Goal: Transaction & Acquisition: Purchase product/service

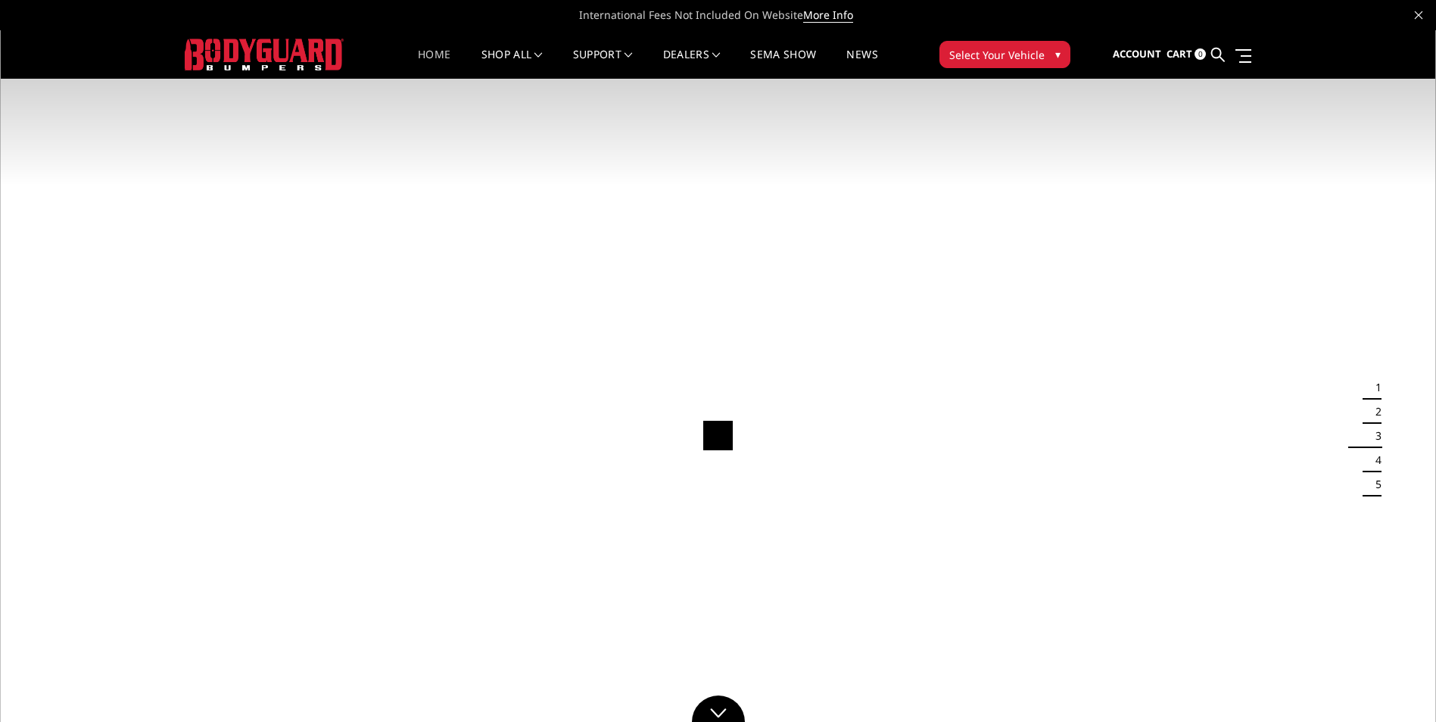
click at [1061, 54] on button "Select Your Vehicle ▾" at bounding box center [1005, 54] width 131 height 27
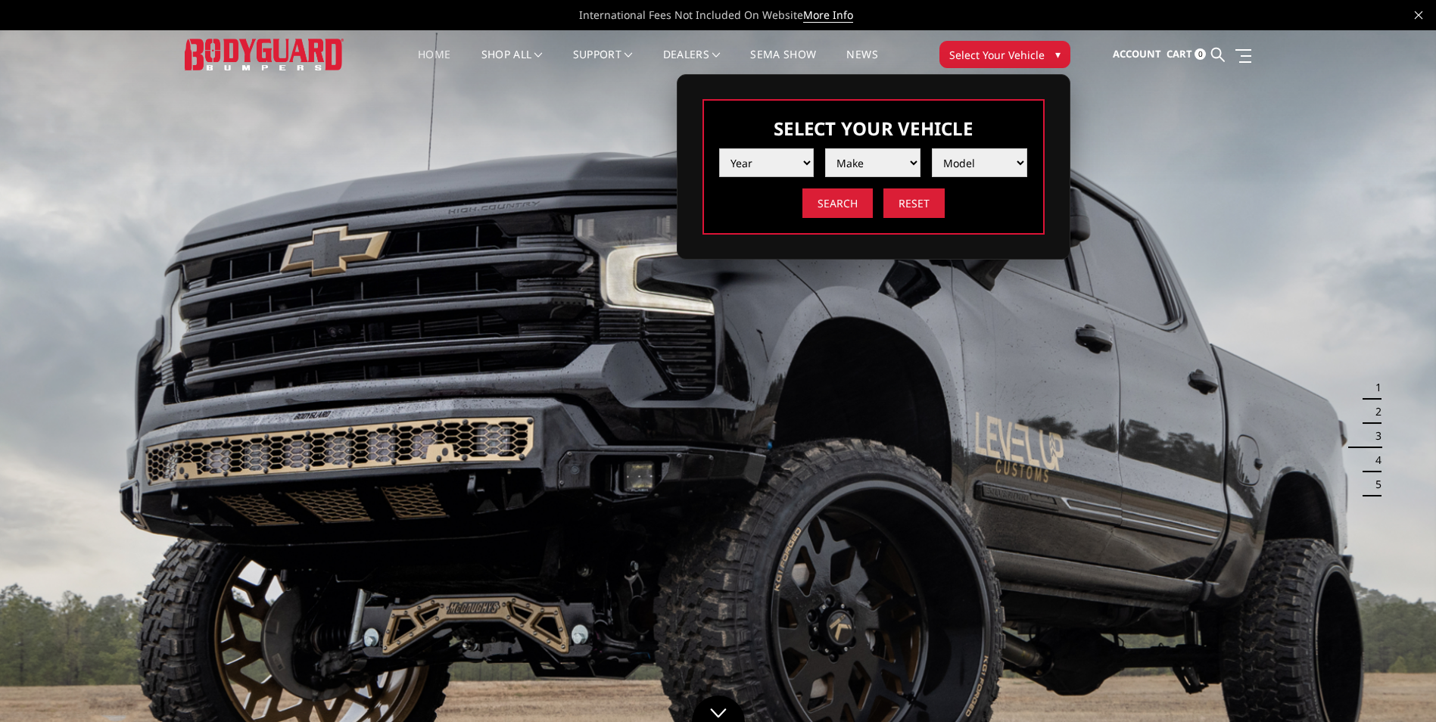
click at [805, 165] on select "Year 2025 2024 2023 2022 2021 2020 2019 2018 2017 2016 2015 2014 2013 2012 2011…" at bounding box center [766, 162] width 95 height 29
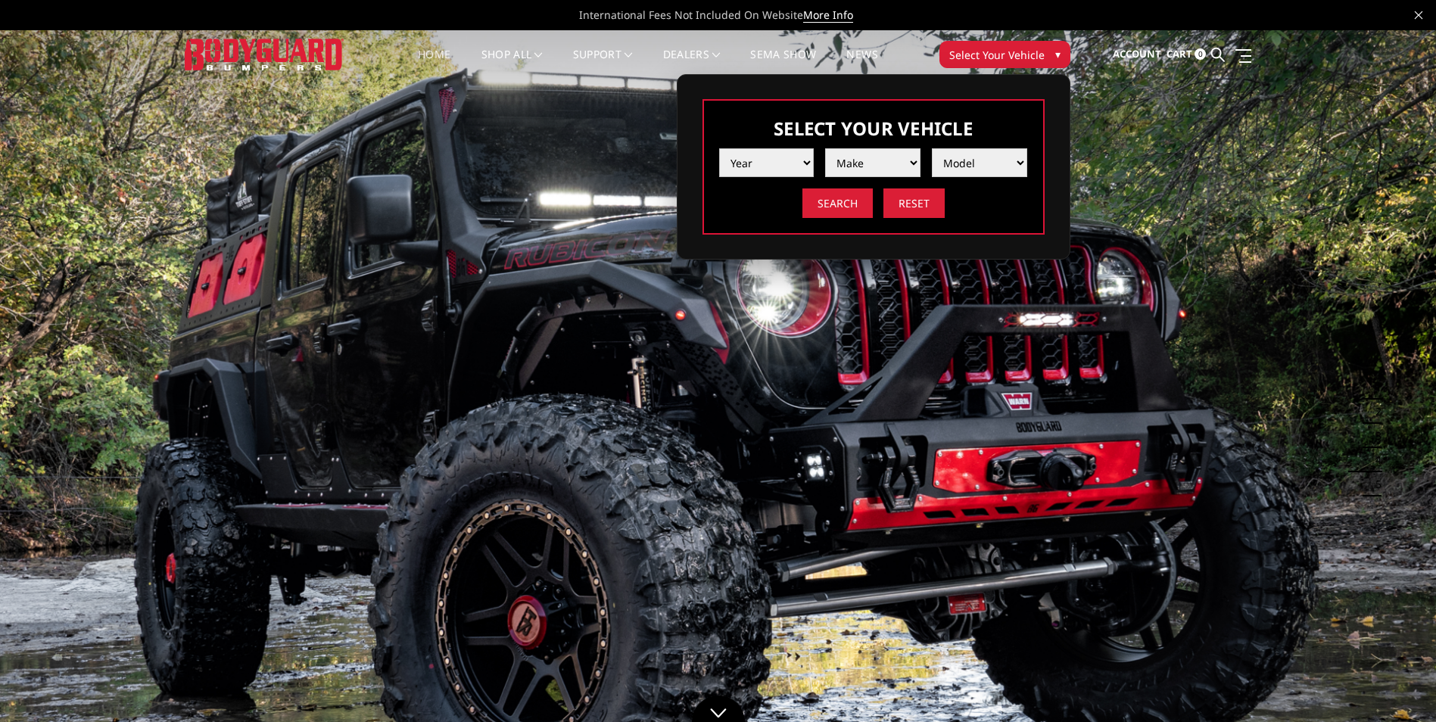
select select "yr_2014"
click at [719, 148] on select "Year 2025 2024 2023 2022 2021 2020 2019 2018 2017 2016 2015 2014 2013 2012 2011…" at bounding box center [766, 162] width 95 height 29
click at [912, 160] on select "Make Chevrolet Ford GMC Ram Toyota" at bounding box center [872, 162] width 95 height 29
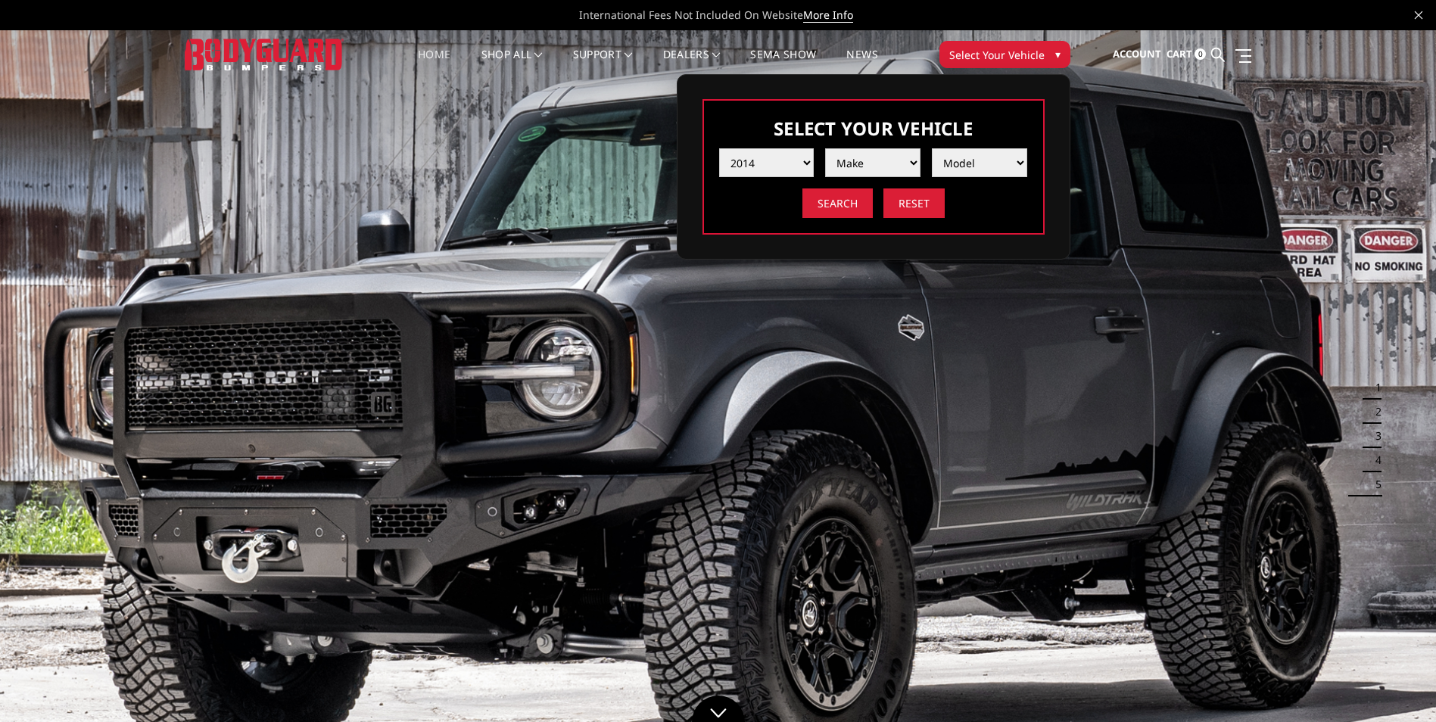
select select "mk_ford"
click at [825, 148] on select "Make Chevrolet Ford GMC Ram Toyota" at bounding box center [872, 162] width 95 height 29
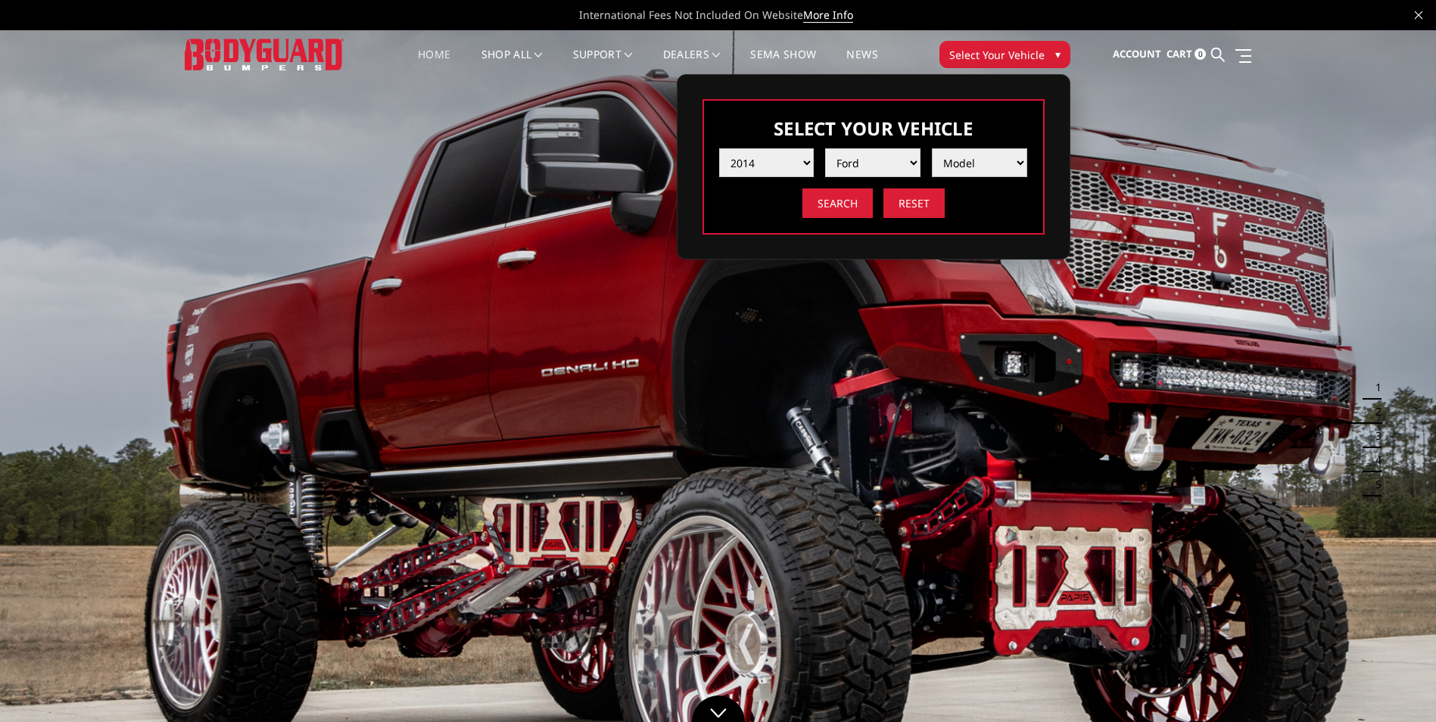
click at [1014, 162] on select "Model F250 / F350 F450 F550" at bounding box center [979, 162] width 95 height 29
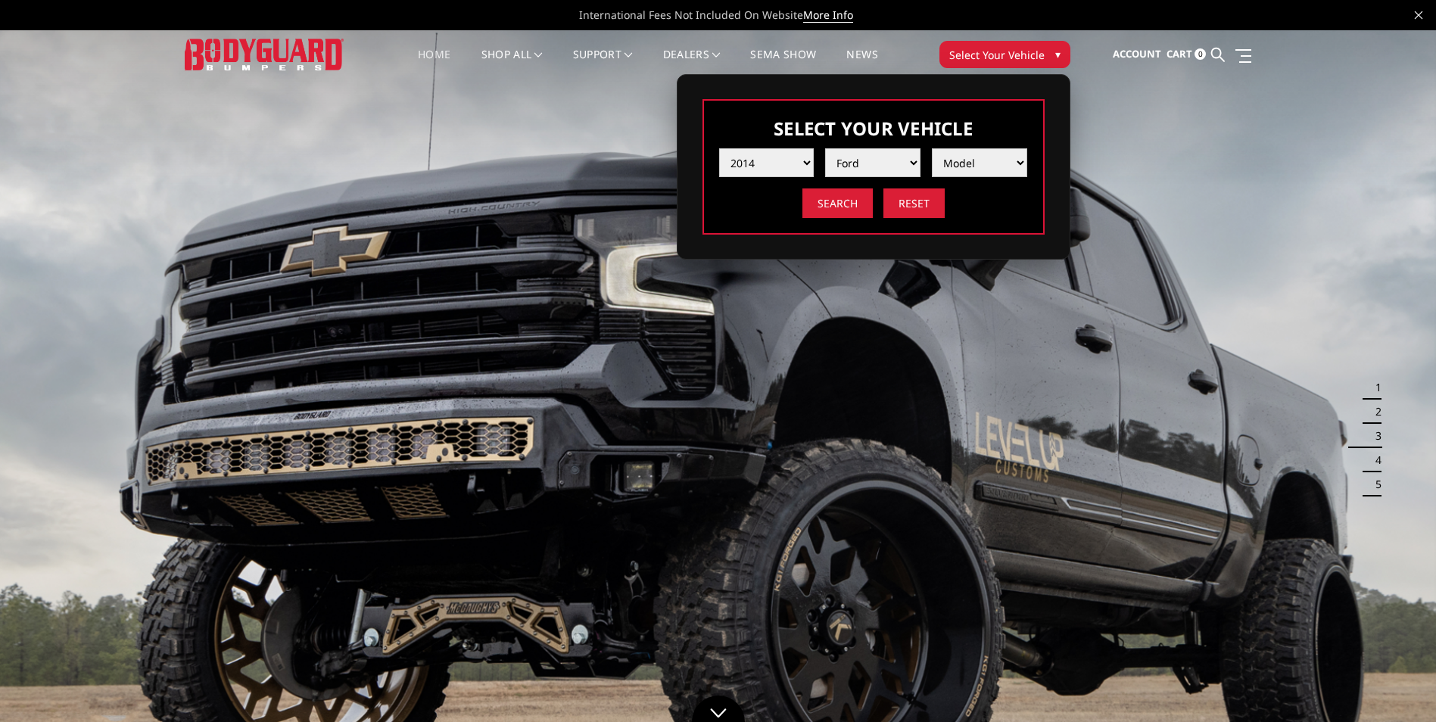
select select "md_f450"
click at [932, 148] on select "Model F250 / F350 F450 F550" at bounding box center [979, 162] width 95 height 29
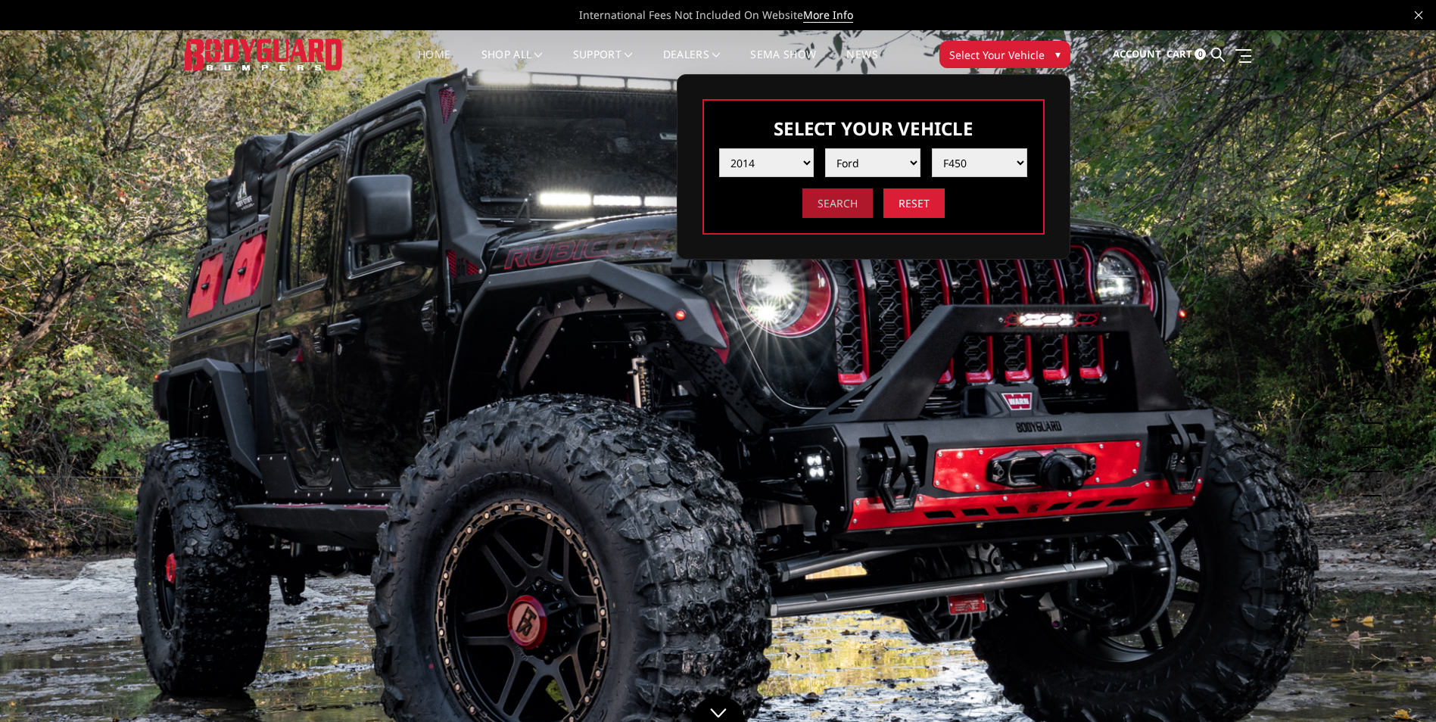
click at [841, 201] on input "Search" at bounding box center [837, 204] width 70 height 30
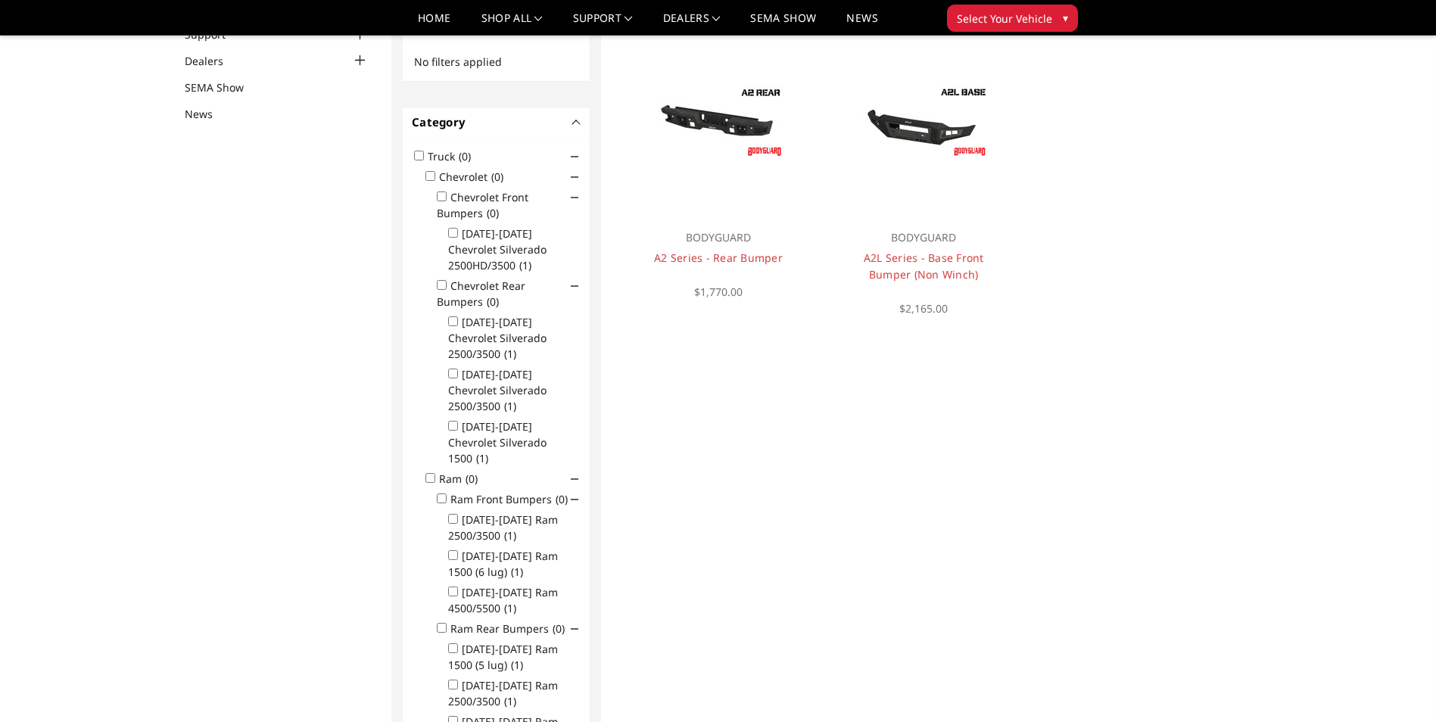
scroll to position [121, 0]
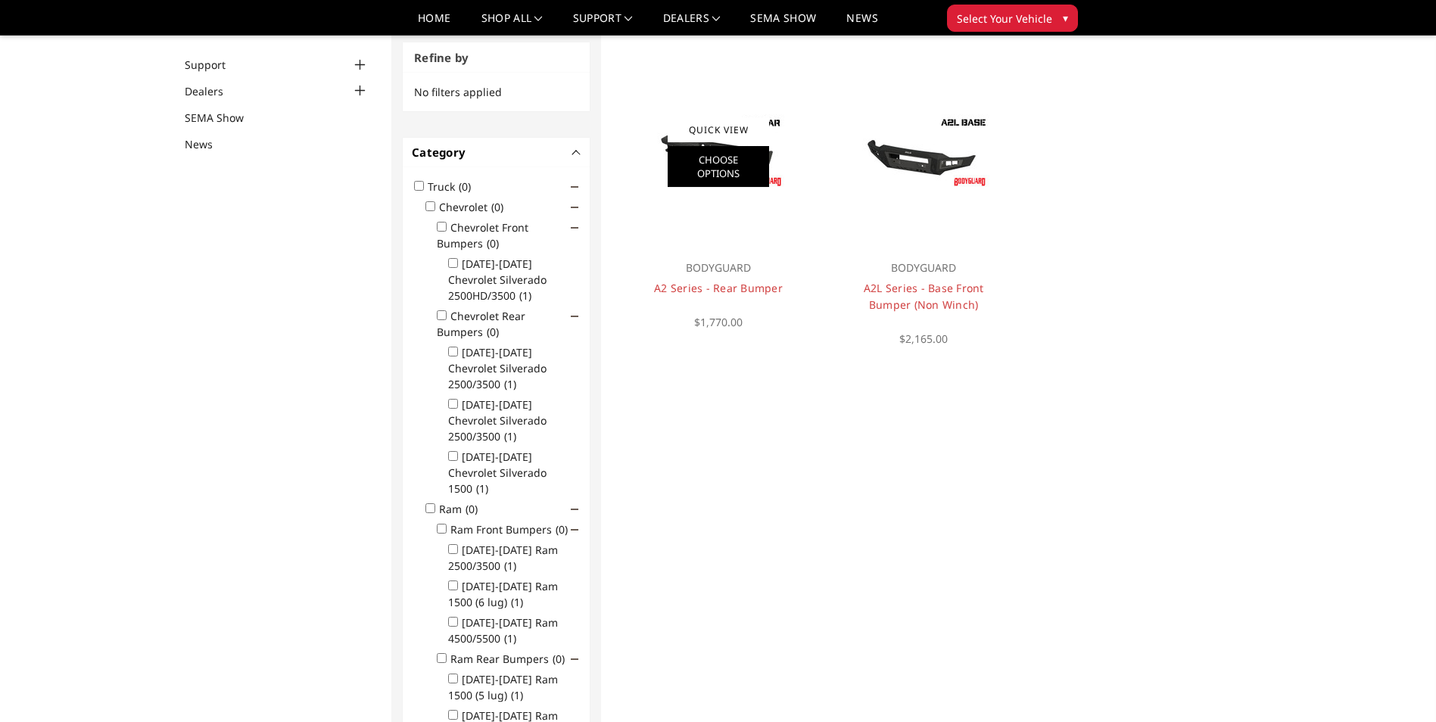
click at [718, 170] on link "Choose Options" at bounding box center [718, 166] width 101 height 41
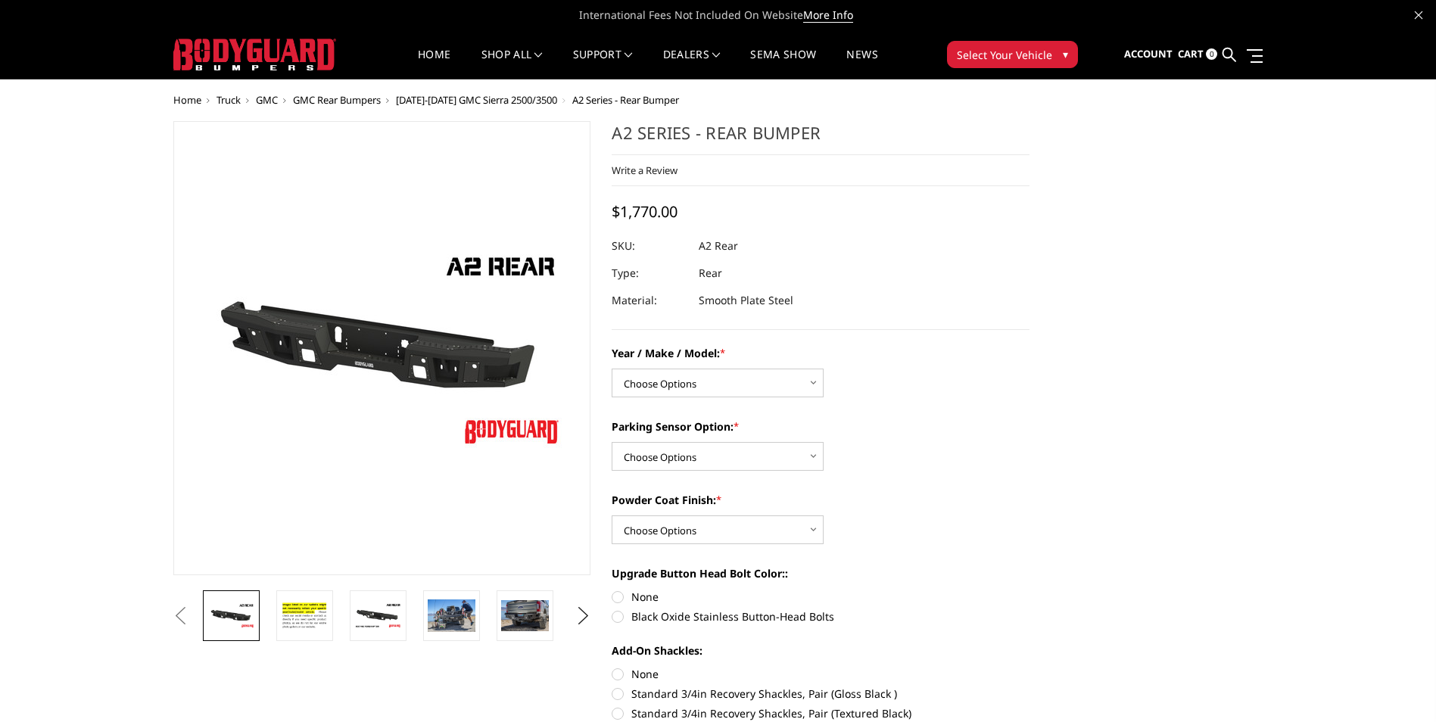
click at [718, 170] on div "Write a Review Write a Review × A2 Series - Rear Bumper Rating * Select Rating …" at bounding box center [821, 170] width 418 height 31
click at [301, 625] on img at bounding box center [305, 616] width 48 height 33
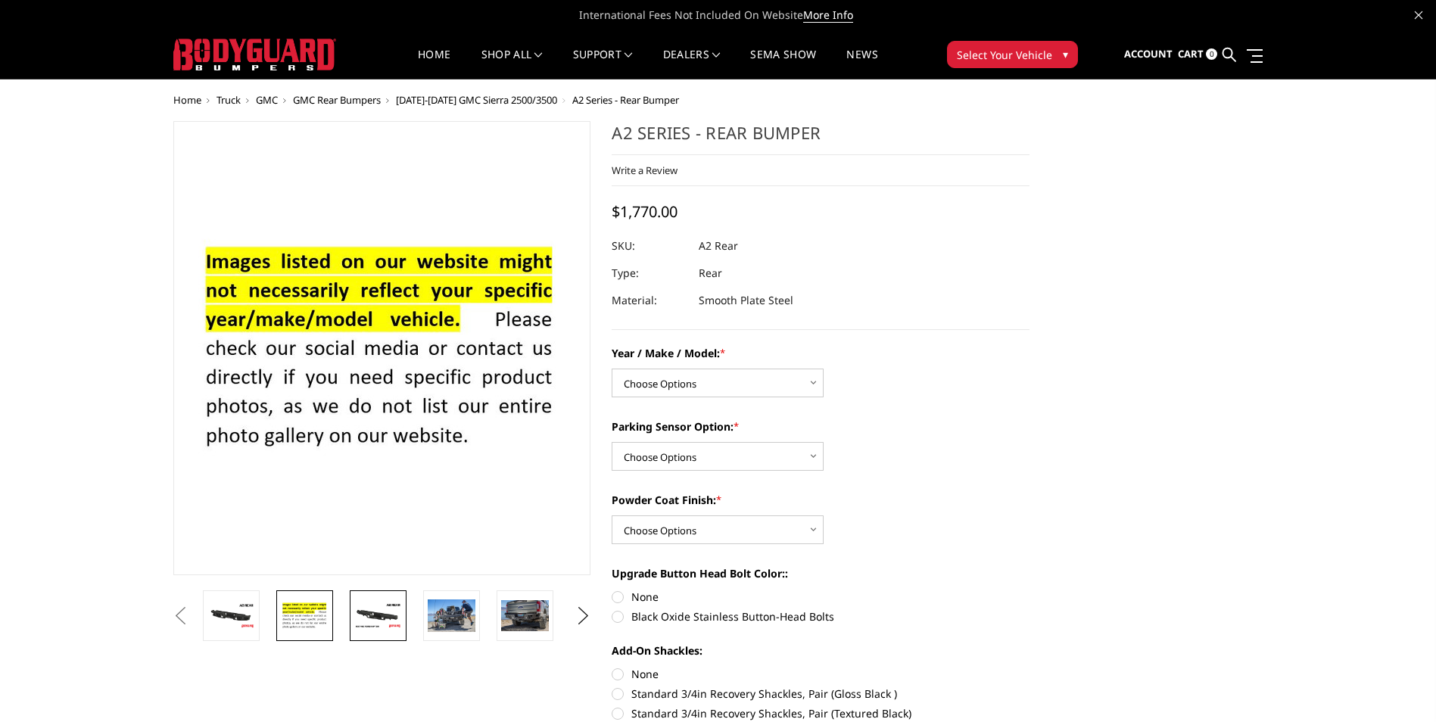
click at [373, 614] on img at bounding box center [378, 616] width 48 height 26
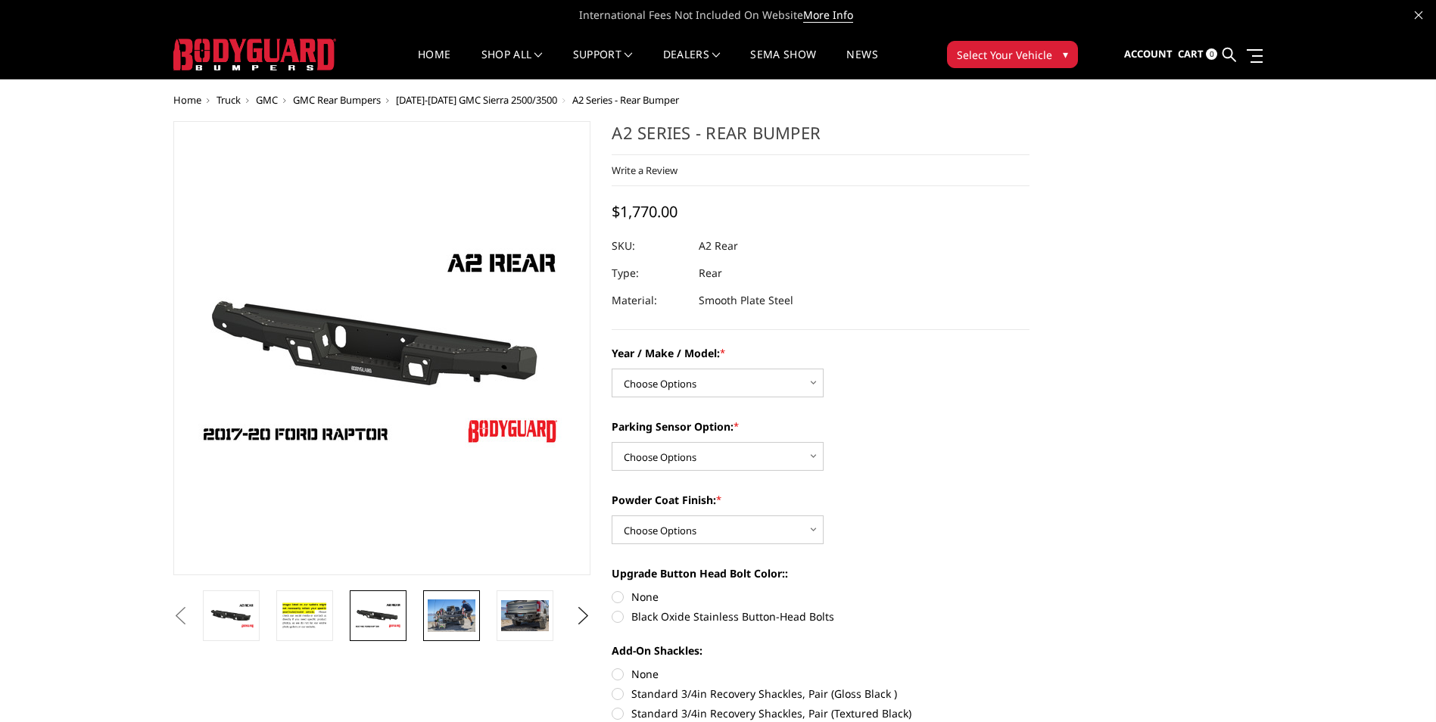
click at [447, 625] on img at bounding box center [452, 616] width 48 height 32
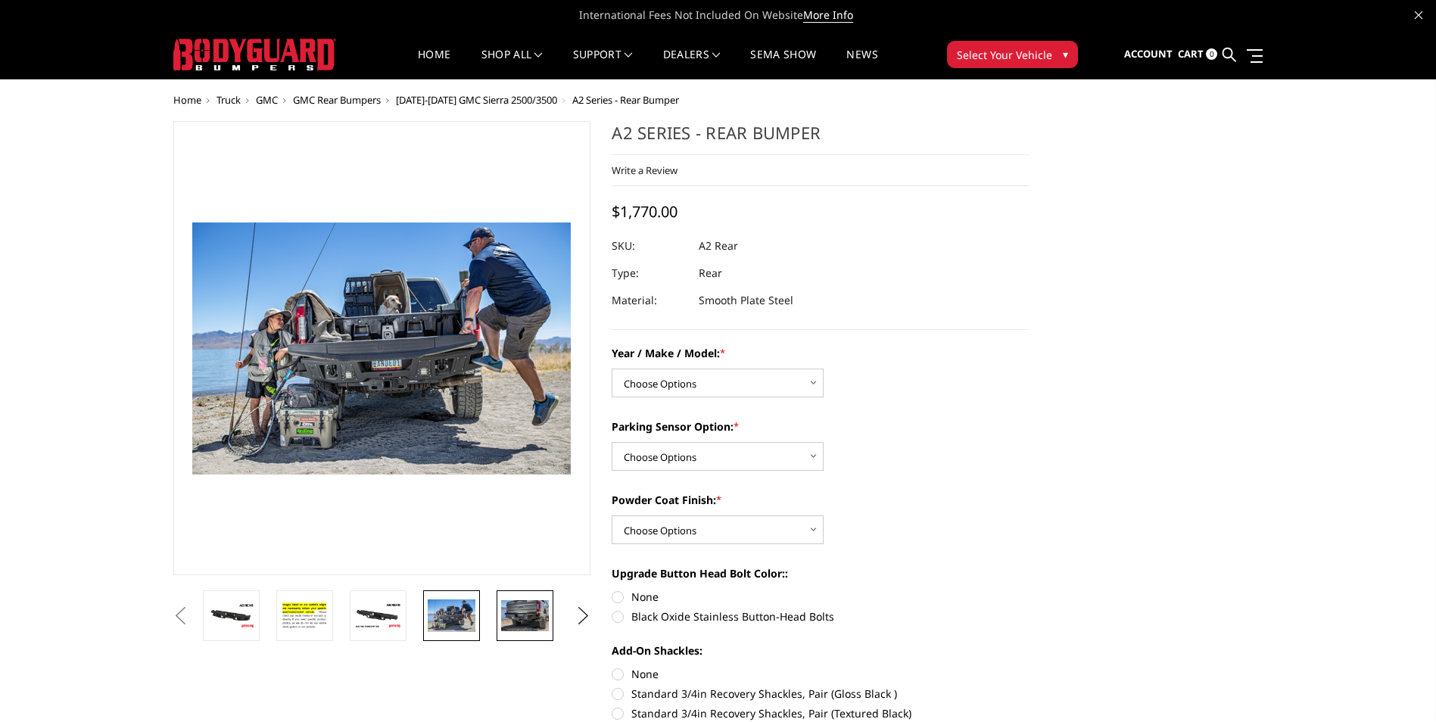
click at [525, 624] on img at bounding box center [525, 615] width 48 height 31
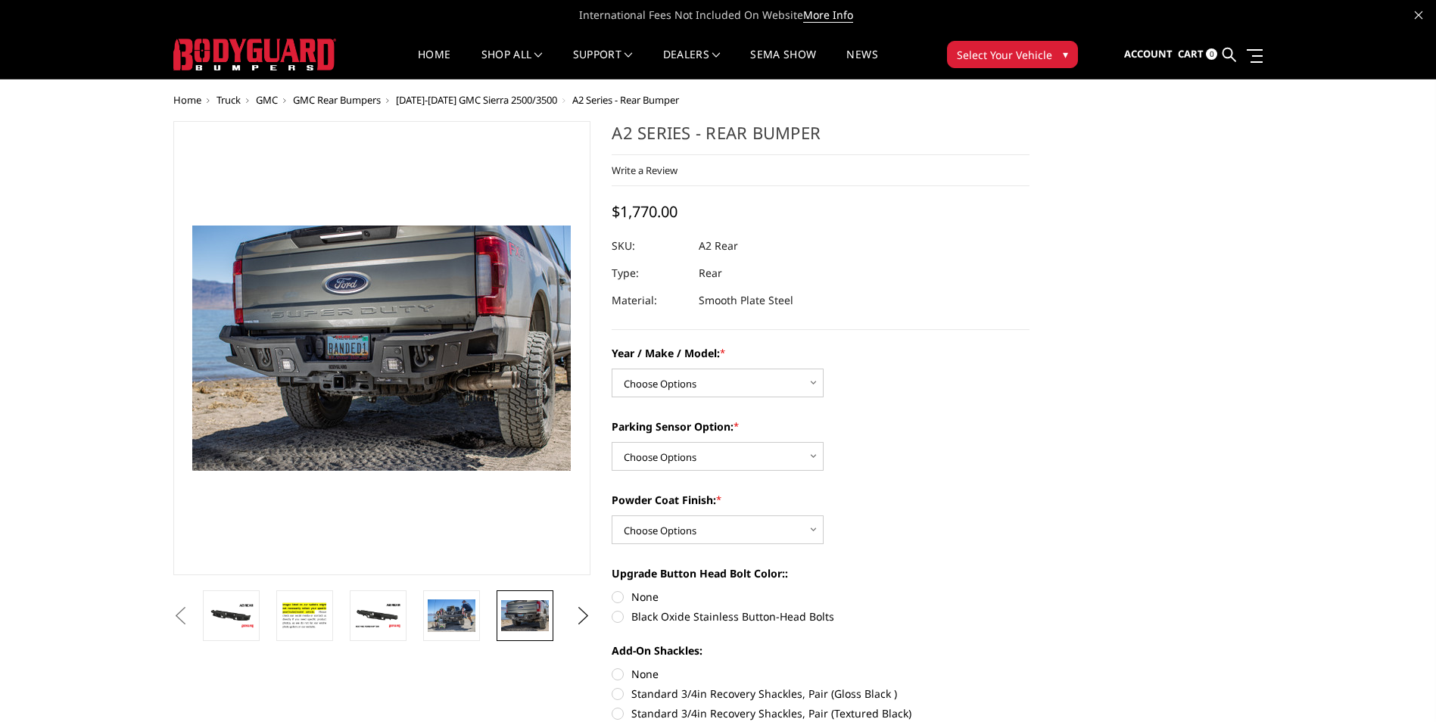
click at [1064, 56] on span "▾" at bounding box center [1065, 54] width 5 height 16
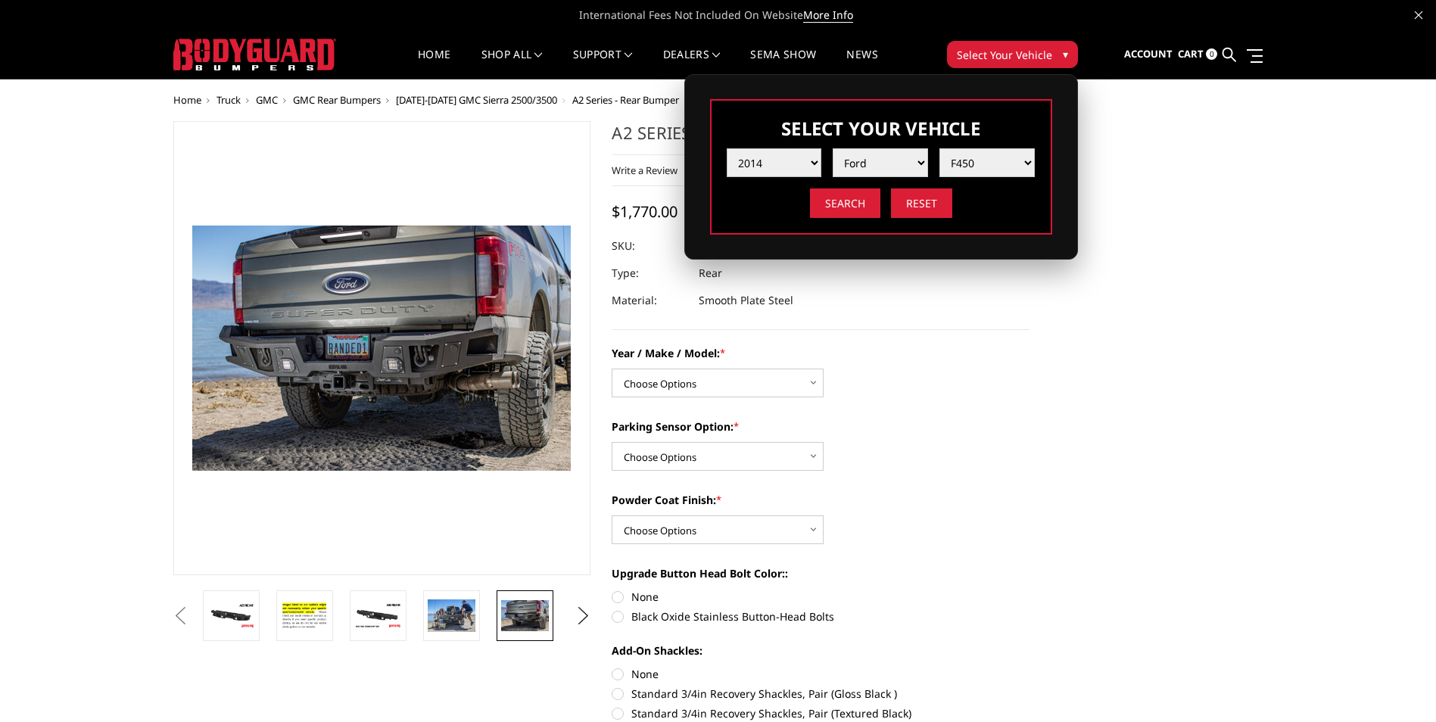
click at [816, 164] on select "Year 2025 2024 2023 2022 2021 2020 2019 2018 2017 2016 2015 2014 2013 2012 2011…" at bounding box center [774, 162] width 95 height 29
select select "yr_2002"
click at [727, 148] on select "Year 2025 2024 2023 2022 2021 2020 2019 2018 2017 2016 2015 2014 2013 2012 2011…" at bounding box center [774, 162] width 95 height 29
select select "-1"
click at [916, 160] on select "Make Chevrolet Ford Ram" at bounding box center [880, 162] width 95 height 29
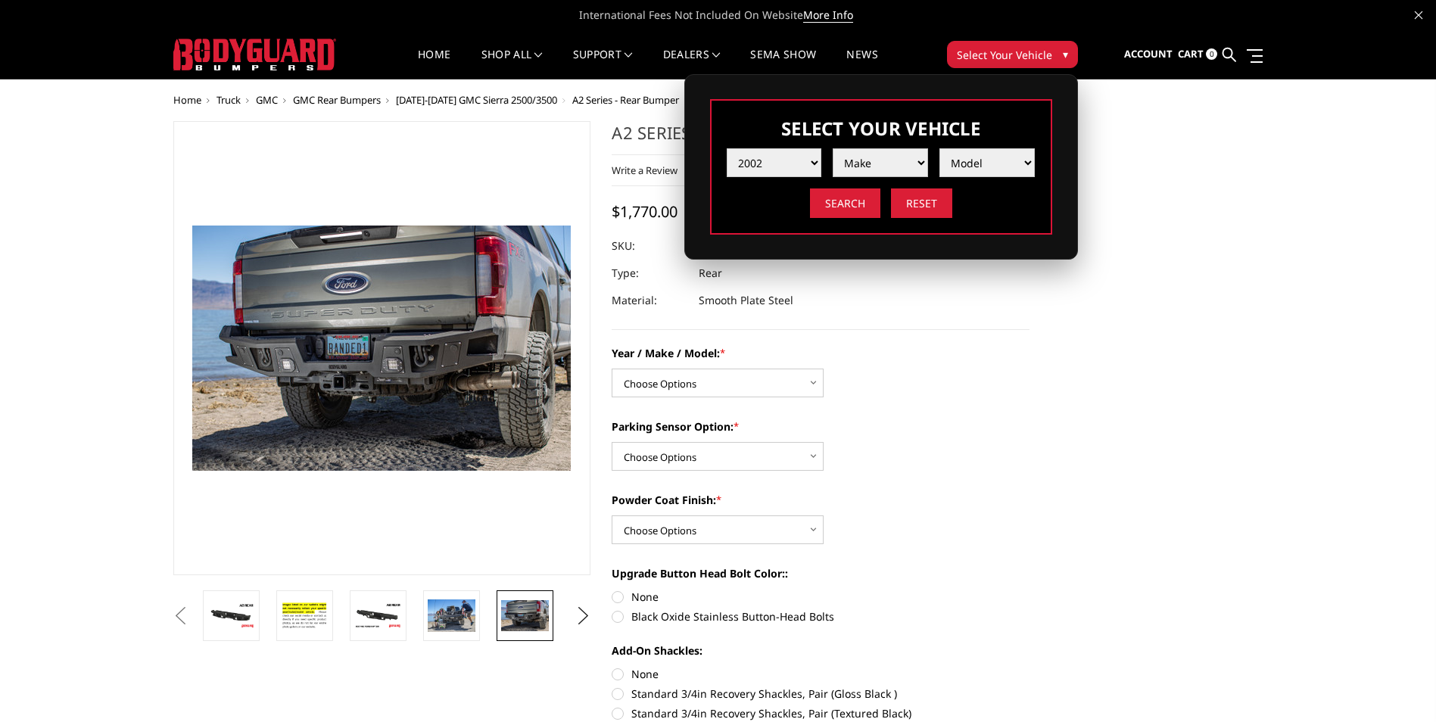
select select "mk_ford"
click at [833, 148] on select "Make Chevrolet Ford Ram" at bounding box center [880, 162] width 95 height 29
click at [1023, 163] on select "Model Excursion F250 / F350 F250 / F350" at bounding box center [987, 162] width 95 height 29
select select "md_f250-f350"
click at [940, 148] on select "Model Excursion F250 / F350 F250 / F350" at bounding box center [987, 162] width 95 height 29
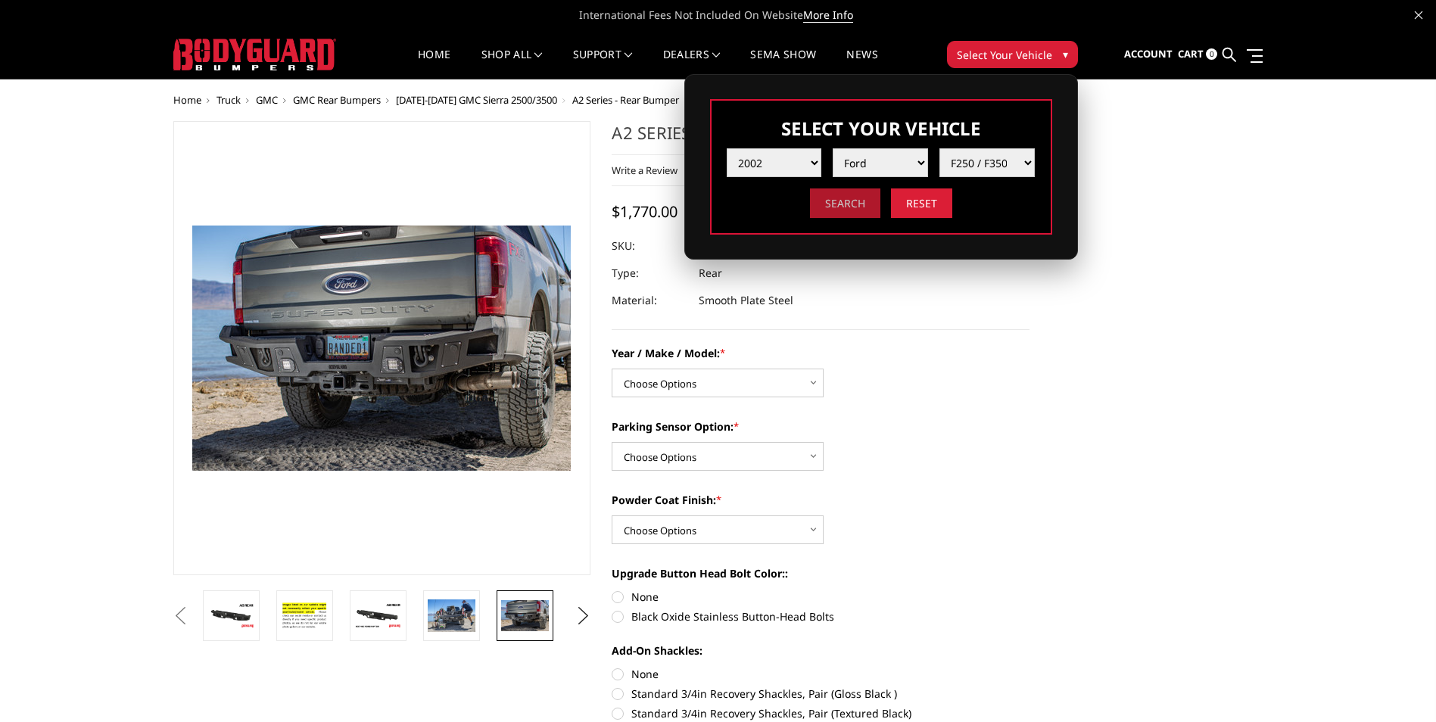
click at [863, 201] on input "Search" at bounding box center [845, 204] width 70 height 30
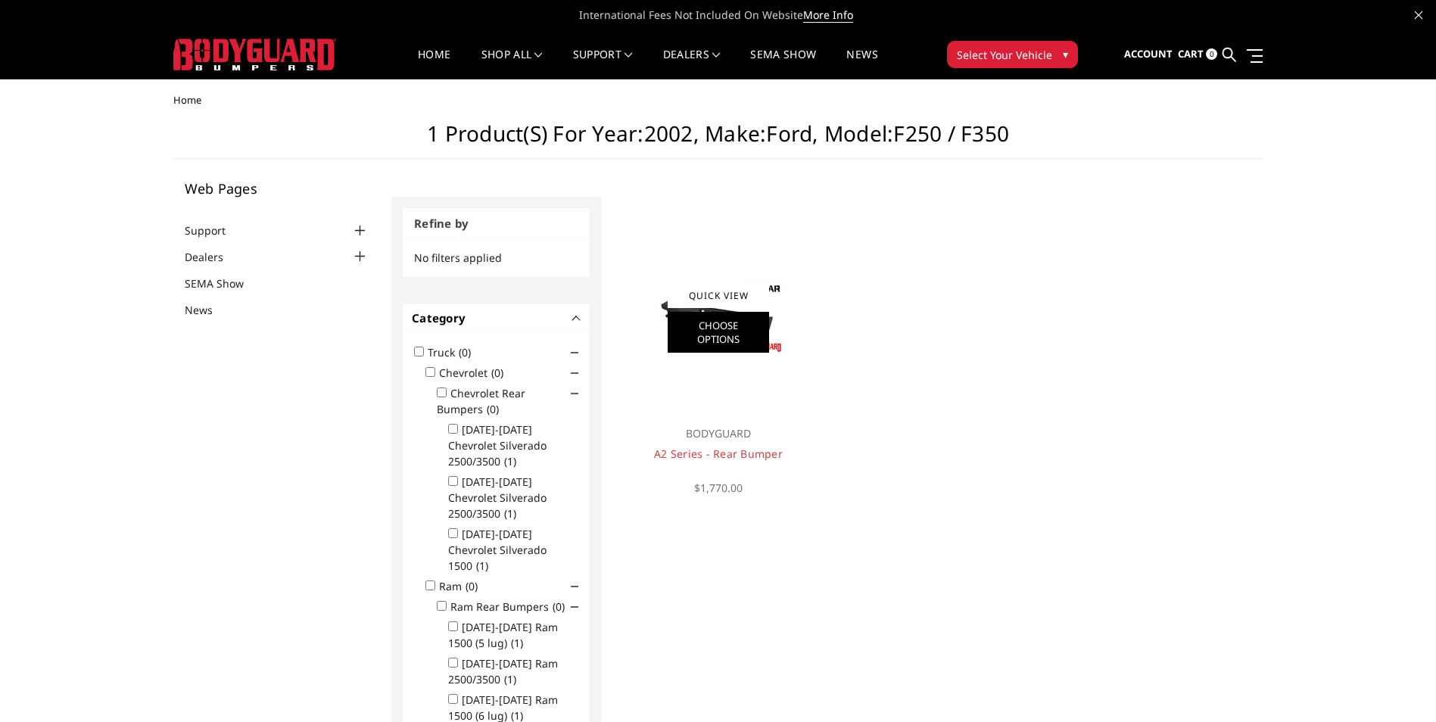
click at [722, 328] on link "Choose Options" at bounding box center [718, 332] width 101 height 41
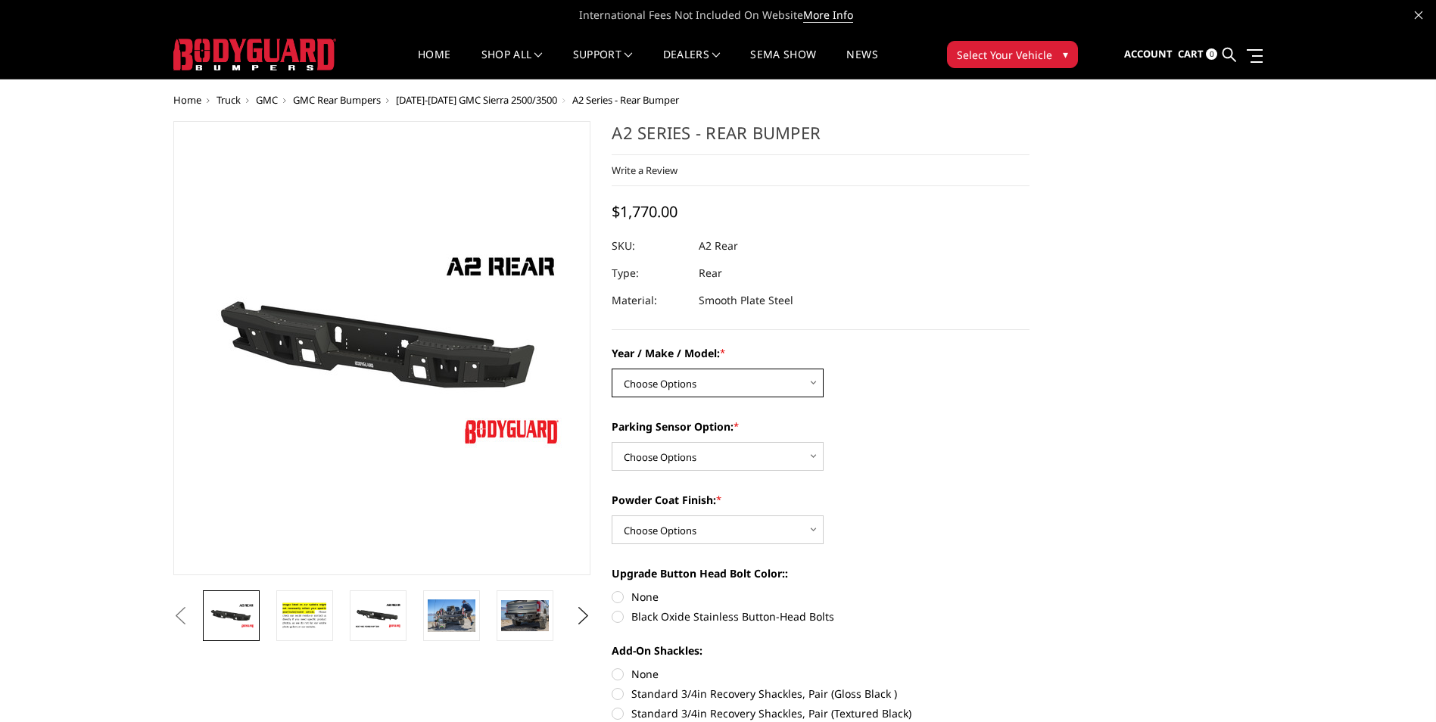
click at [815, 379] on select "Choose Options Chevrolet/GMC 20-24 2500 / 3500 Chevrolet/GMC 15-19 2500 / 3500 …" at bounding box center [718, 383] width 212 height 29
select select "1466"
click at [612, 369] on select "Choose Options Chevrolet/GMC 20-24 2500 / 3500 Chevrolet/GMC 15-19 2500 / 3500 …" at bounding box center [718, 383] width 212 height 29
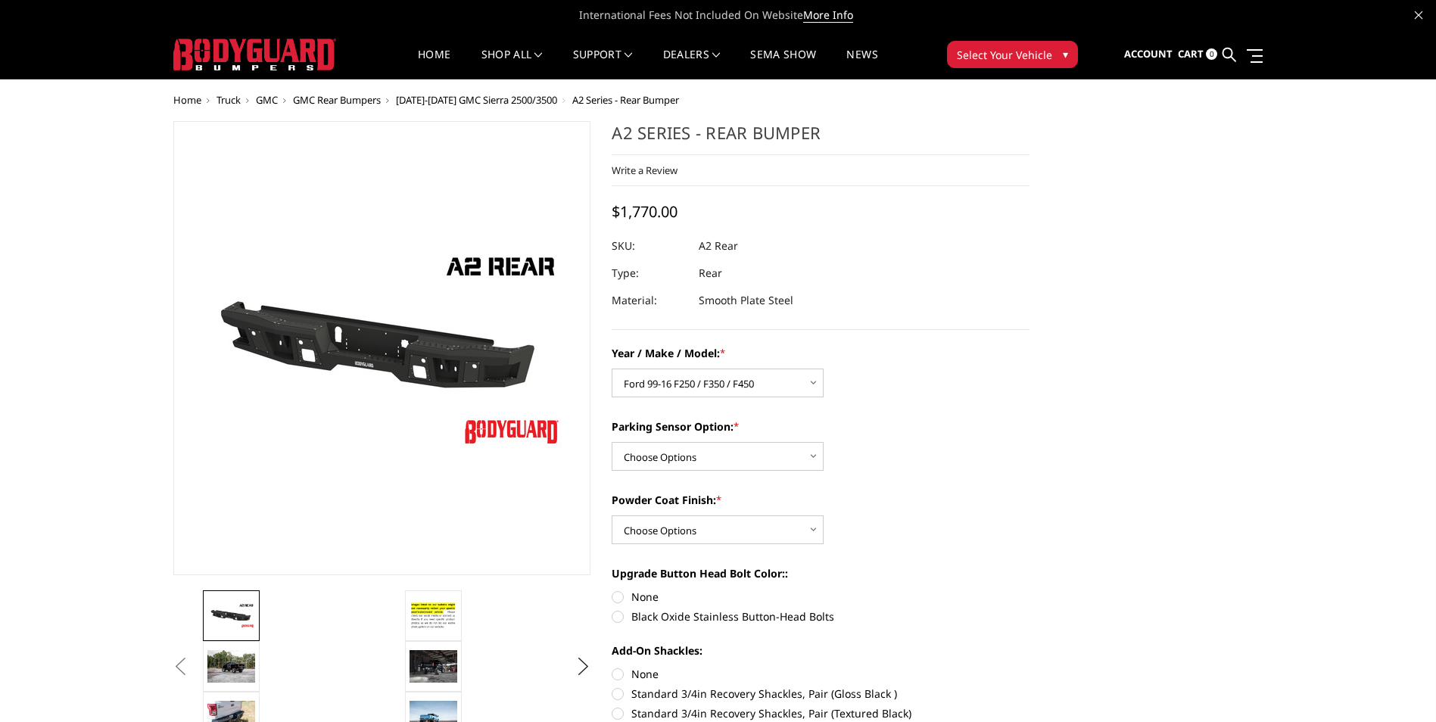
click at [192, 676] on button "Previous" at bounding box center [181, 667] width 23 height 23
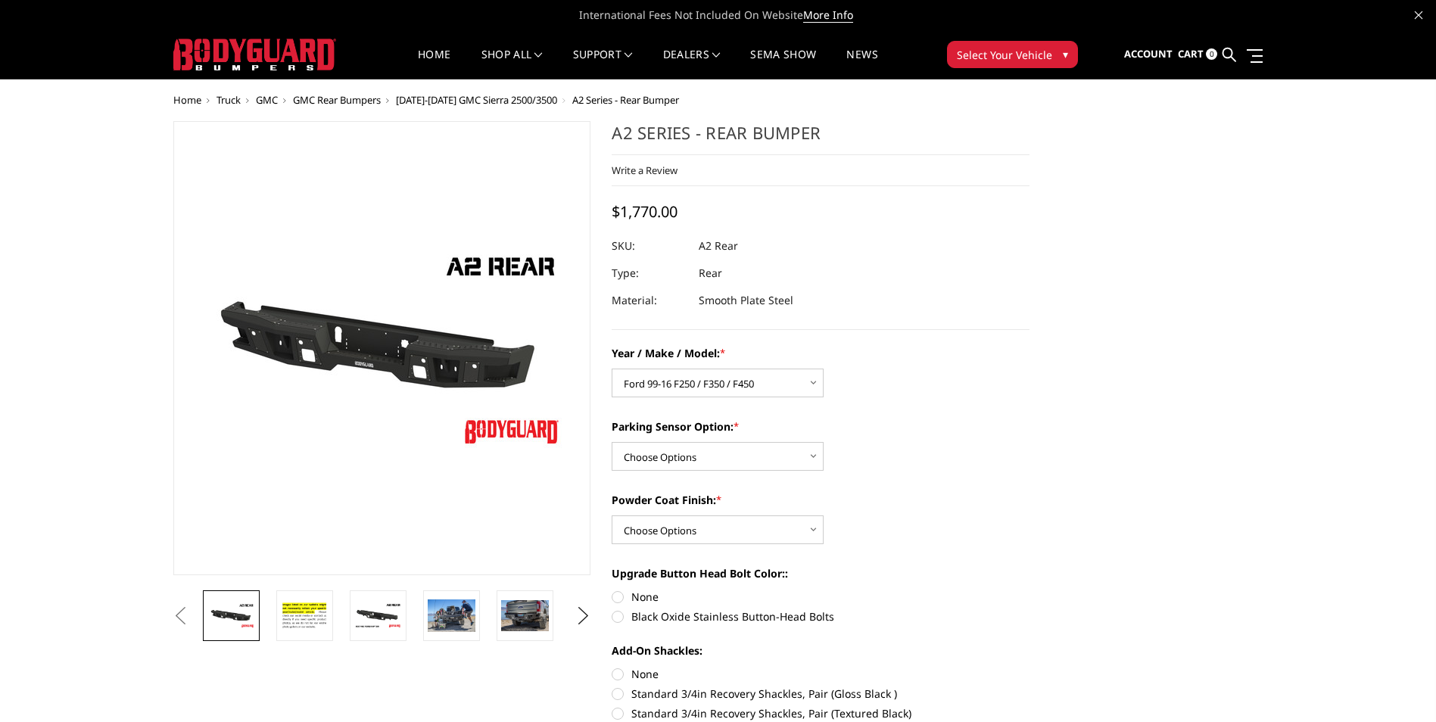
click at [813, 458] on select "Choose Options Yes - With sensor cutouts No - Without sensor cutouts" at bounding box center [718, 456] width 212 height 29
select select "565"
click at [612, 442] on select "Choose Options Yes - With sensor cutouts No - Without sensor cutouts" at bounding box center [718, 456] width 212 height 29
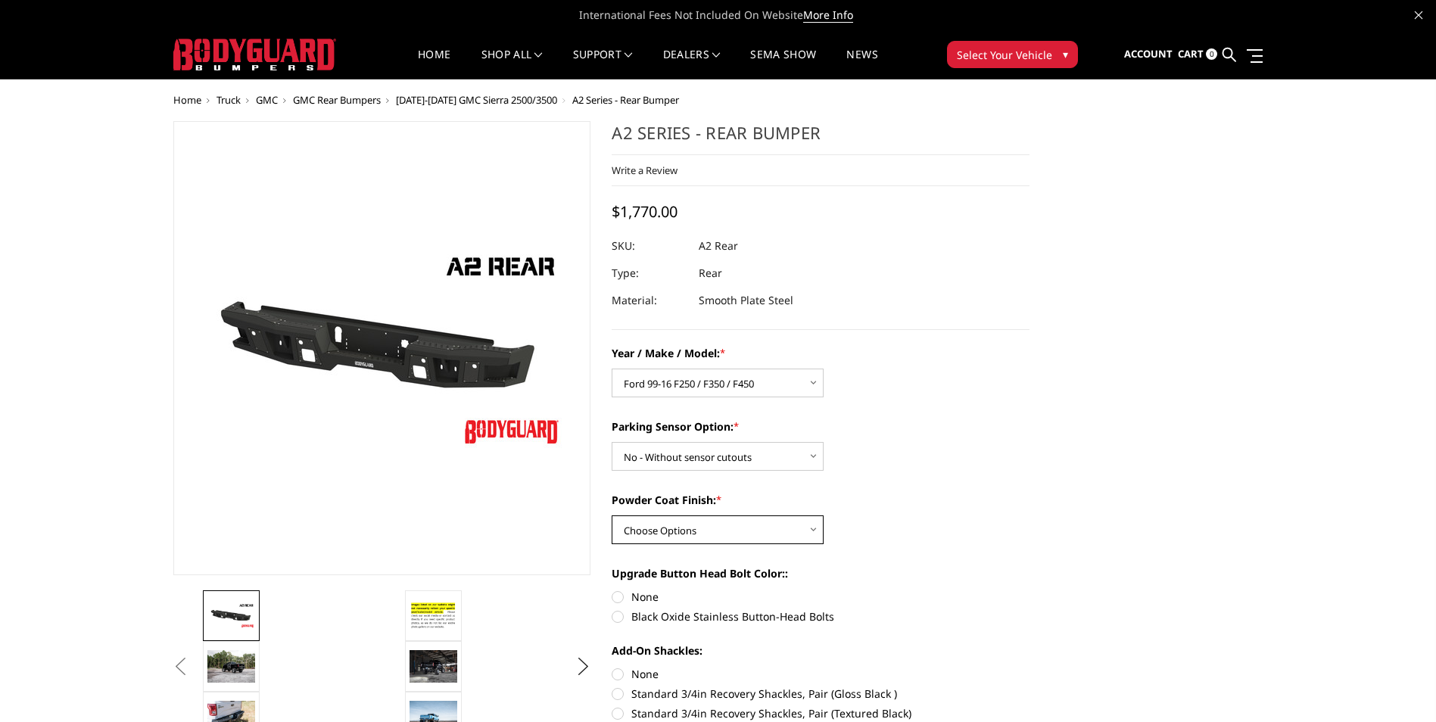
click at [814, 531] on select "Choose Options Bare metal (included) Texture black powder coat" at bounding box center [718, 530] width 212 height 29
select select "549"
click at [612, 516] on select "Choose Options Bare metal (included) Texture black powder coat" at bounding box center [718, 530] width 212 height 29
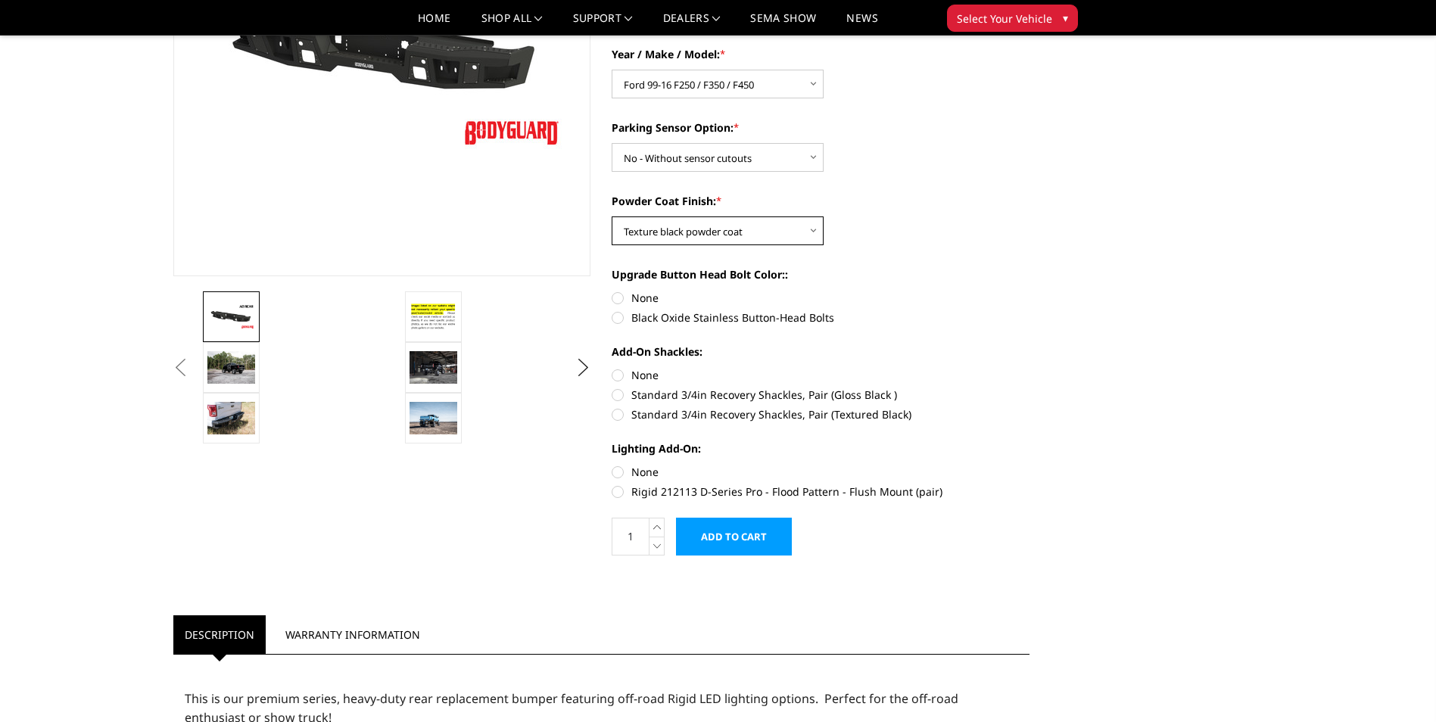
scroll to position [282, 0]
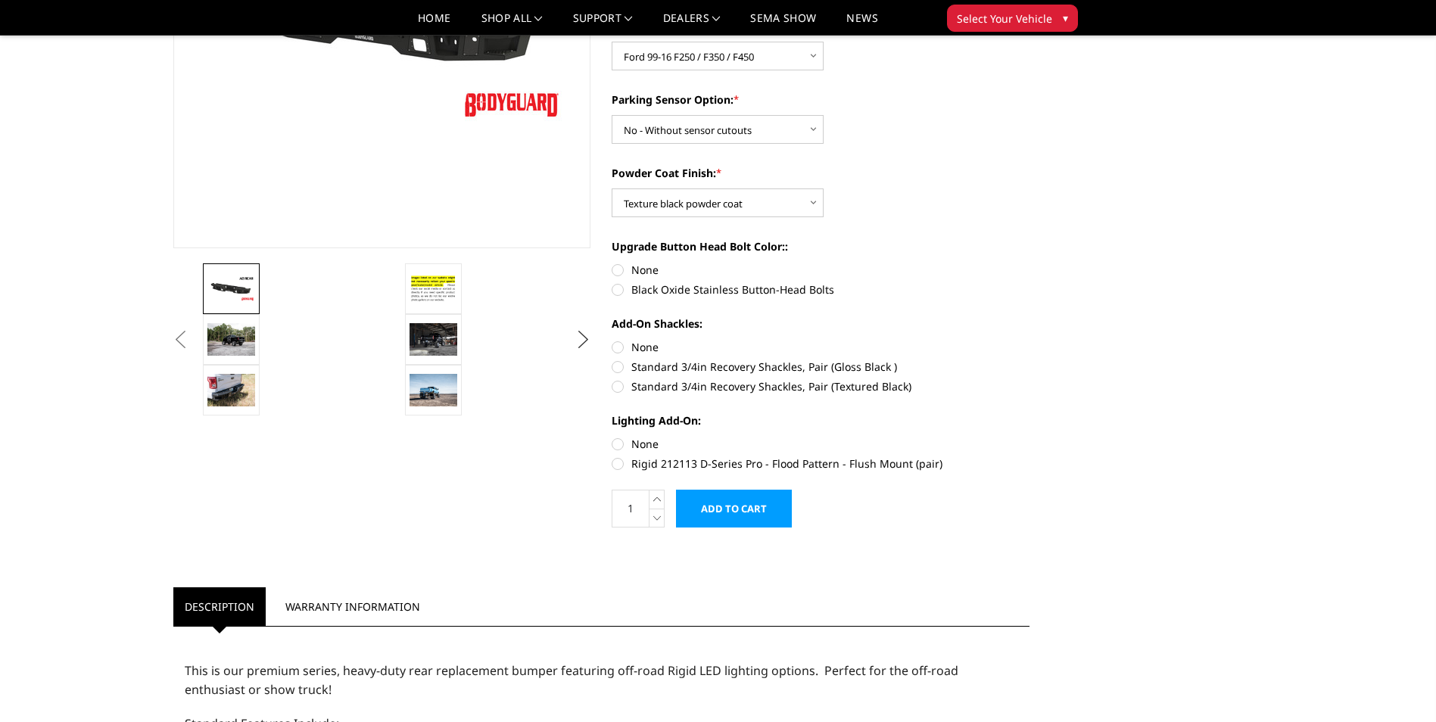
click at [584, 339] on button "Next" at bounding box center [583, 340] width 23 height 23
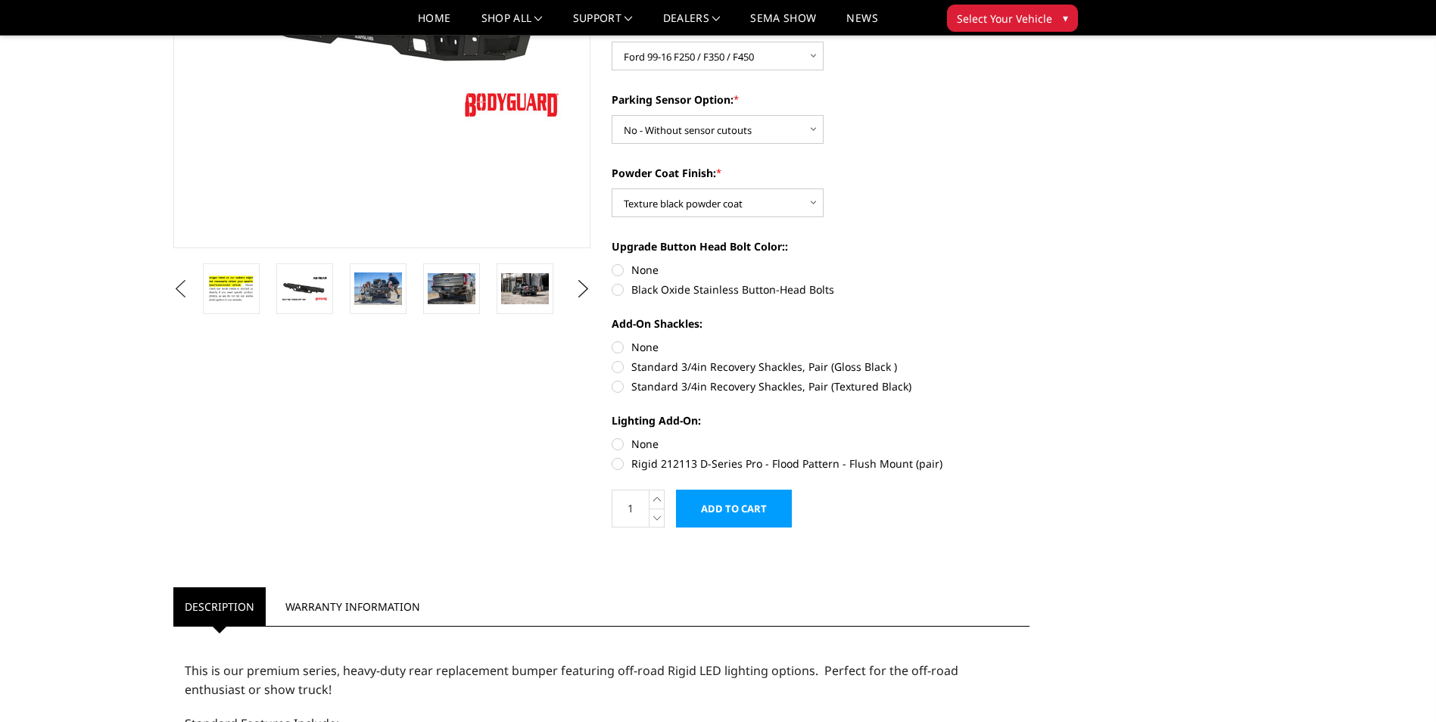
click at [182, 286] on button "Previous" at bounding box center [181, 289] width 23 height 23
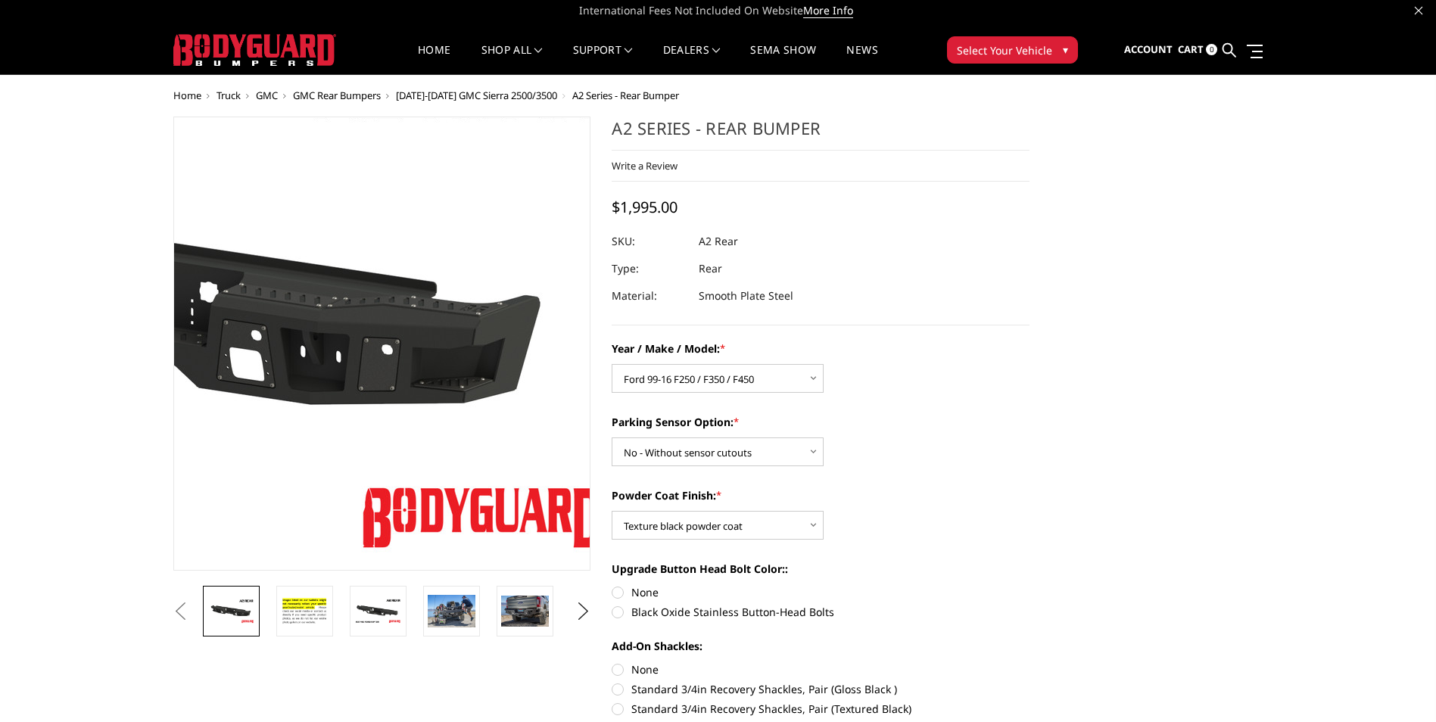
scroll to position [0, 0]
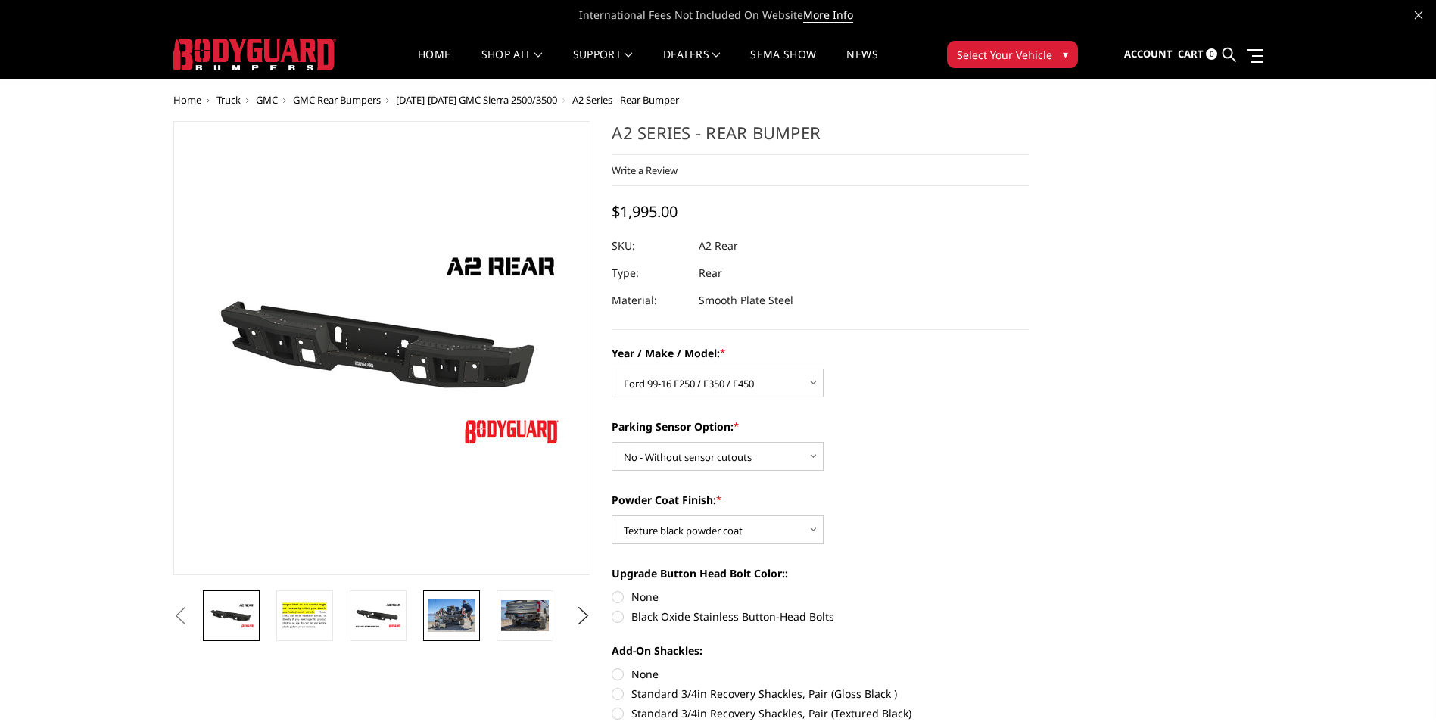
click at [457, 620] on img at bounding box center [452, 616] width 48 height 32
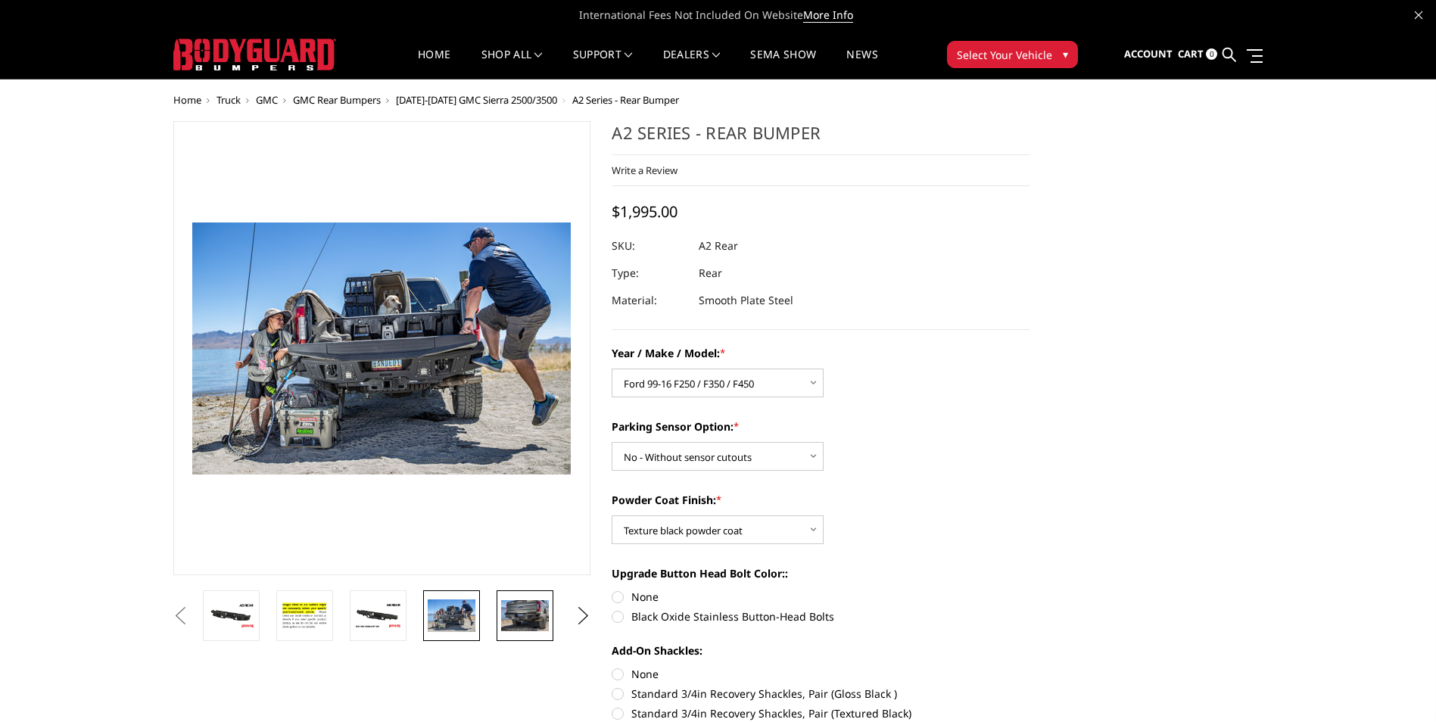
click at [530, 612] on img at bounding box center [525, 615] width 48 height 31
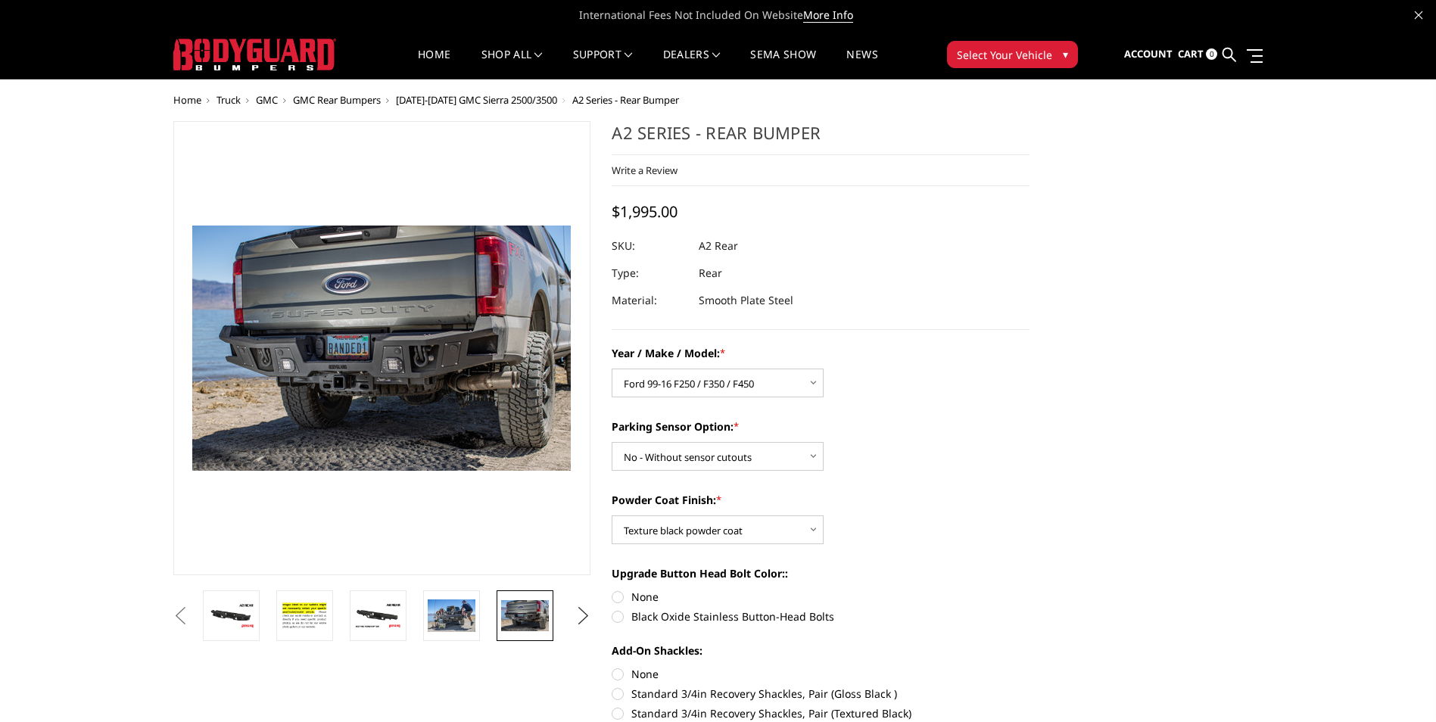
click at [581, 619] on button "Next" at bounding box center [583, 616] width 23 height 23
click at [460, 619] on img at bounding box center [452, 615] width 48 height 31
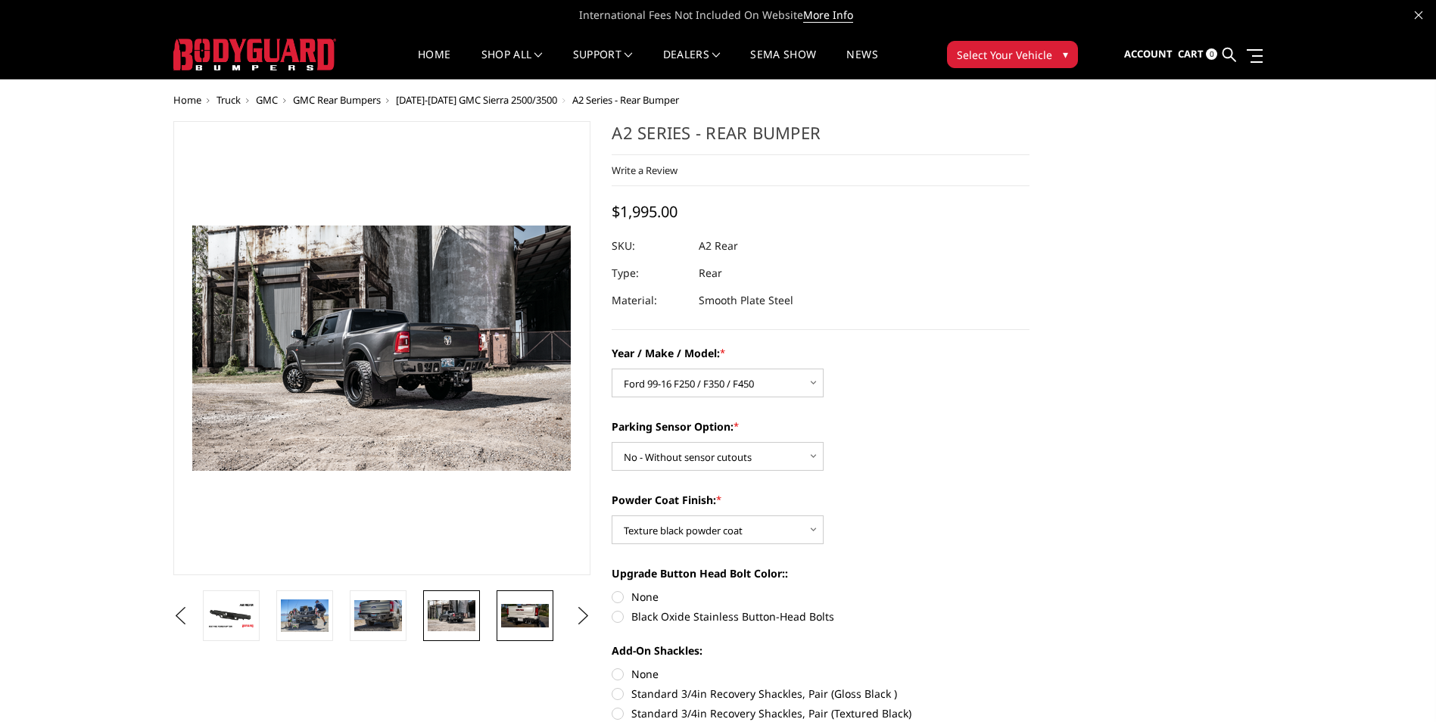
click at [531, 614] on img at bounding box center [525, 615] width 48 height 23
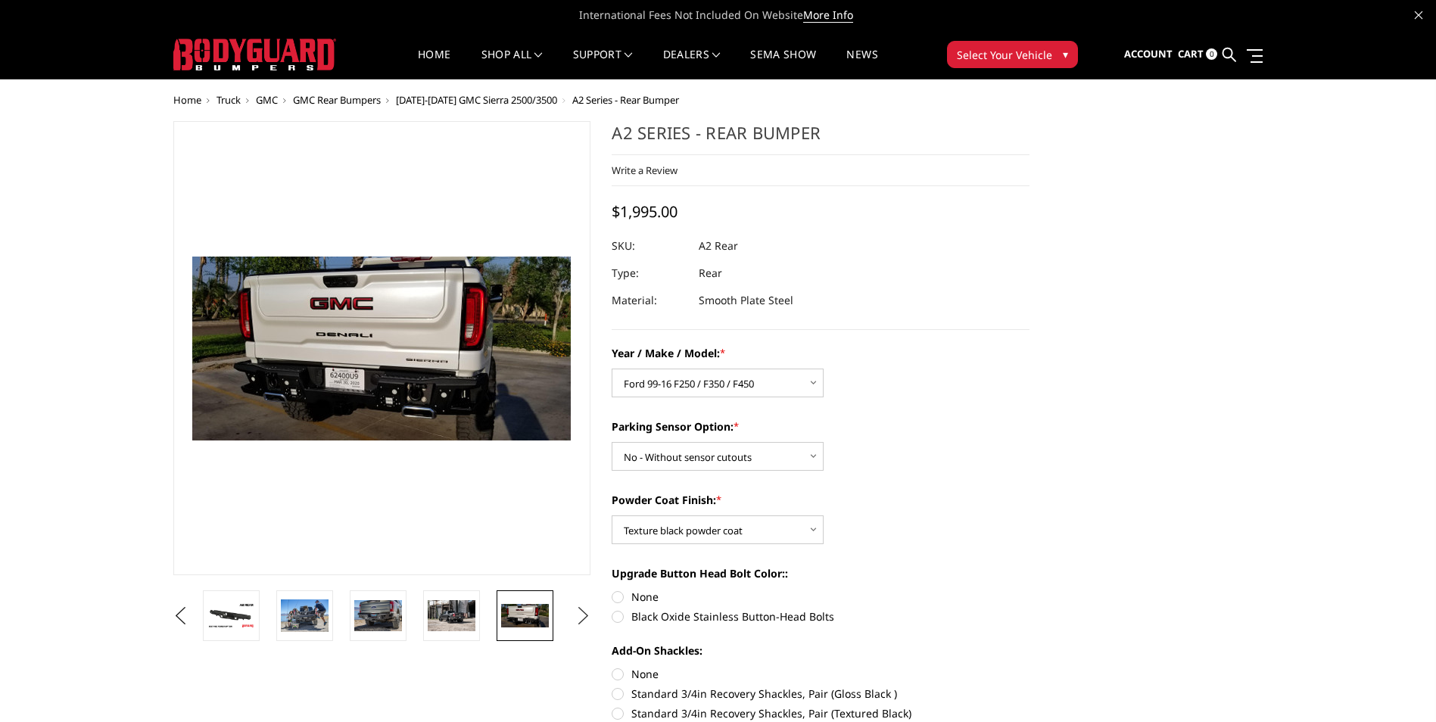
click at [580, 618] on button "Next" at bounding box center [583, 616] width 23 height 23
click at [578, 617] on button "Next" at bounding box center [583, 616] width 23 height 23
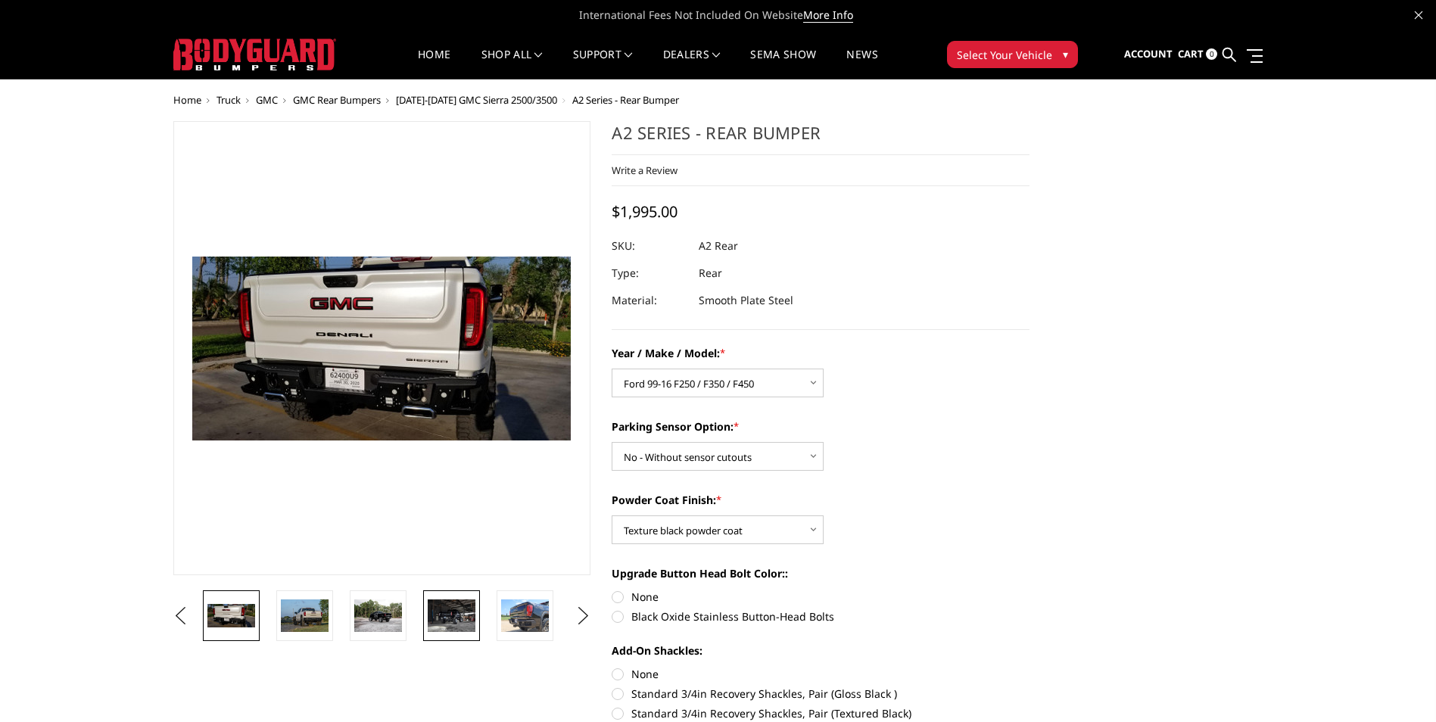
click at [457, 609] on img at bounding box center [452, 616] width 48 height 32
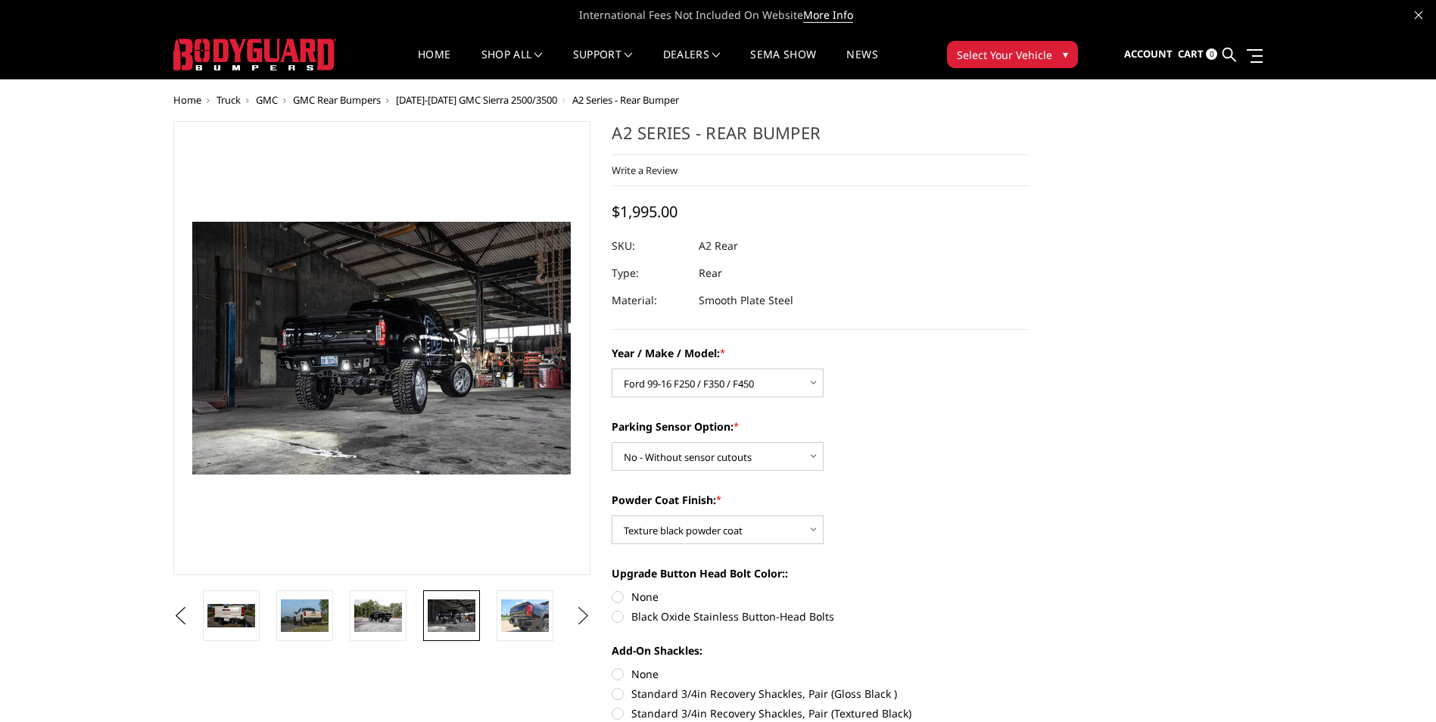
click at [582, 622] on button "Next" at bounding box center [583, 616] width 23 height 23
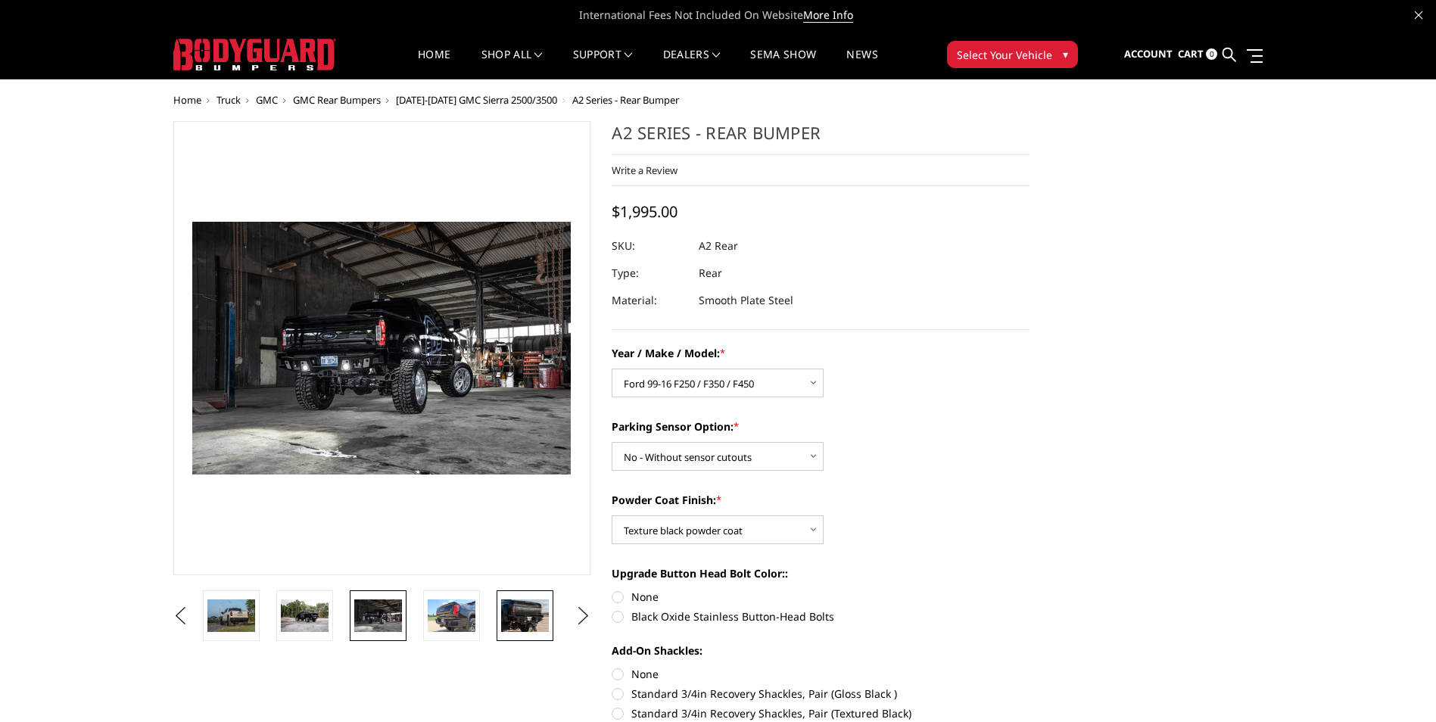
click at [523, 615] on img at bounding box center [525, 616] width 48 height 32
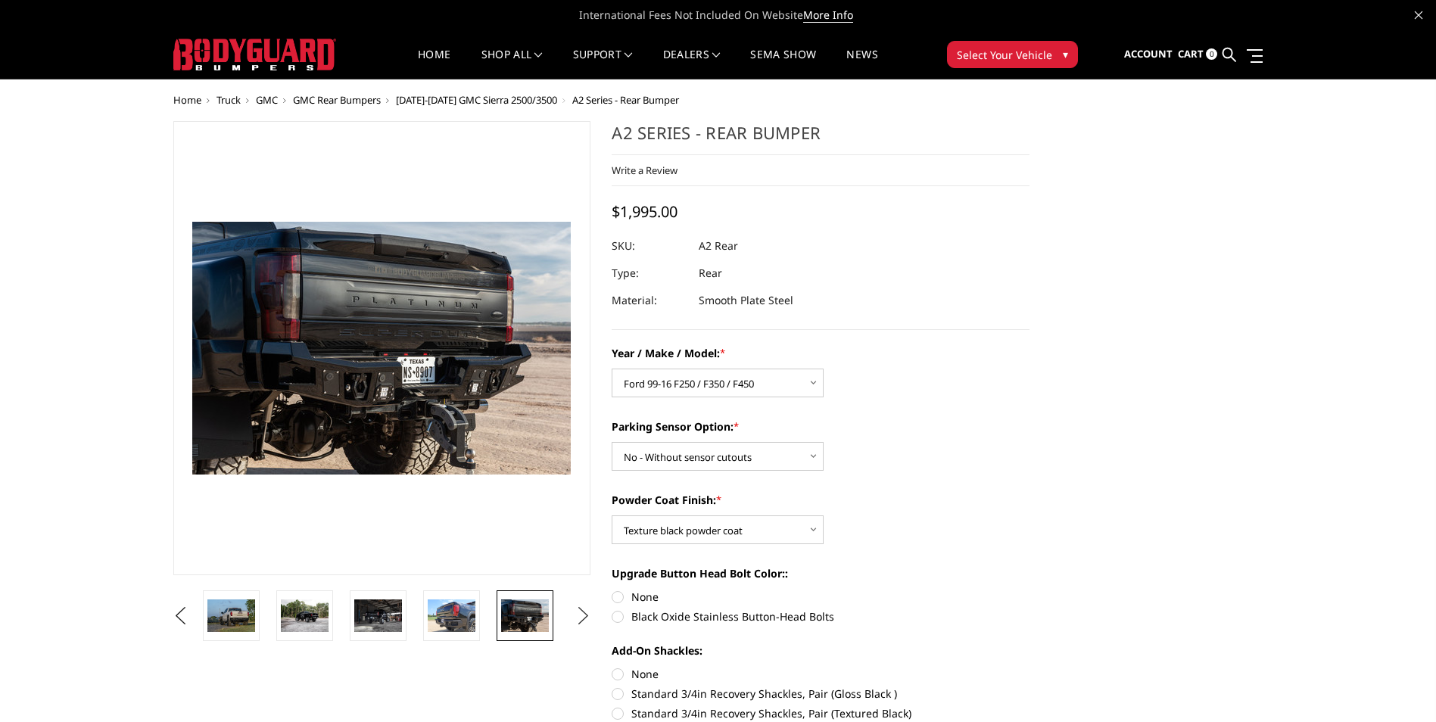
click at [584, 614] on button "Next" at bounding box center [583, 616] width 23 height 23
click at [537, 607] on img at bounding box center [525, 616] width 48 height 32
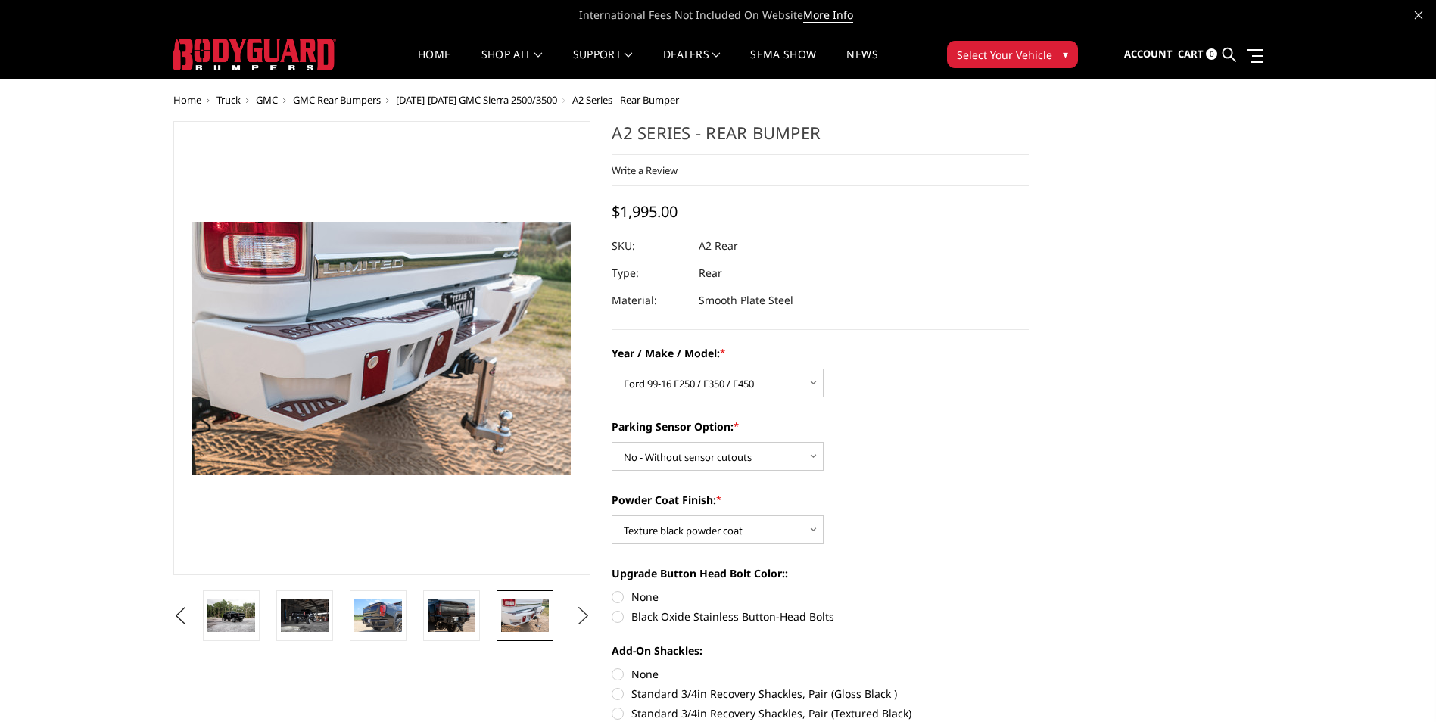
click at [580, 619] on button "Next" at bounding box center [583, 616] width 23 height 23
click at [533, 615] on img at bounding box center [525, 616] width 48 height 32
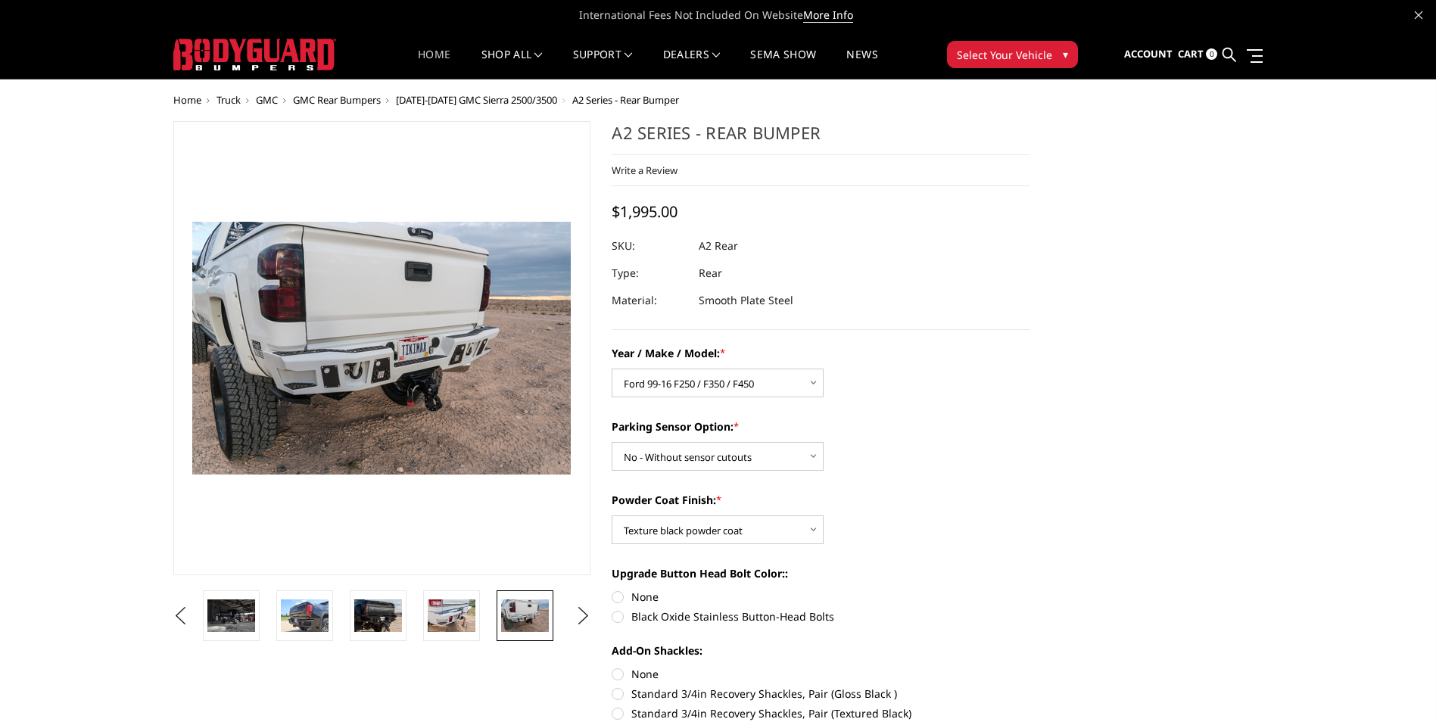
click at [427, 51] on link "Home" at bounding box center [434, 64] width 33 height 30
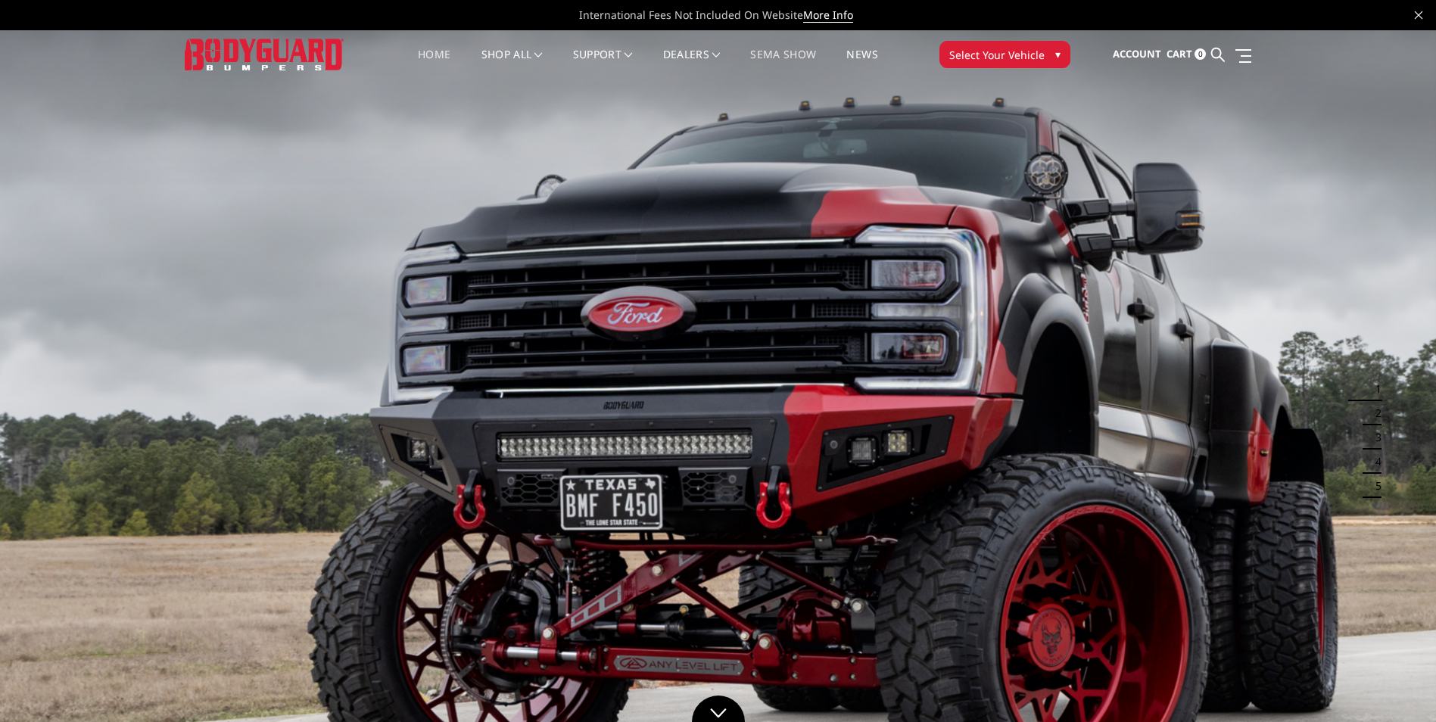
click at [787, 50] on link "SEMA Show" at bounding box center [783, 64] width 66 height 30
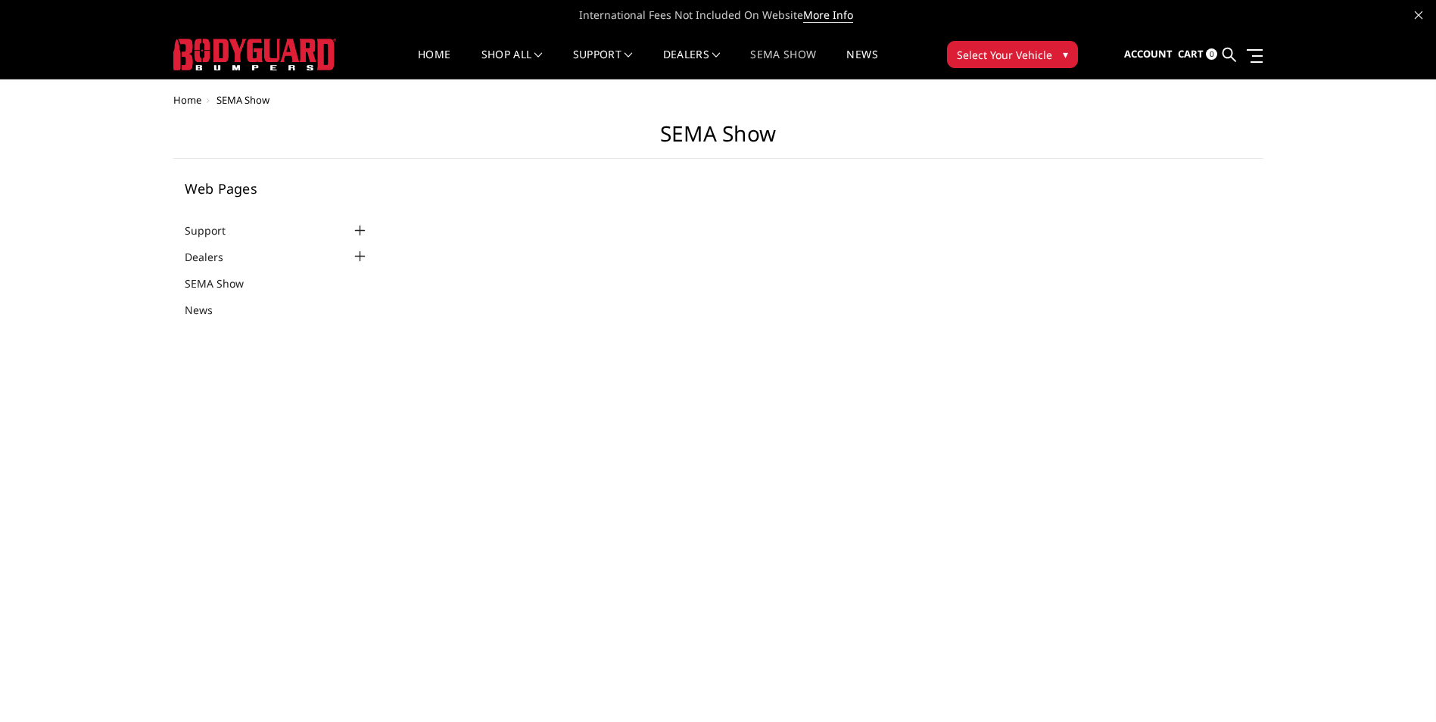
select select "US"
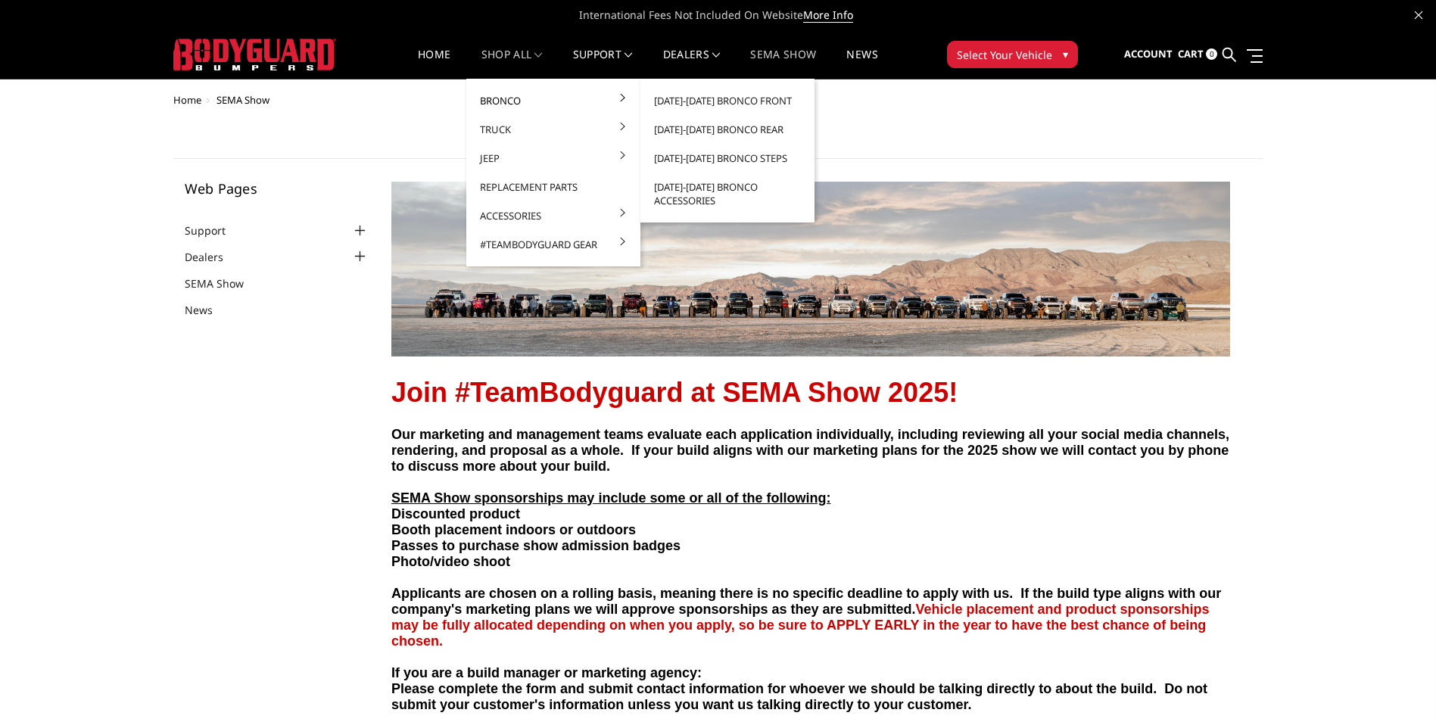
click at [505, 100] on link "Bronco" at bounding box center [553, 100] width 162 height 29
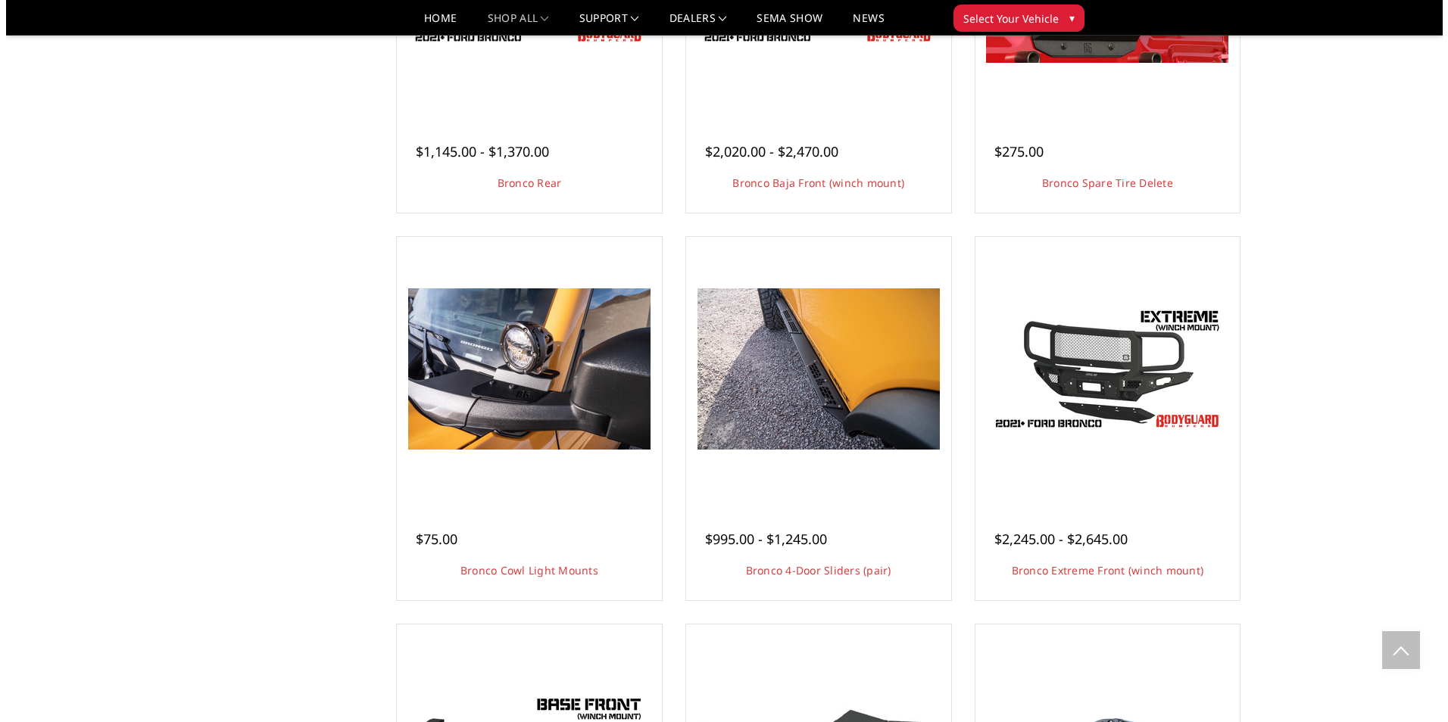
scroll to position [1242, 0]
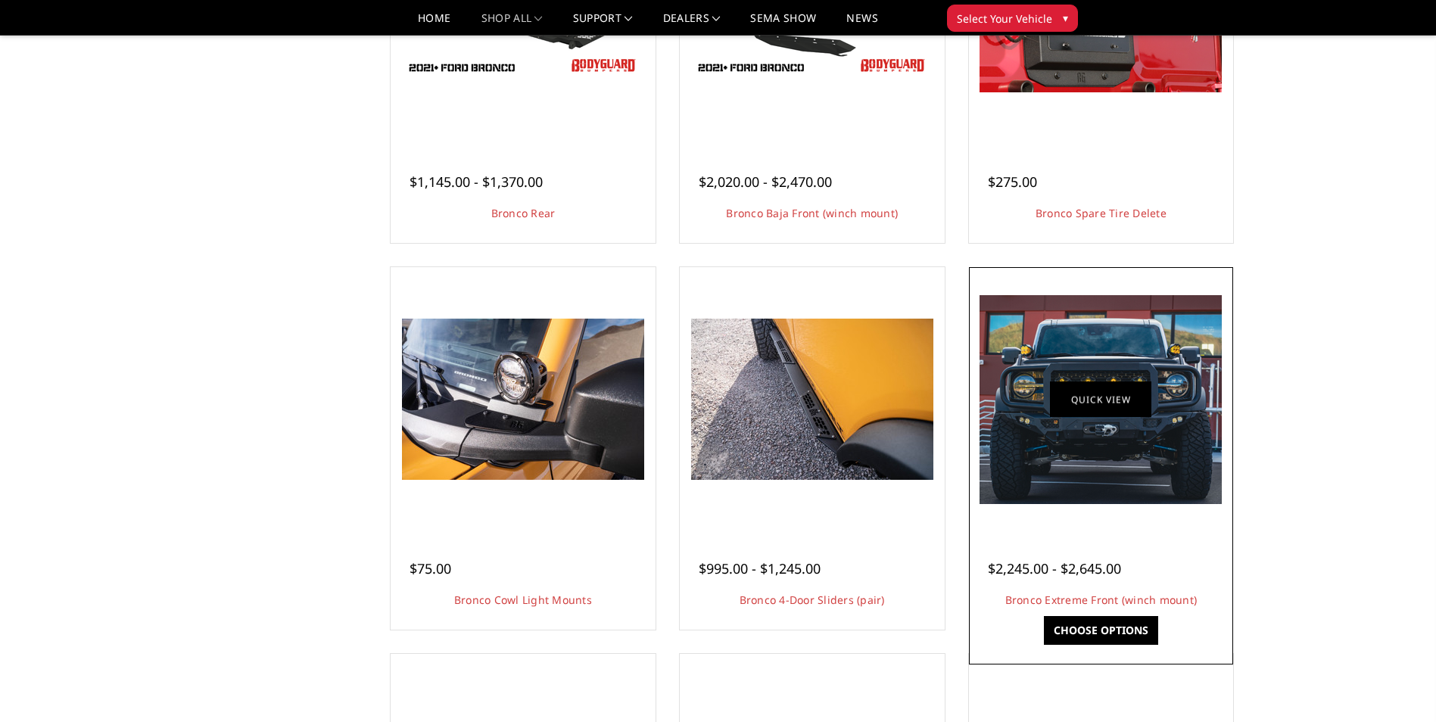
click at [1112, 403] on link "Quick view" at bounding box center [1100, 400] width 101 height 36
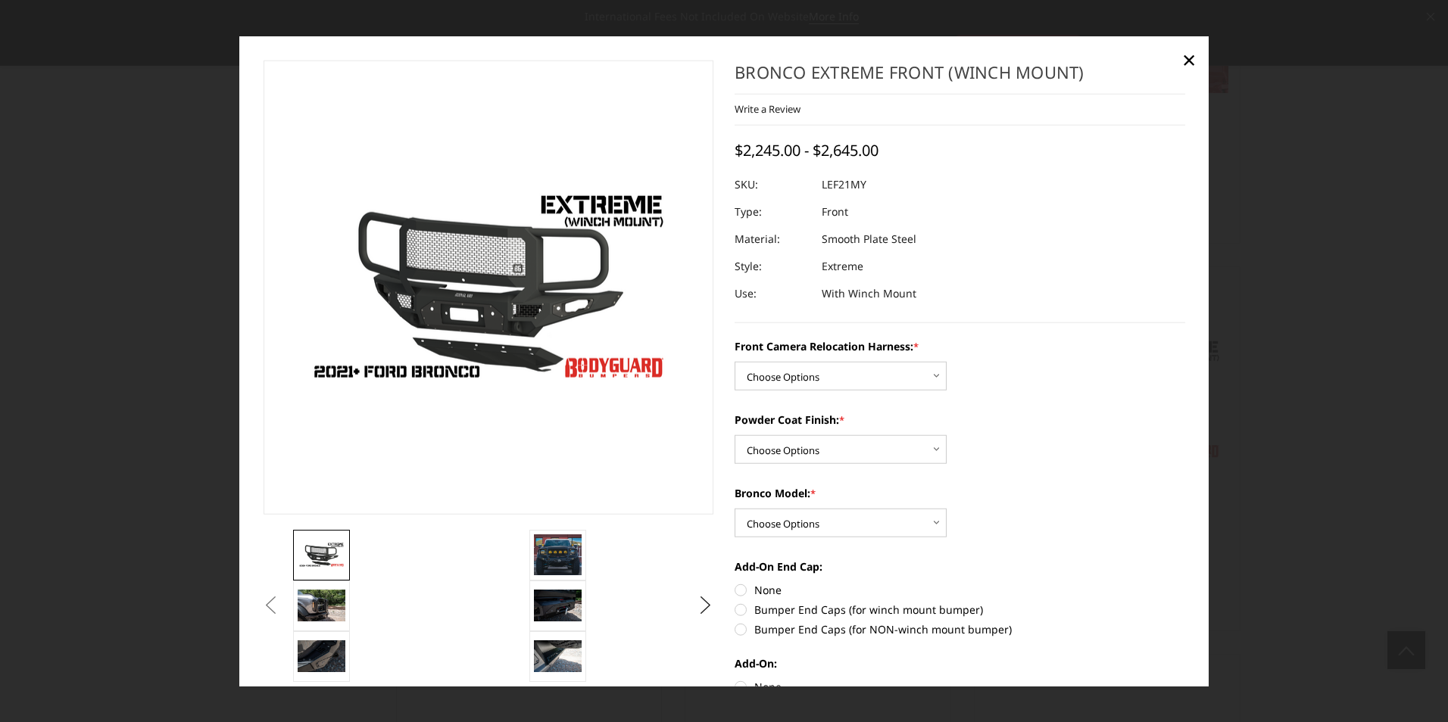
scroll to position [1285, 0]
drag, startPoint x: 699, startPoint y: 614, endPoint x: 1380, endPoint y: 249, distance: 772.9
click at [1380, 249] on div at bounding box center [724, 361] width 1448 height 722
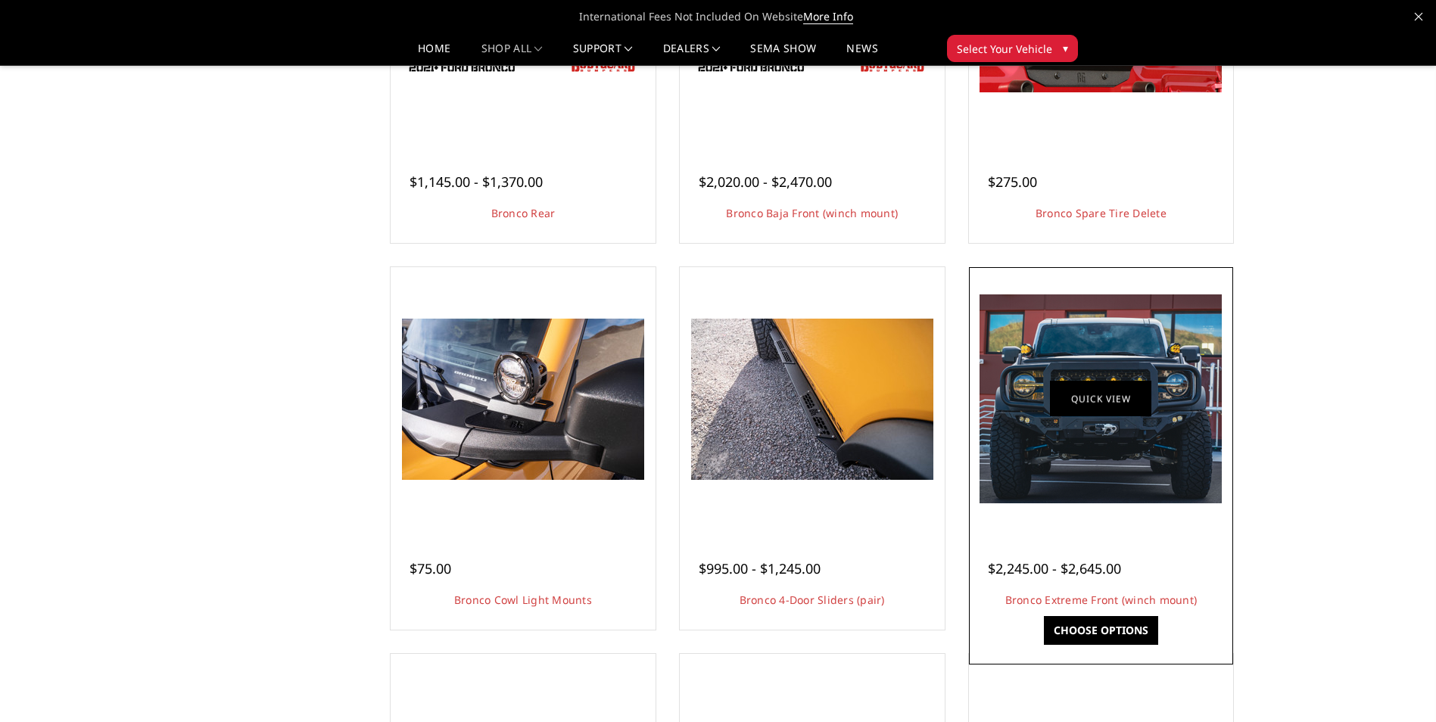
drag, startPoint x: 1139, startPoint y: 441, endPoint x: 1064, endPoint y: 394, distance: 89.1
click at [1064, 394] on link "Quick view" at bounding box center [1100, 400] width 101 height 36
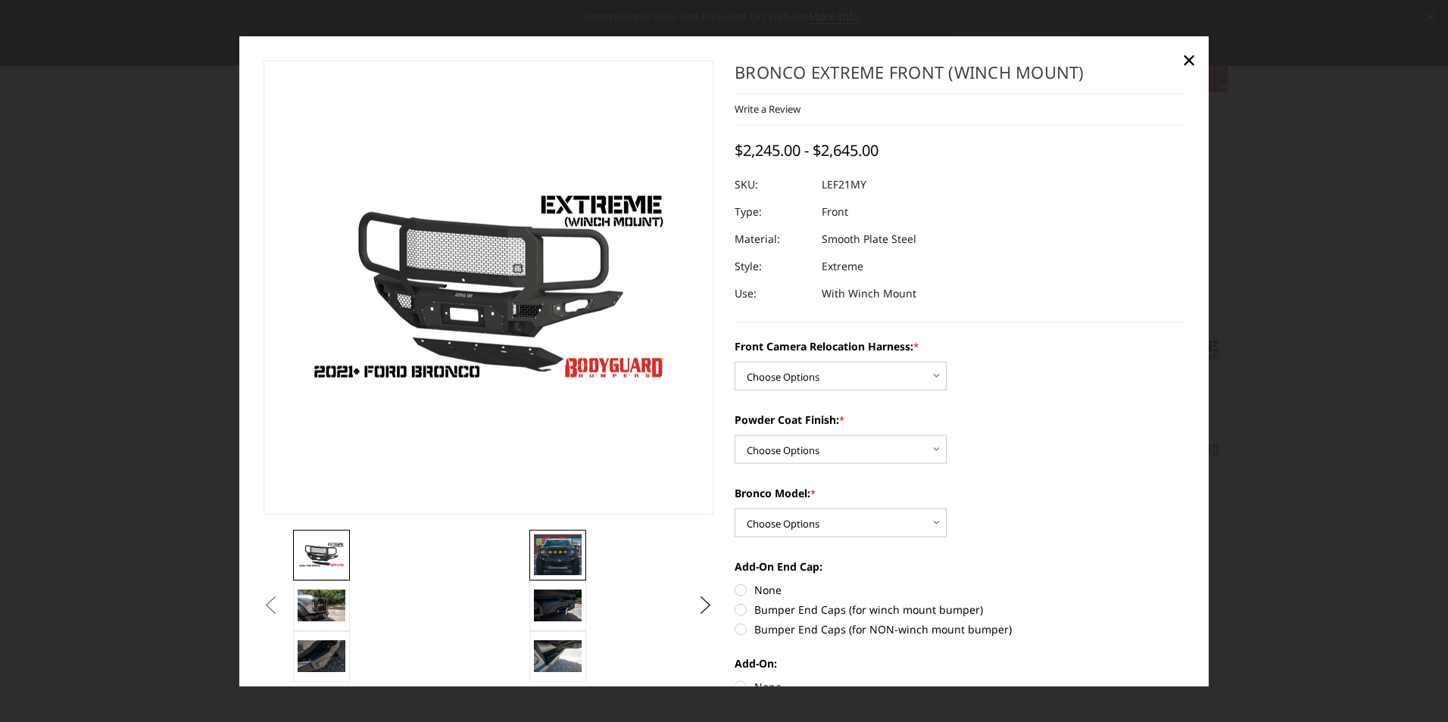
click at [551, 562] on img at bounding box center [558, 554] width 48 height 41
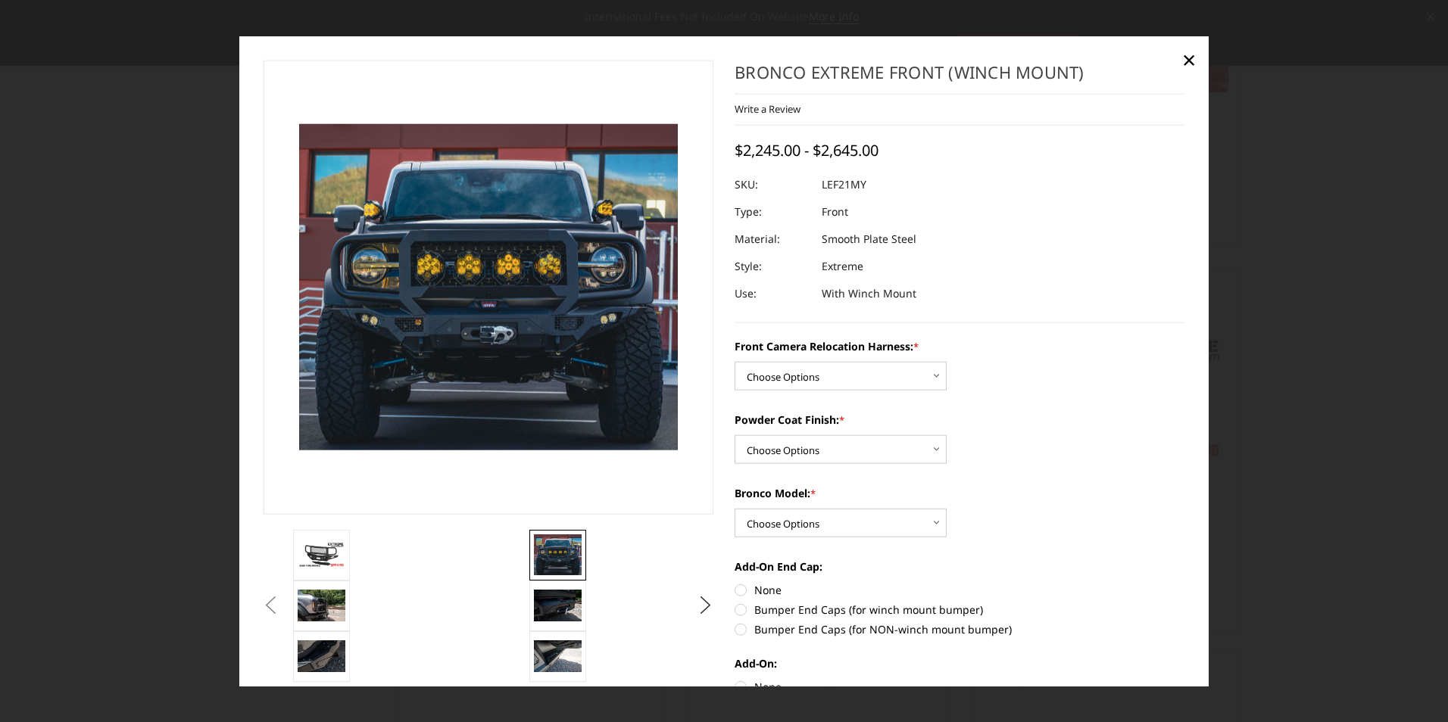
scroll to position [1284, 0]
click at [558, 600] on img at bounding box center [558, 606] width 48 height 32
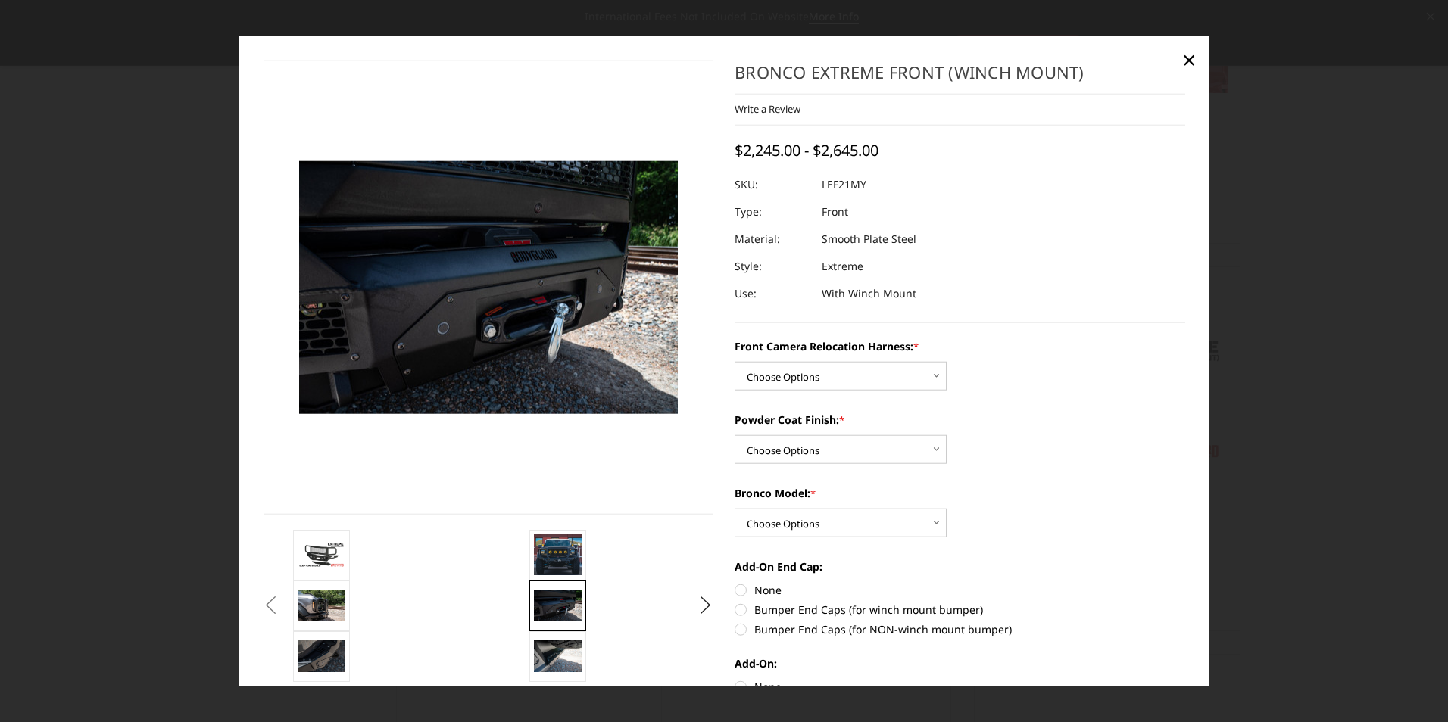
scroll to position [1681, 0]
click at [558, 657] on img at bounding box center [558, 656] width 48 height 32
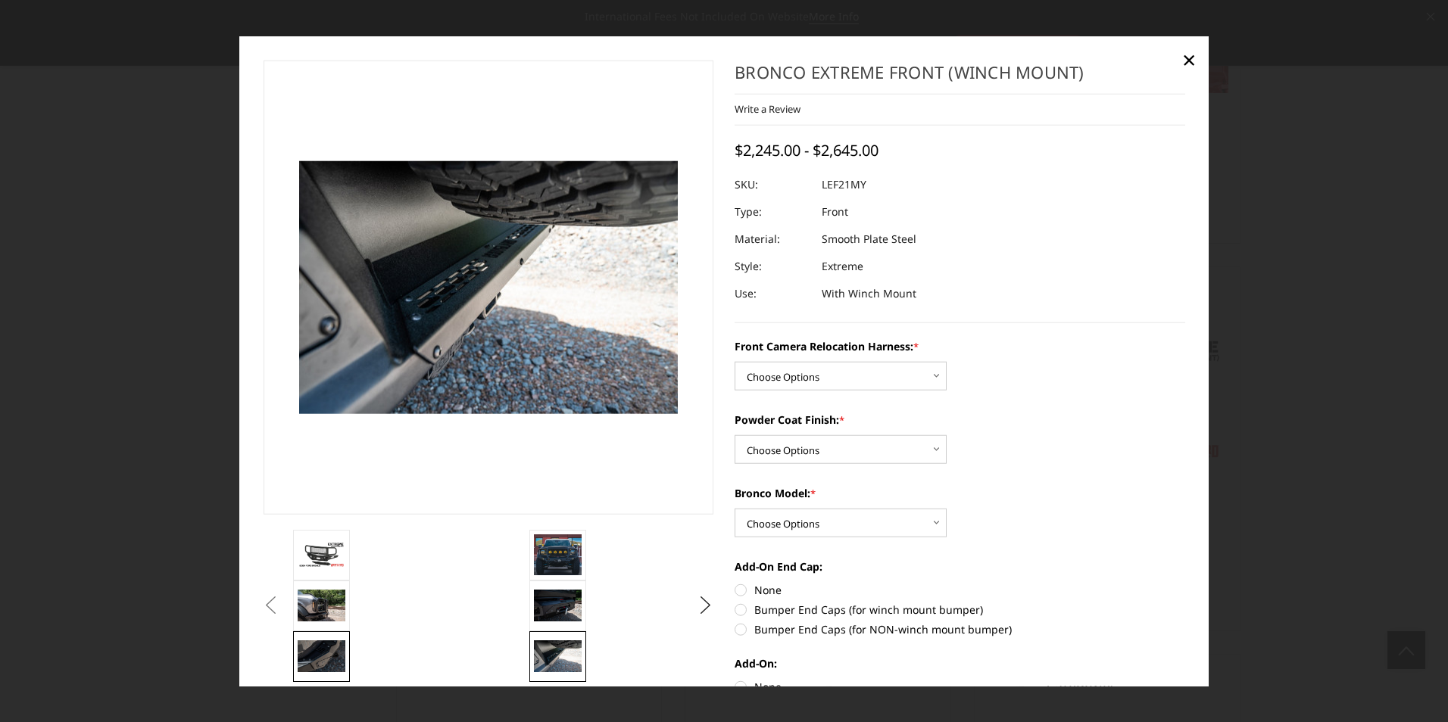
scroll to position [1285, 0]
click at [319, 657] on img at bounding box center [322, 656] width 48 height 32
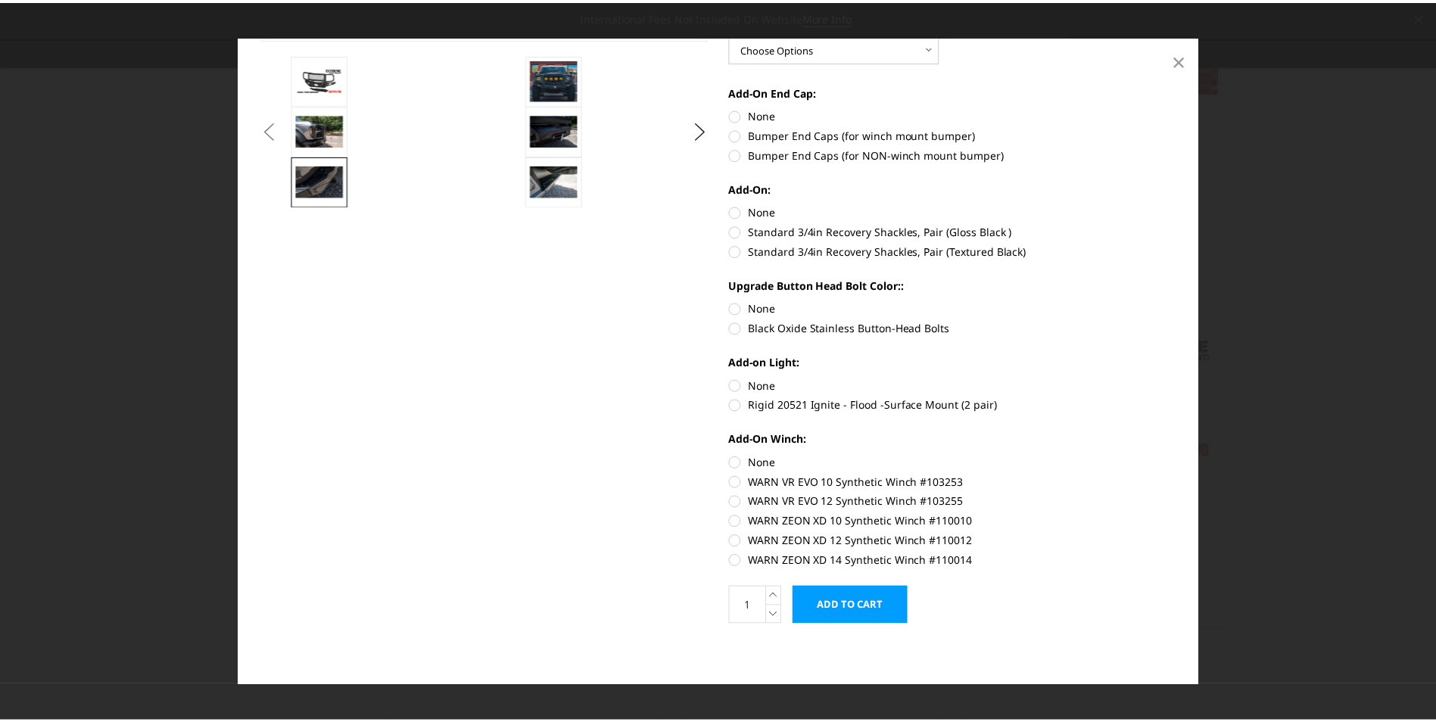
scroll to position [1284, 0]
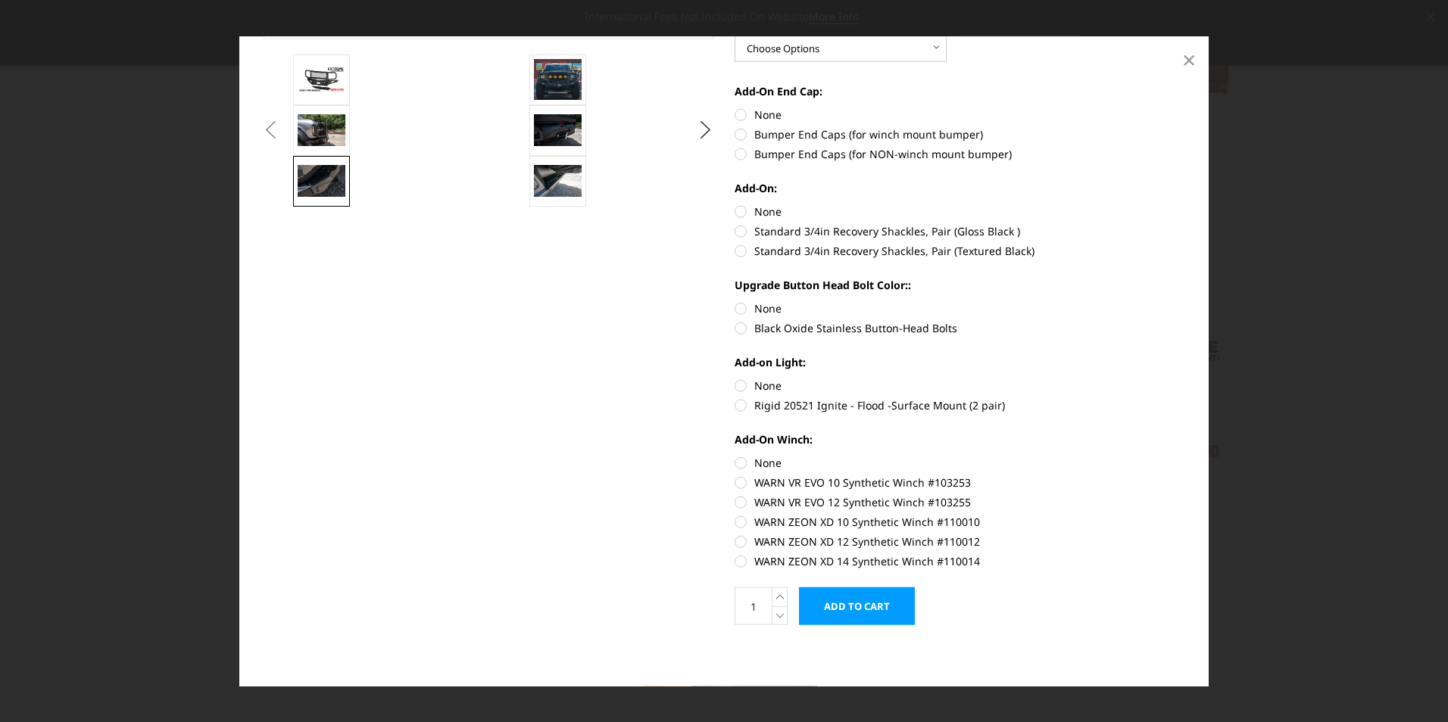
click at [1189, 64] on span "×" at bounding box center [1189, 58] width 14 height 33
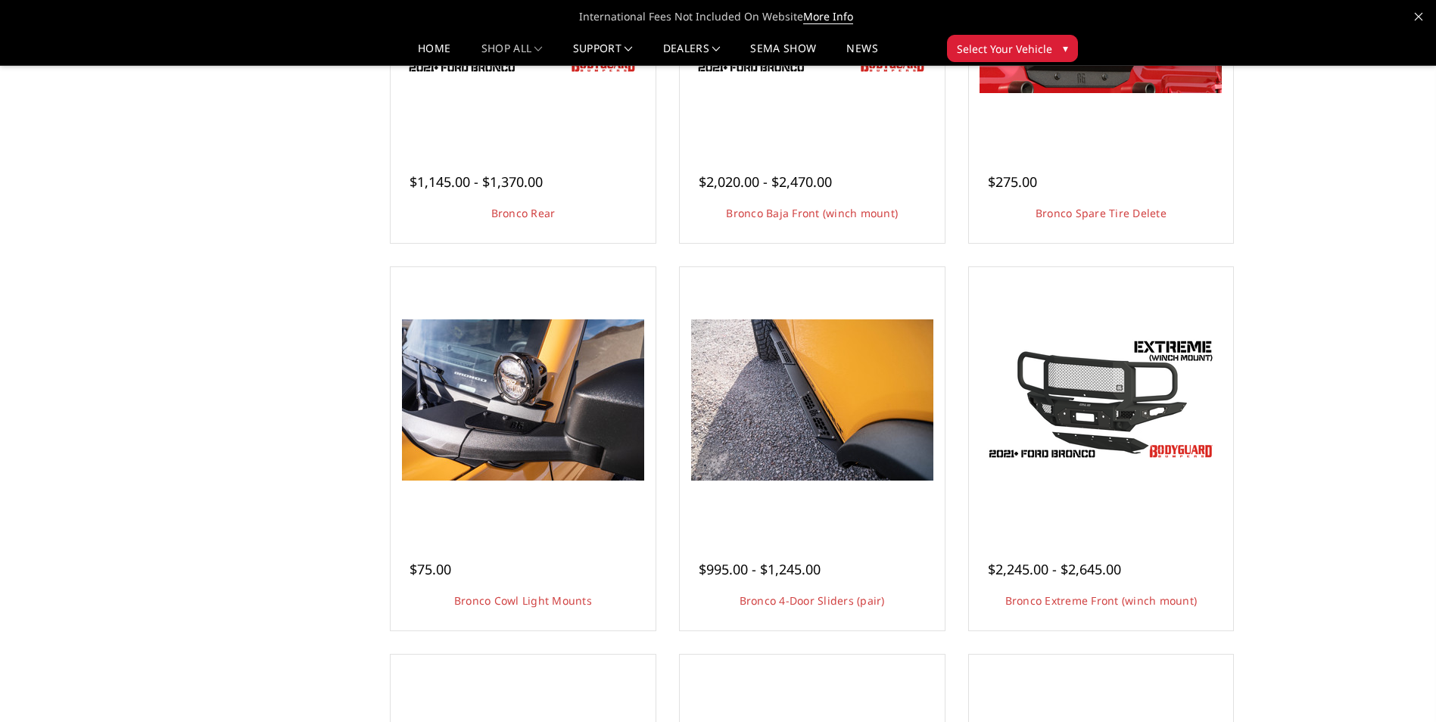
click at [1189, 64] on div "Account Sign in Register Cart 0 Search Search Categories Bronco 2021-2025 Bronc…" at bounding box center [1181, 48] width 185 height 33
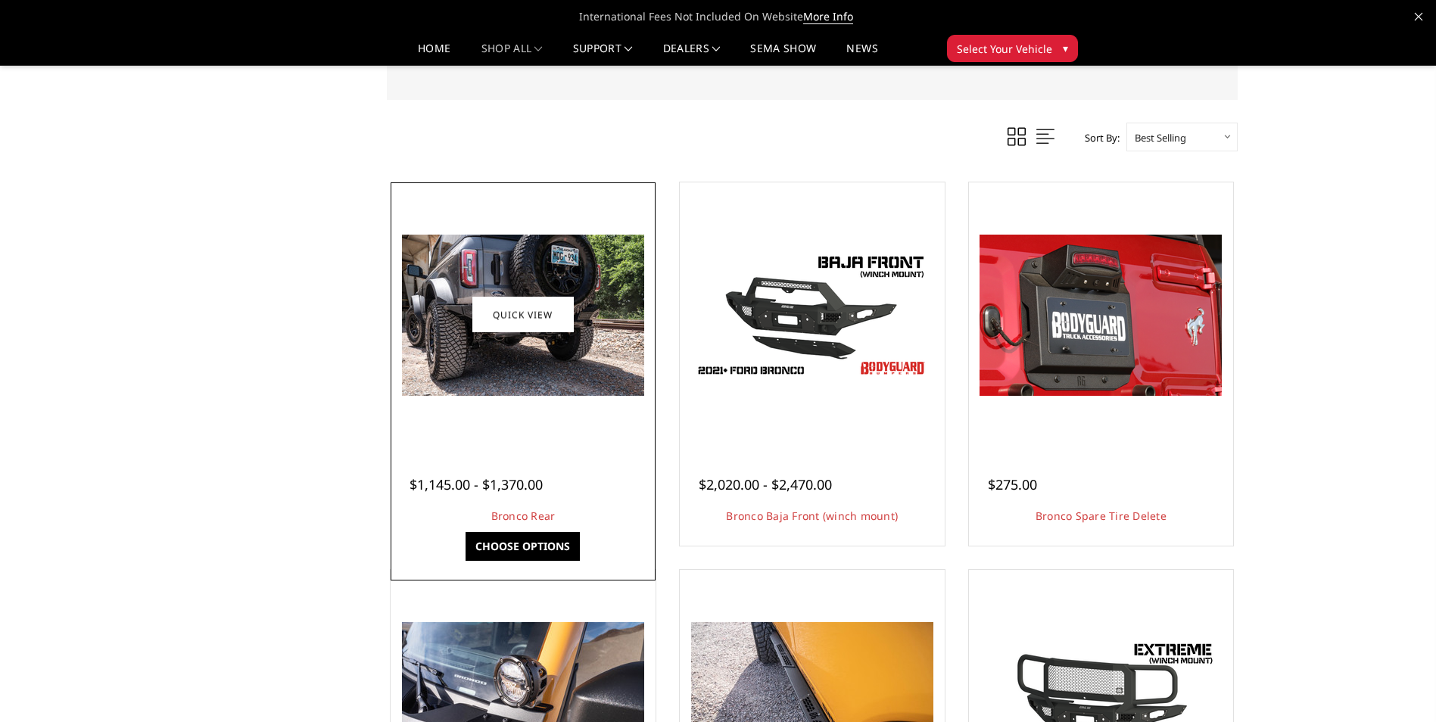
scroll to position [1379, 0]
click at [515, 294] on img at bounding box center [523, 315] width 242 height 161
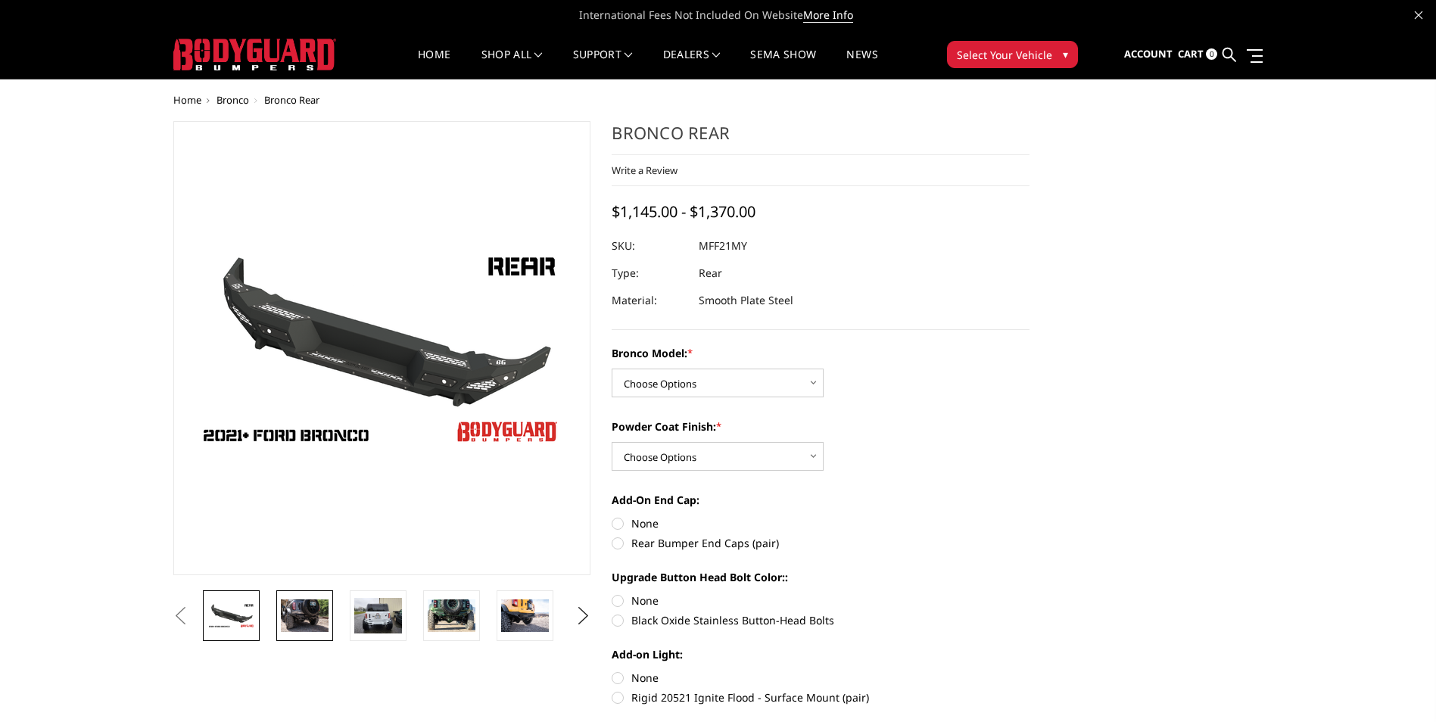
click at [307, 629] on img at bounding box center [305, 616] width 48 height 32
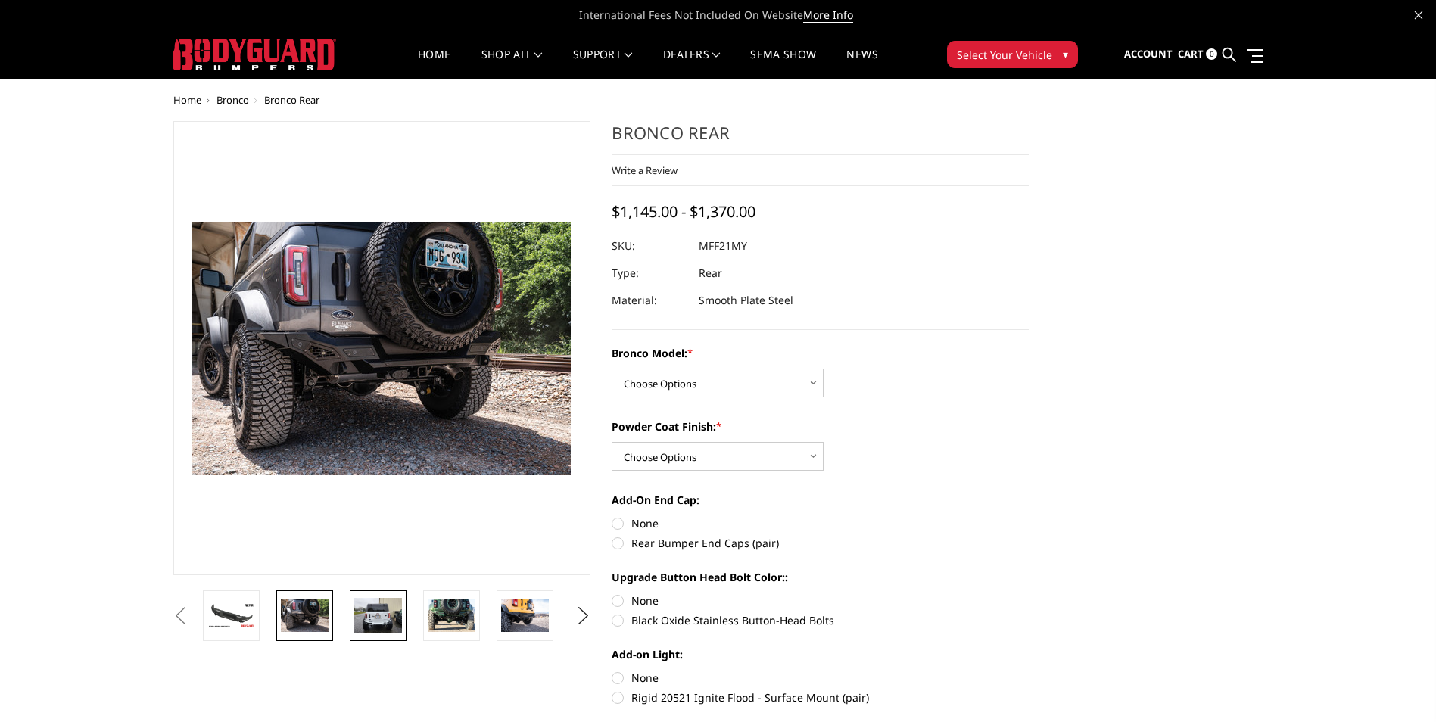
click at [379, 628] on img at bounding box center [378, 616] width 48 height 36
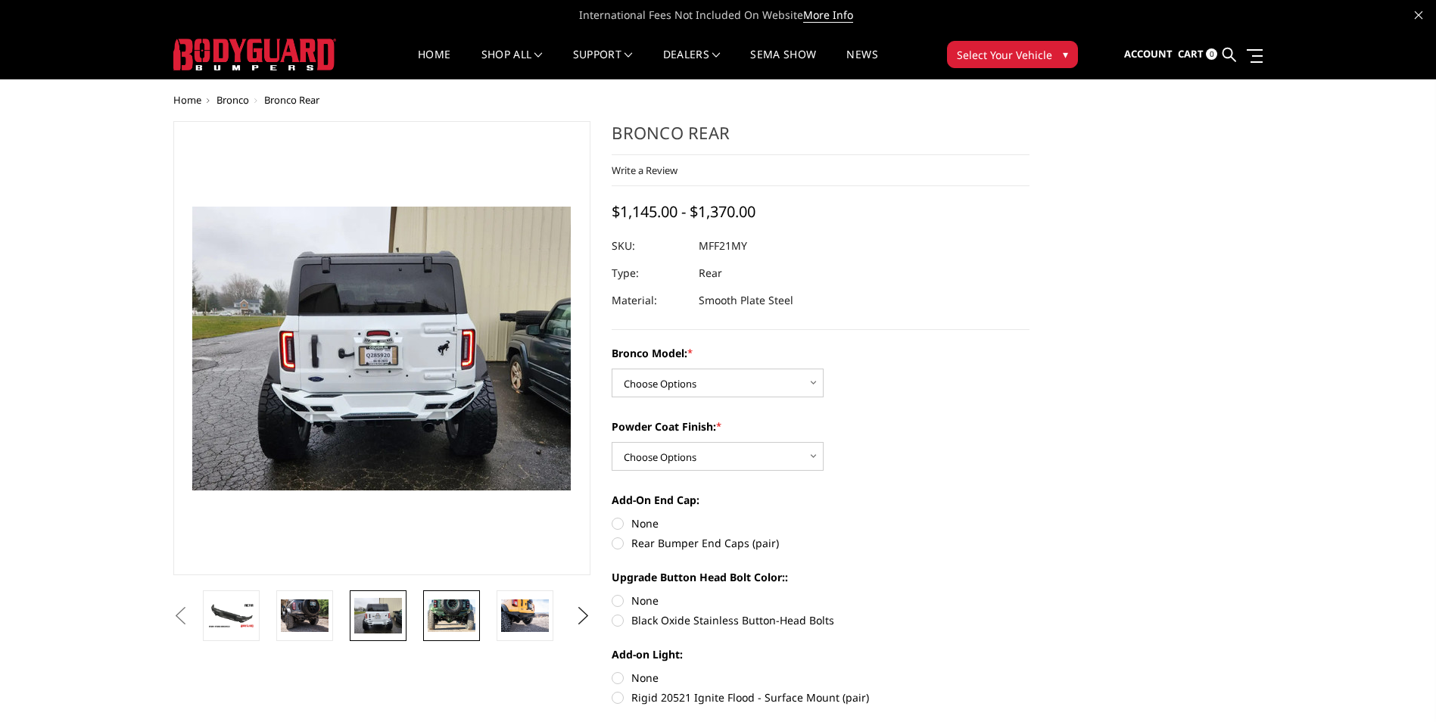
click at [450, 615] on img at bounding box center [452, 616] width 48 height 32
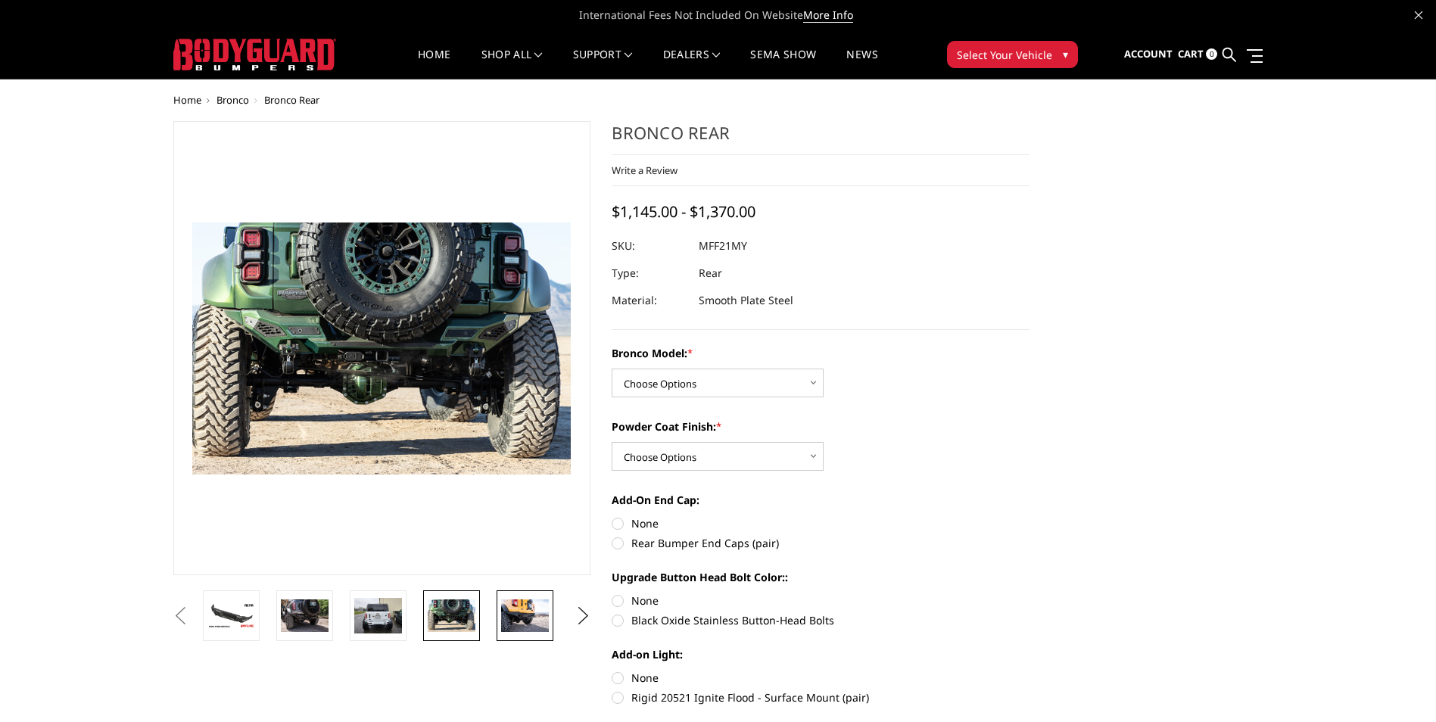
click at [522, 609] on img at bounding box center [525, 616] width 48 height 32
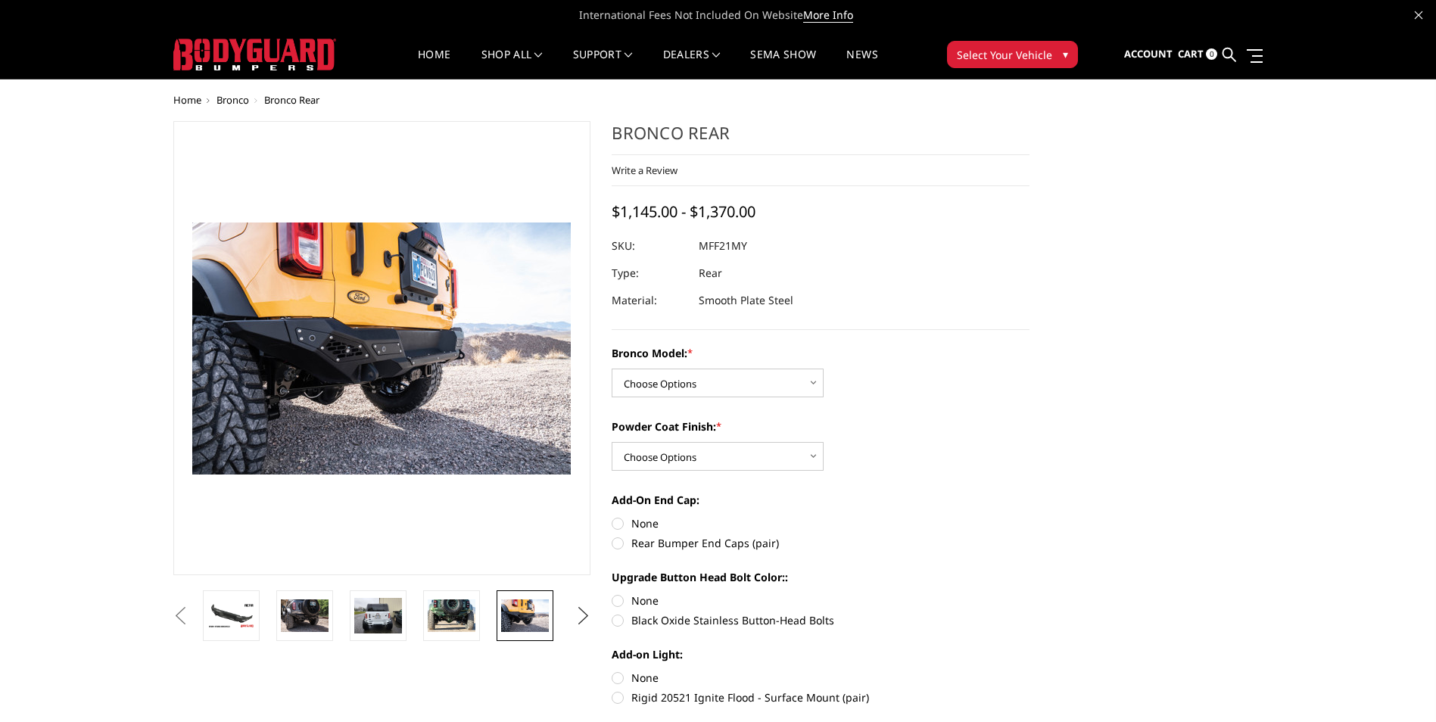
click at [586, 624] on button "Next" at bounding box center [583, 616] width 23 height 23
click at [532, 616] on img at bounding box center [525, 616] width 48 height 32
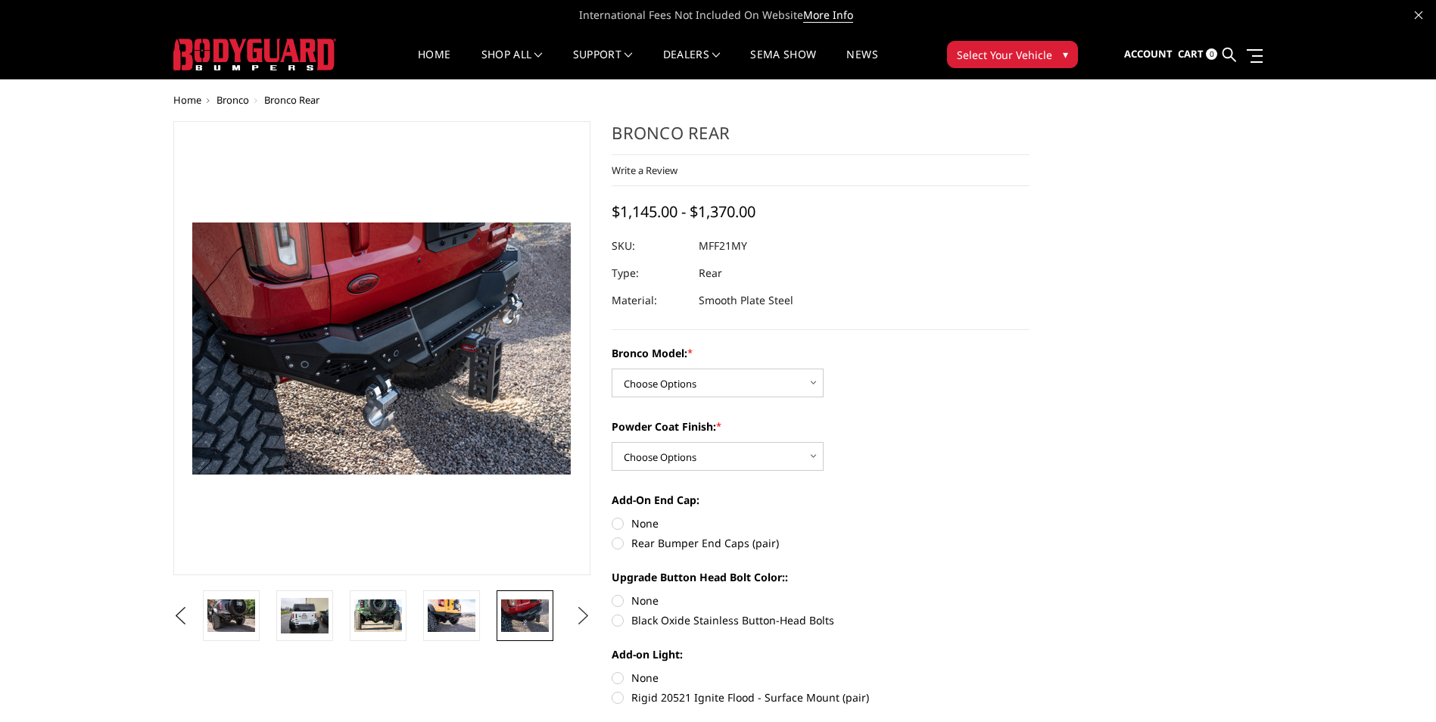
click at [581, 617] on button "Next" at bounding box center [583, 616] width 23 height 23
click at [536, 612] on img at bounding box center [525, 616] width 48 height 36
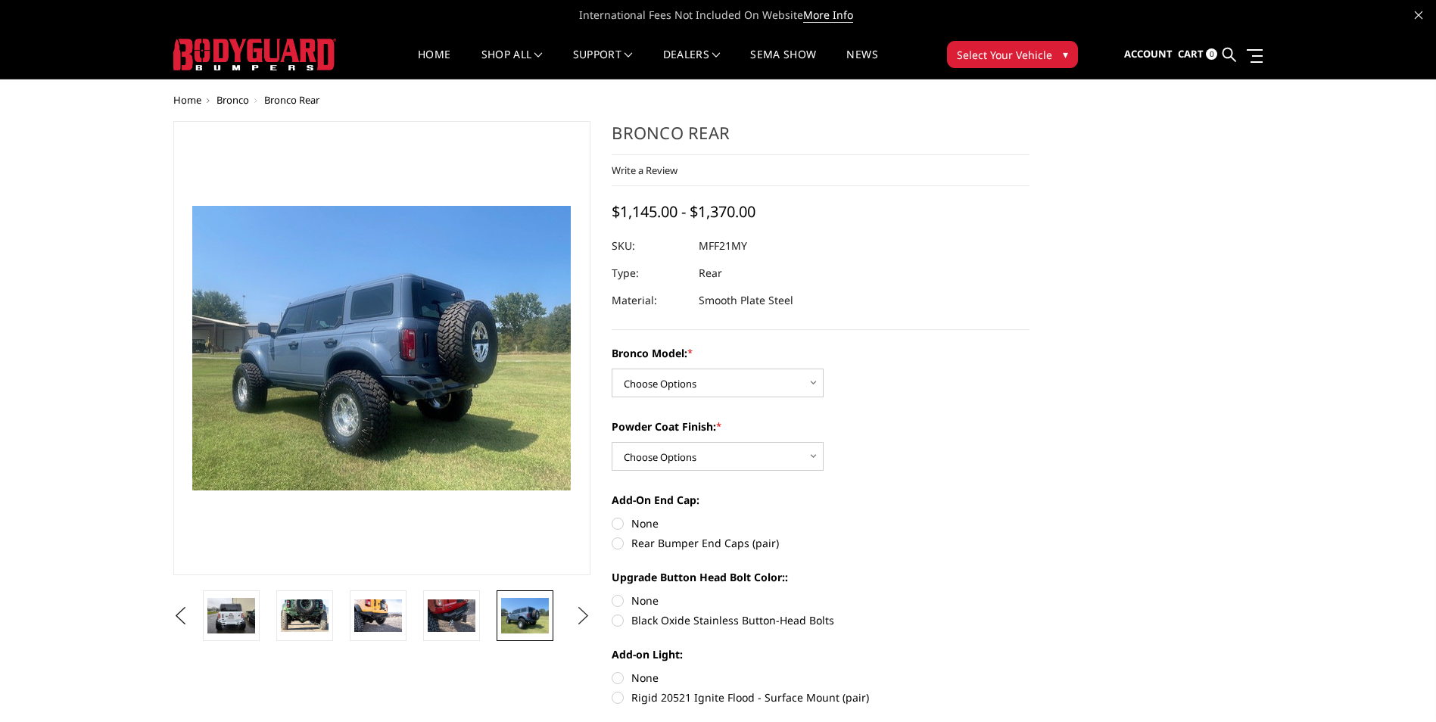
click at [576, 615] on button "Next" at bounding box center [583, 616] width 23 height 23
click at [532, 616] on img at bounding box center [525, 616] width 48 height 32
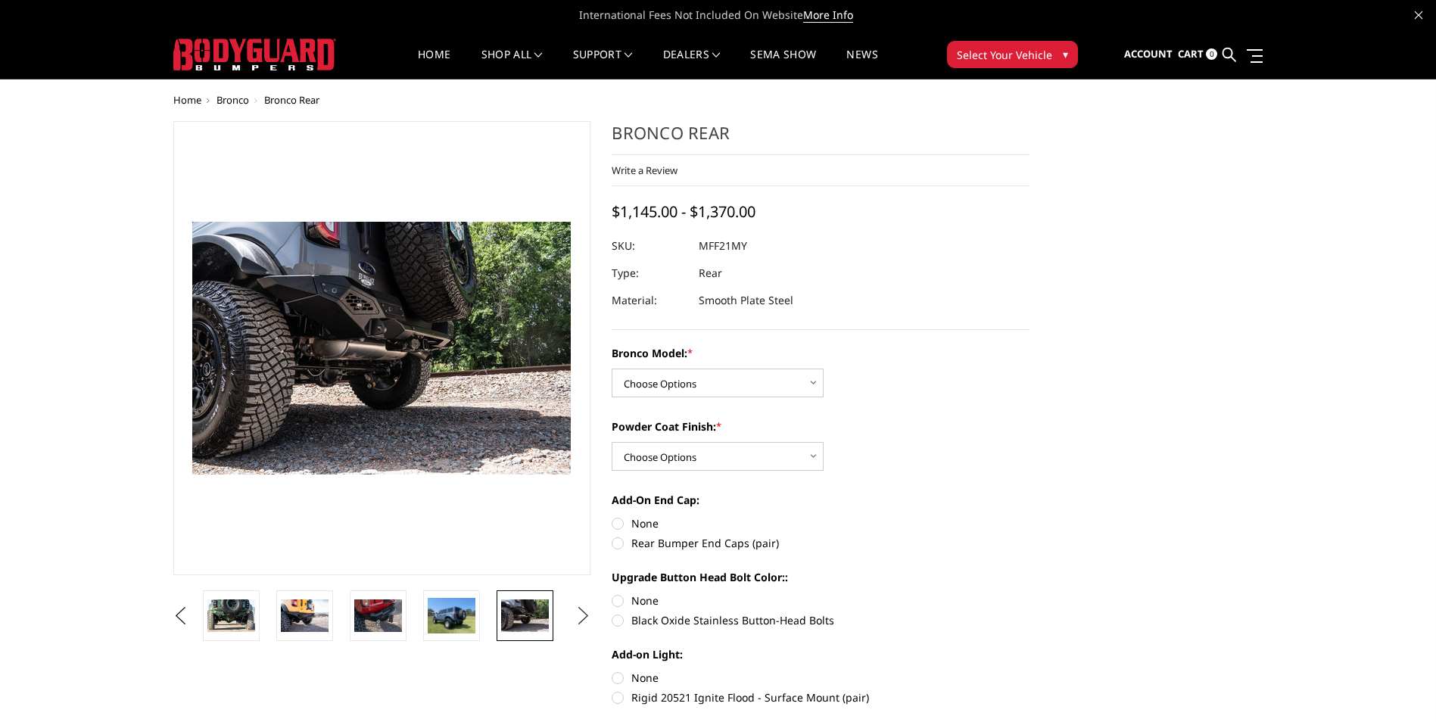
click at [586, 621] on button "Next" at bounding box center [583, 616] width 23 height 23
click at [540, 616] on img at bounding box center [525, 615] width 48 height 31
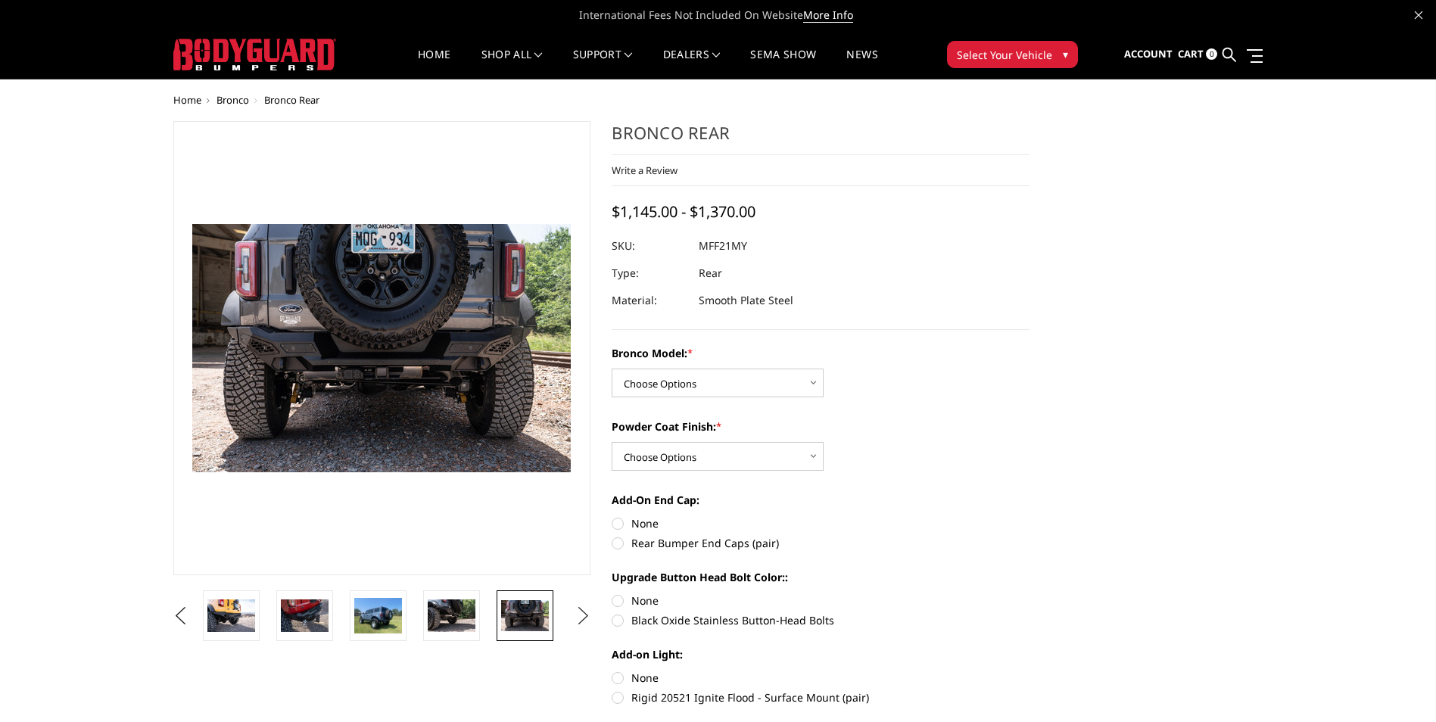
click at [581, 612] on button "Next" at bounding box center [583, 616] width 23 height 23
click at [521, 625] on img at bounding box center [525, 616] width 48 height 32
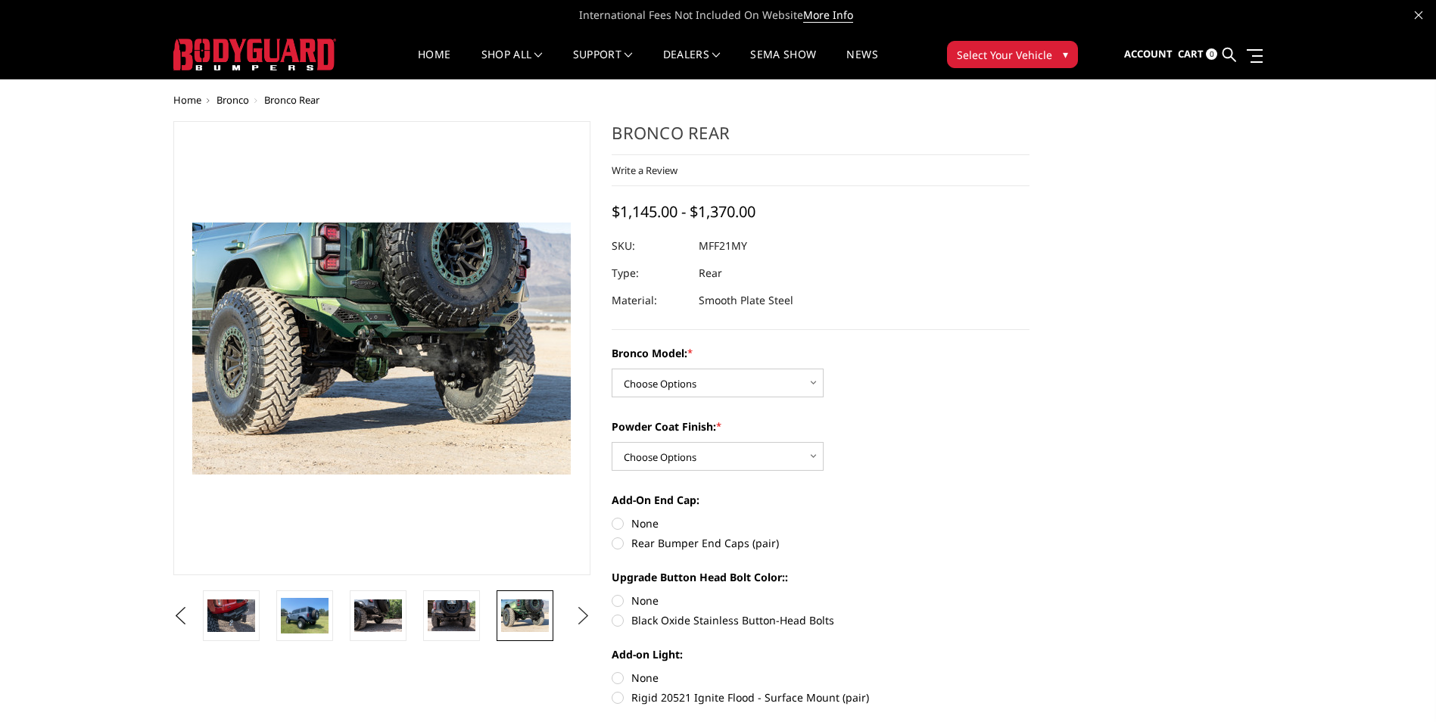
click at [580, 614] on button "Next" at bounding box center [583, 616] width 23 height 23
click at [519, 612] on img at bounding box center [525, 616] width 48 height 32
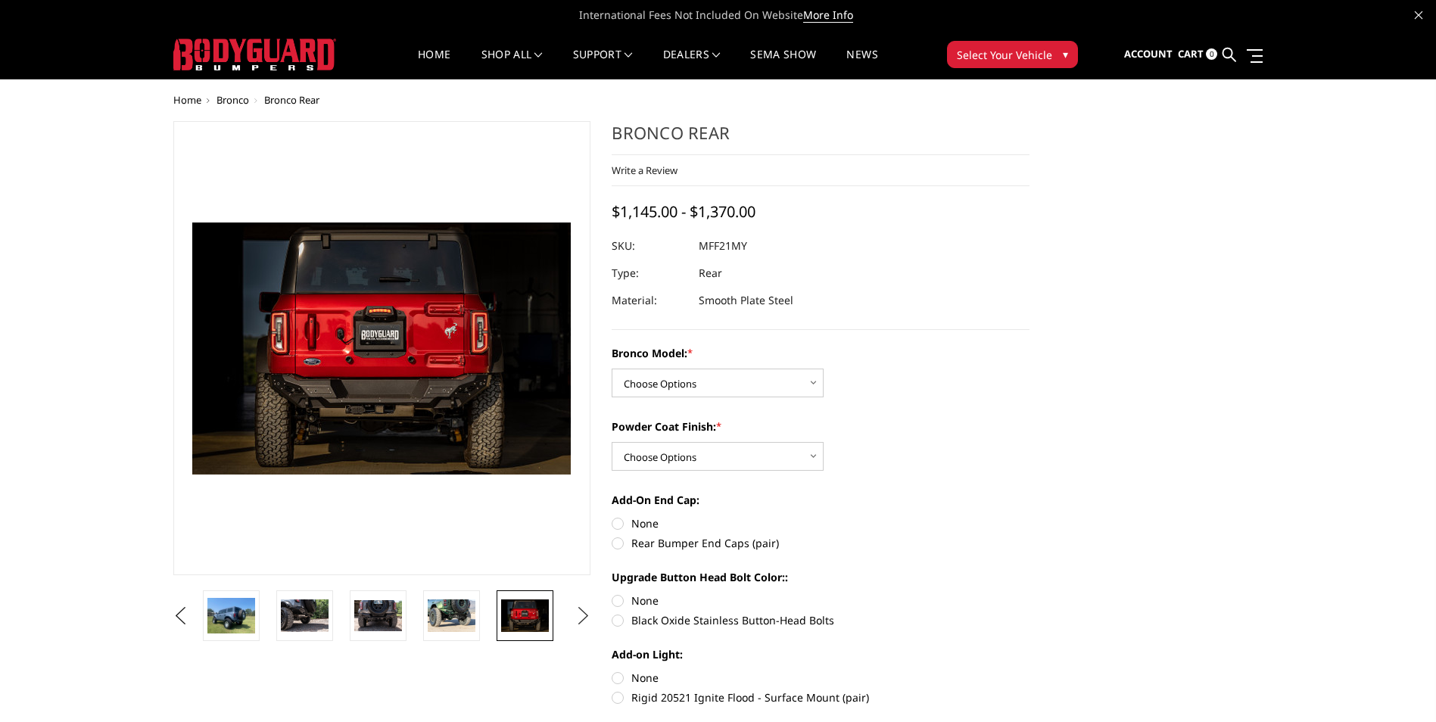
click at [581, 615] on button "Next" at bounding box center [583, 616] width 23 height 23
click at [544, 616] on img at bounding box center [525, 616] width 48 height 32
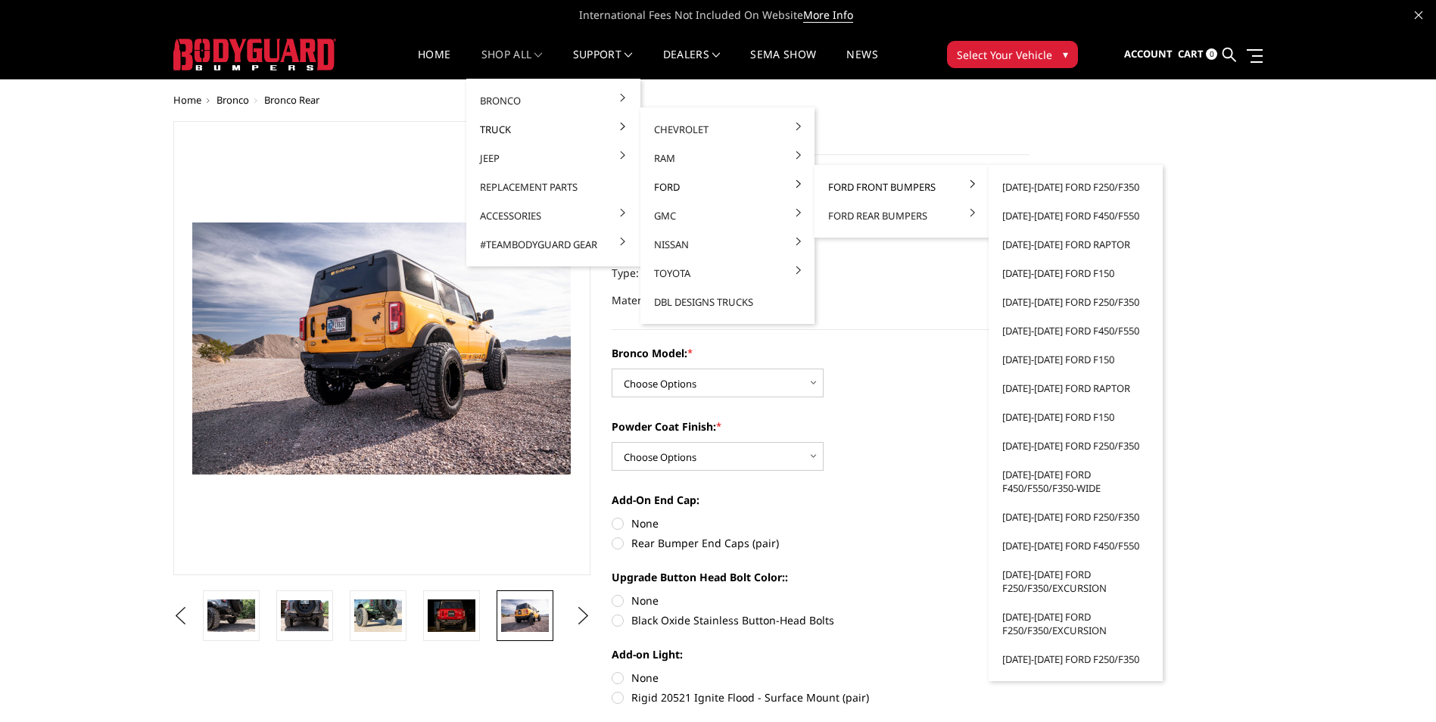
click at [852, 185] on link "Ford Front Bumpers" at bounding box center [902, 187] width 162 height 29
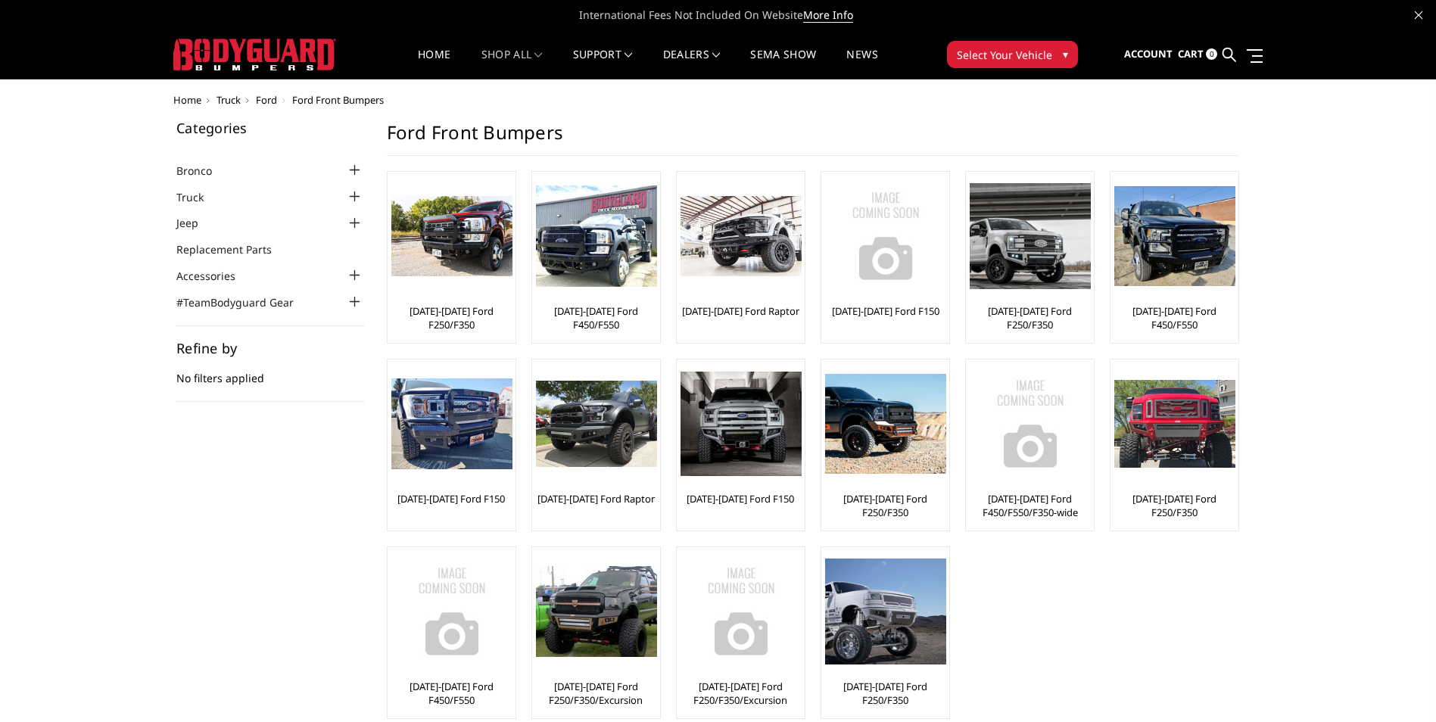
click at [852, 185] on img at bounding box center [885, 236] width 121 height 121
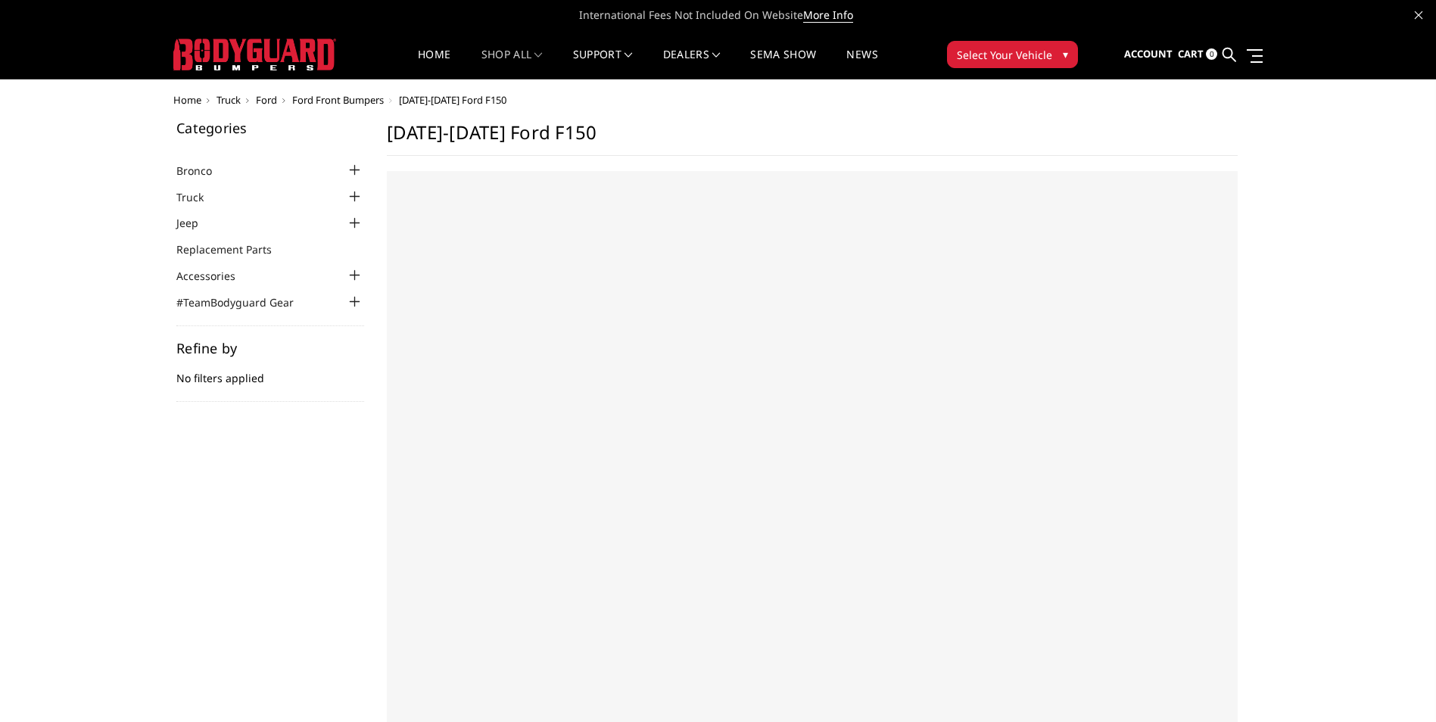
select select "US"
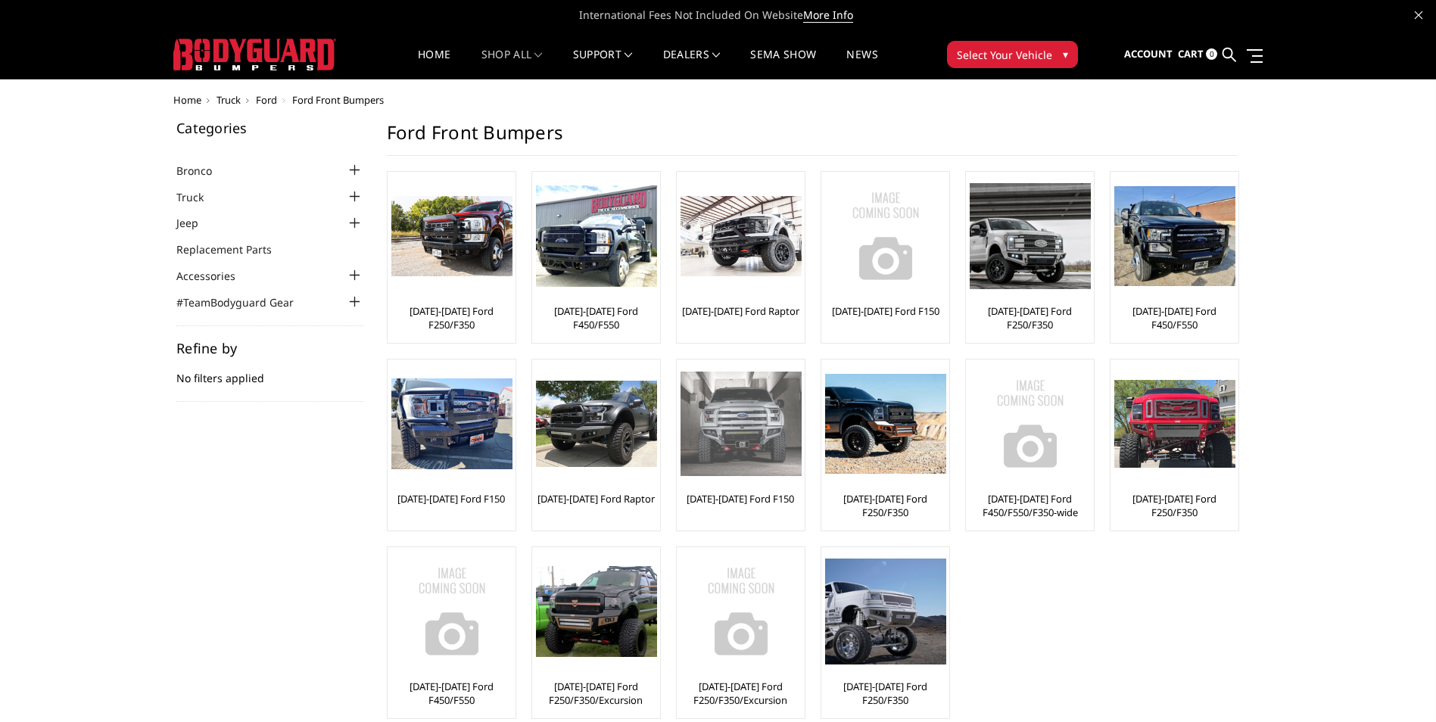
click at [740, 447] on img at bounding box center [741, 424] width 121 height 104
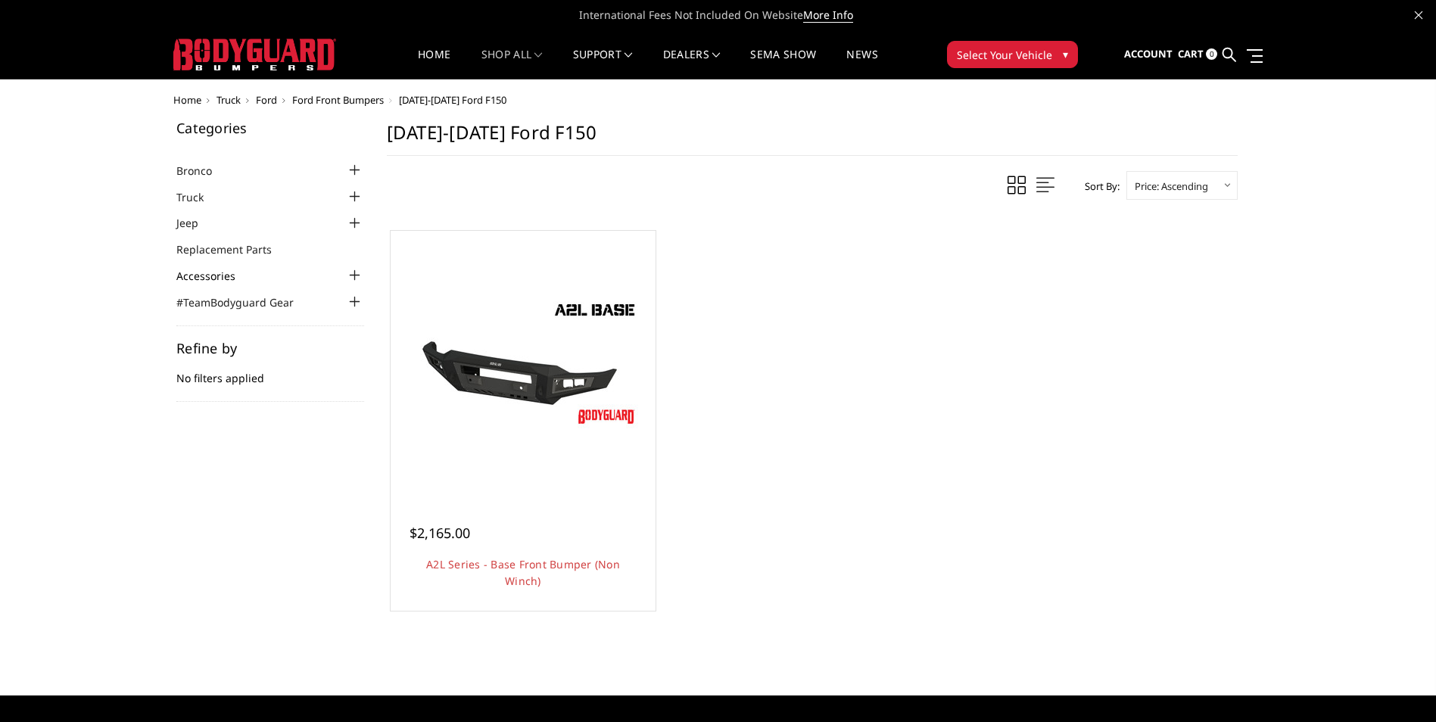
drag, startPoint x: 353, startPoint y: 273, endPoint x: 213, endPoint y: 276, distance: 140.1
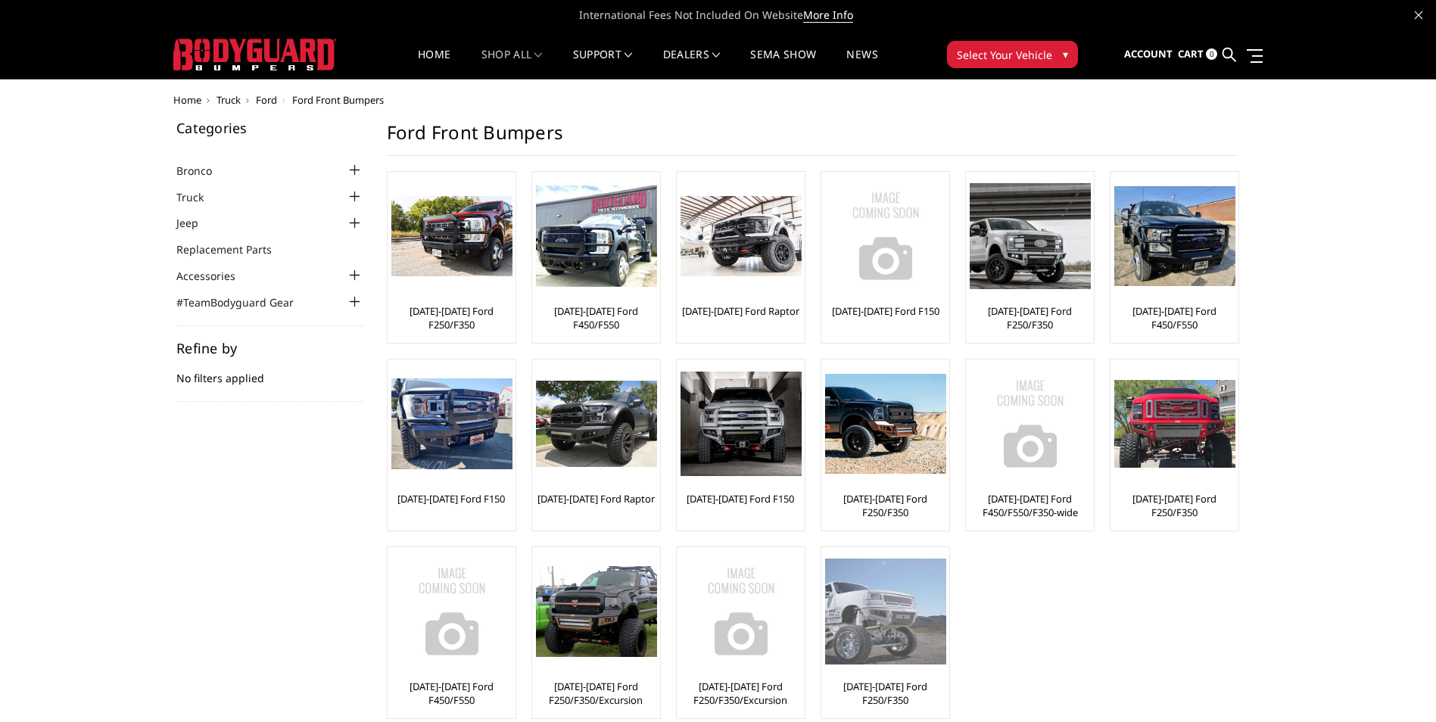
click at [899, 618] on img at bounding box center [885, 611] width 121 height 105
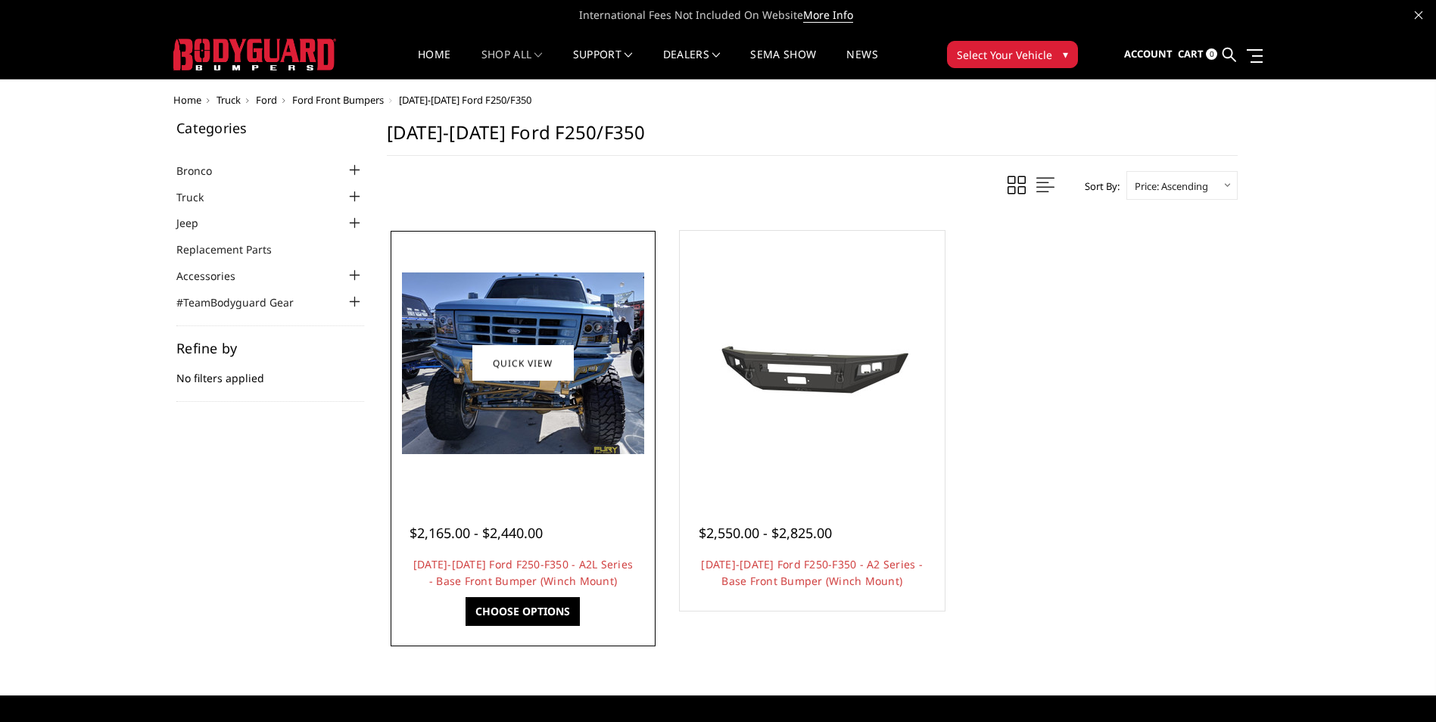
click at [522, 428] on img at bounding box center [523, 364] width 242 height 182
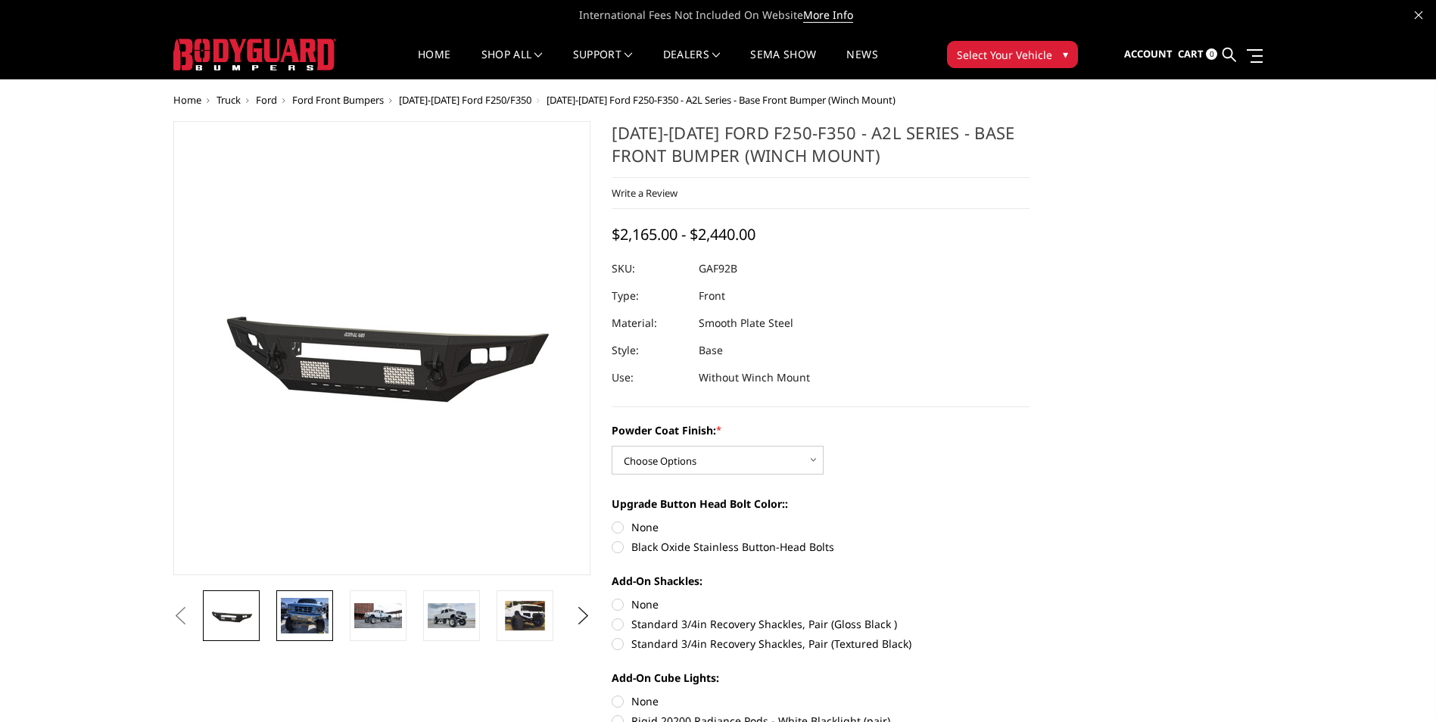
click at [310, 629] on img at bounding box center [305, 616] width 48 height 36
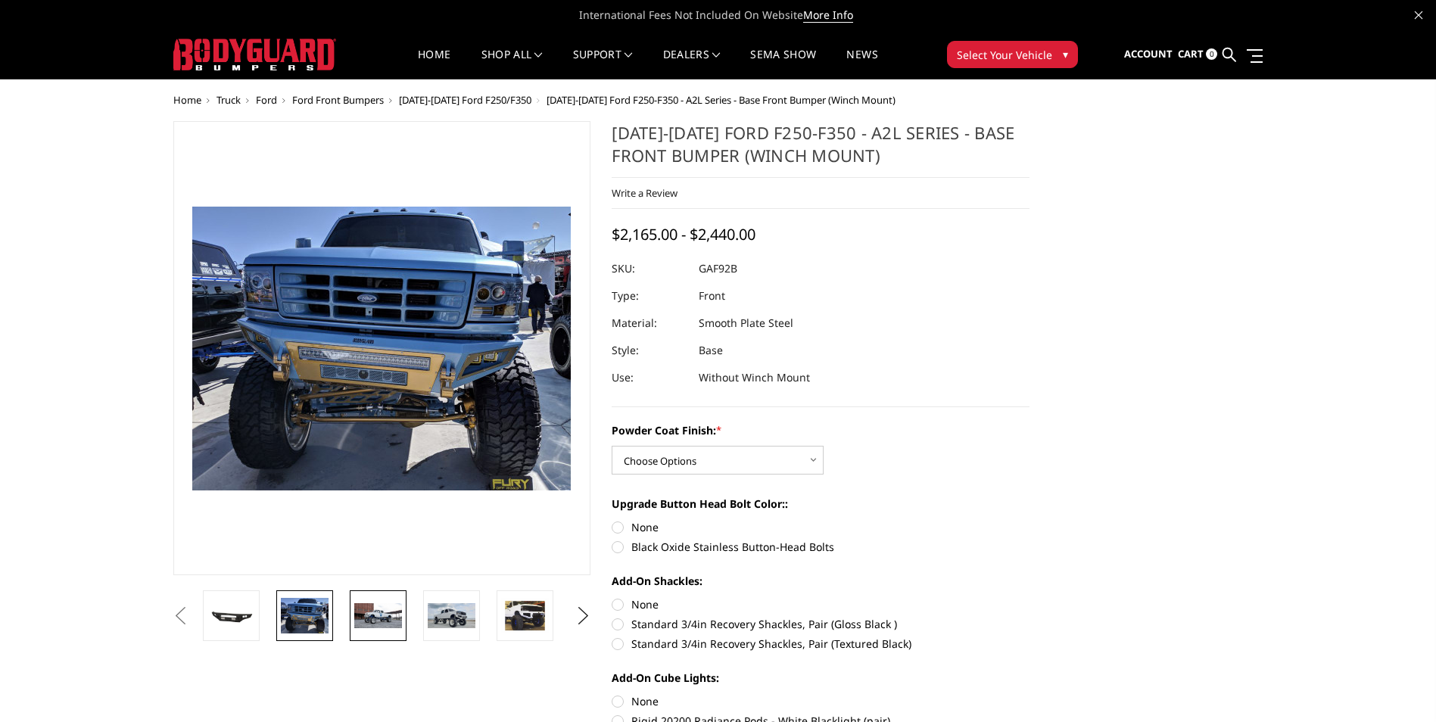
drag, startPoint x: 369, startPoint y: 618, endPoint x: 360, endPoint y: 612, distance: 11.6
click at [360, 612] on img at bounding box center [378, 615] width 48 height 25
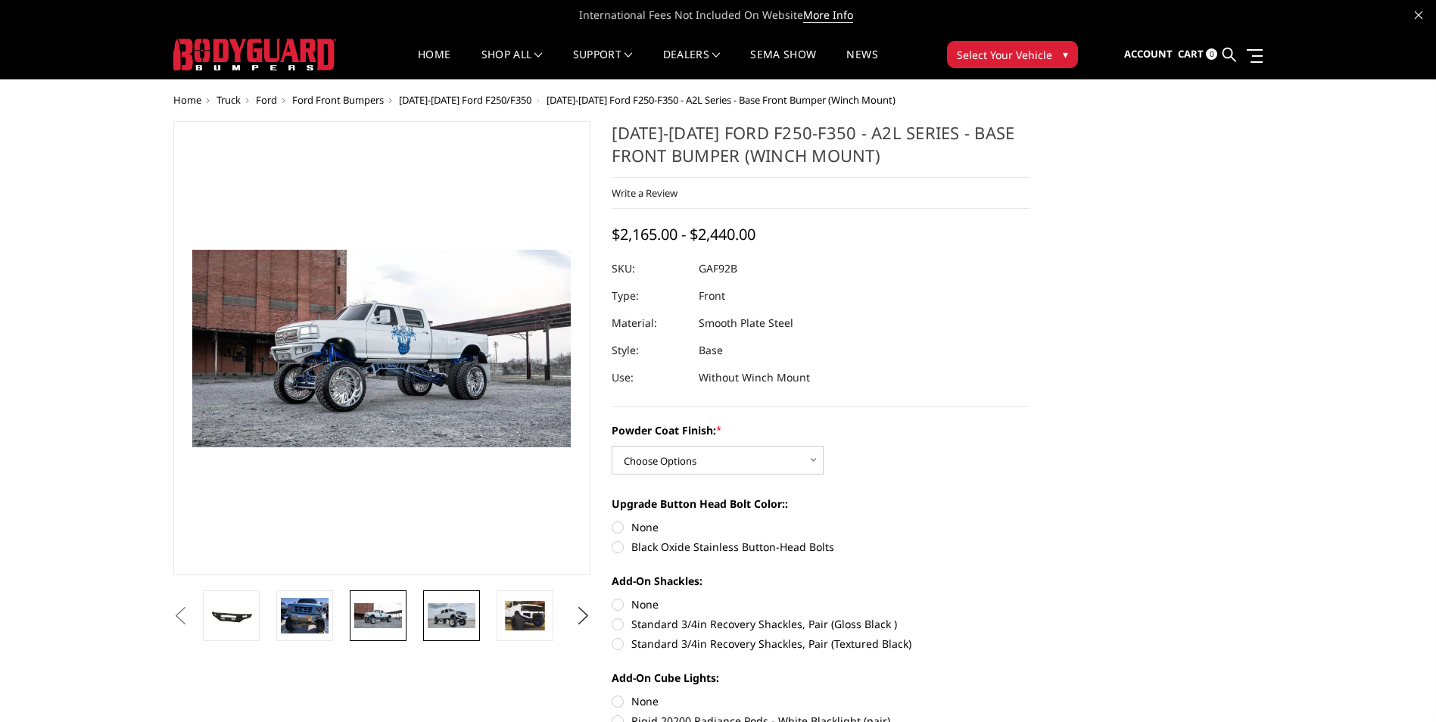
click at [452, 619] on img at bounding box center [452, 615] width 48 height 25
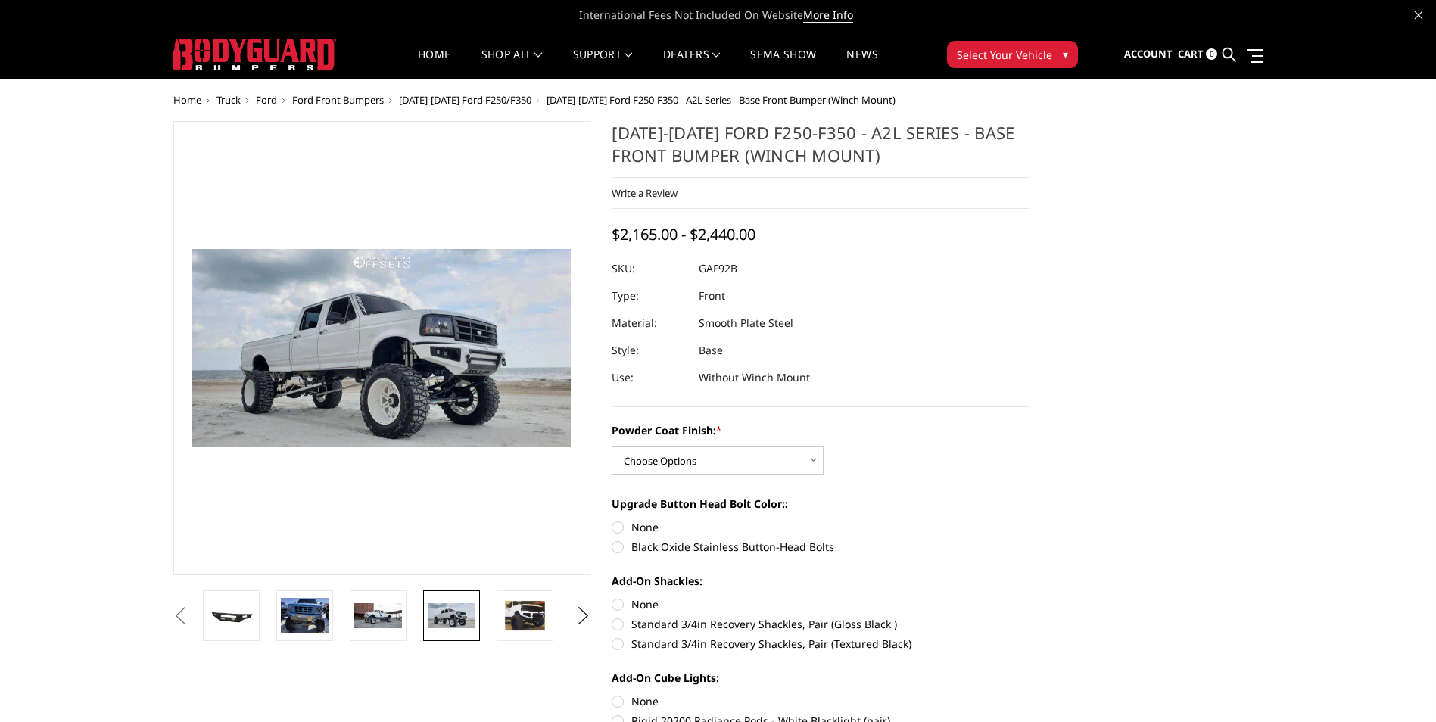
click at [452, 619] on img at bounding box center [452, 615] width 48 height 25
click at [517, 615] on img at bounding box center [525, 616] width 48 height 36
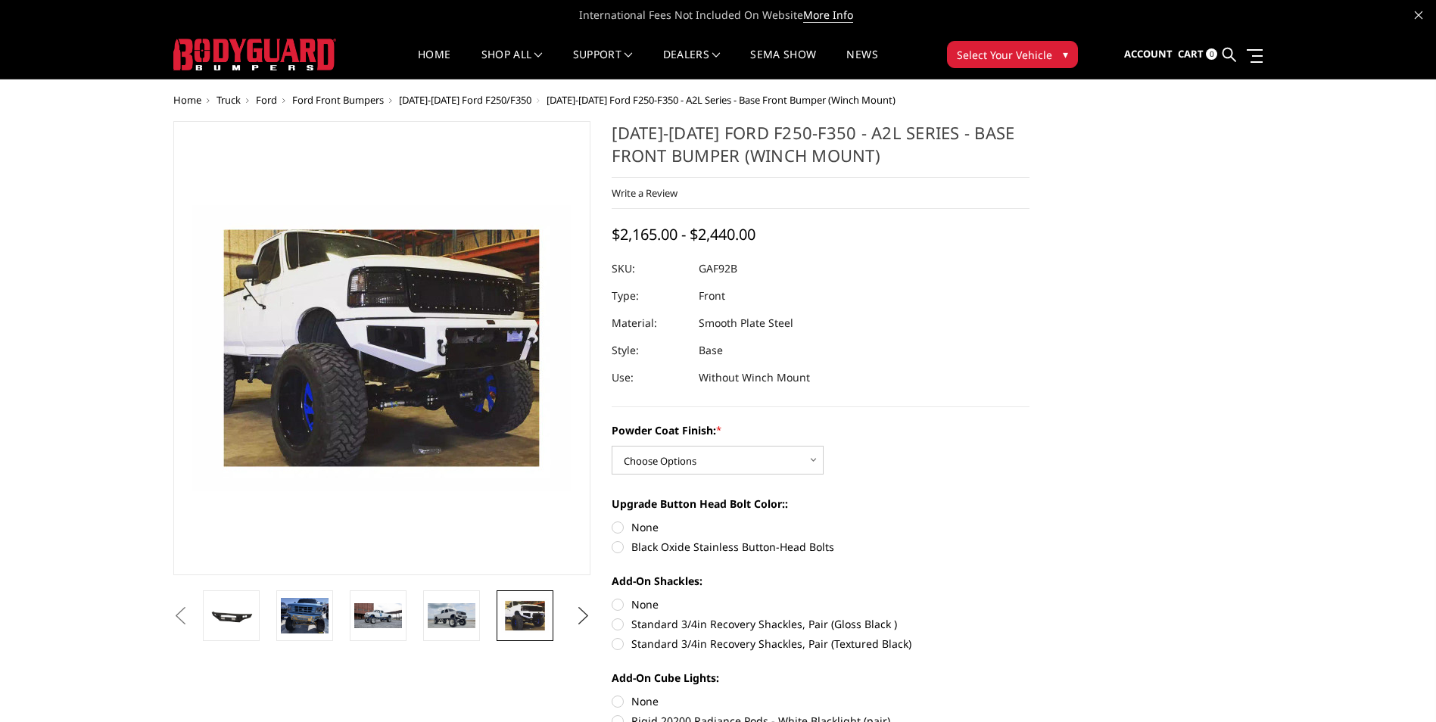
click at [584, 613] on button "Next" at bounding box center [583, 616] width 23 height 23
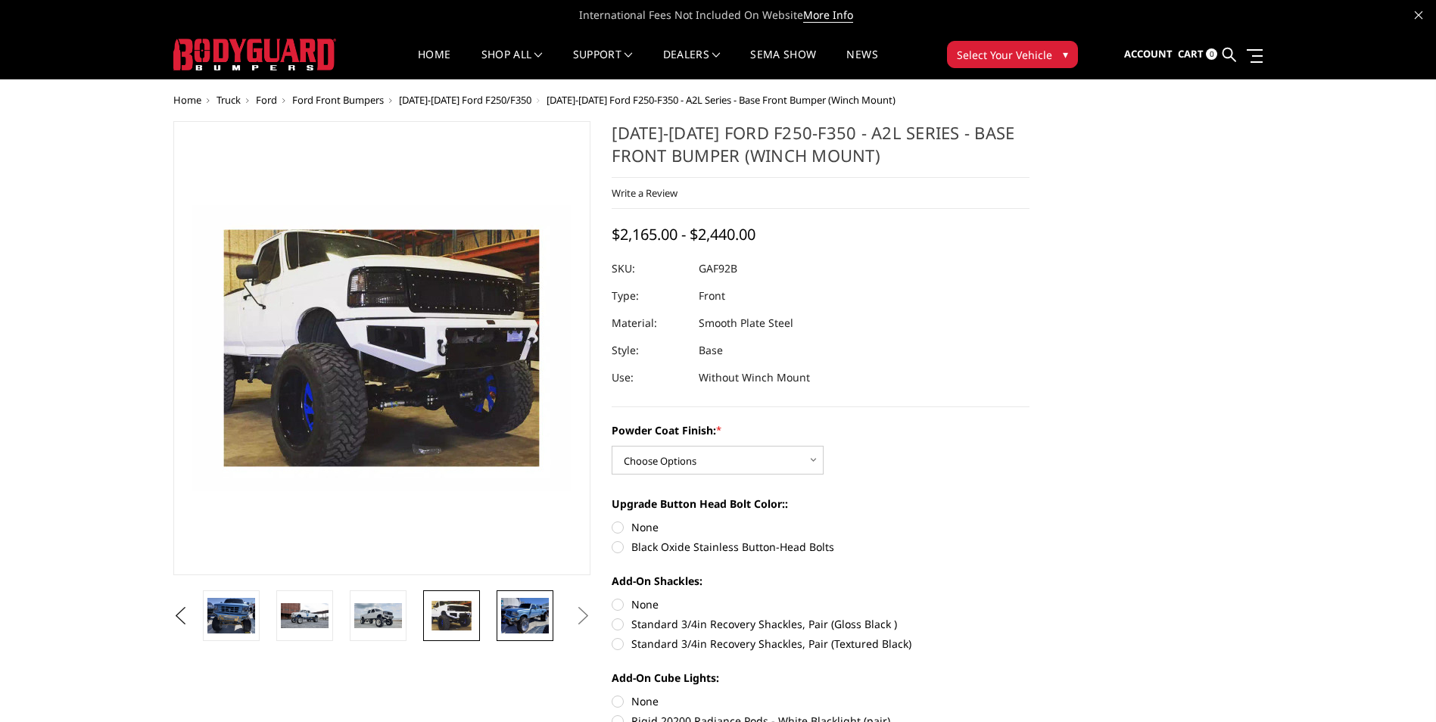
click at [532, 619] on img at bounding box center [525, 616] width 48 height 36
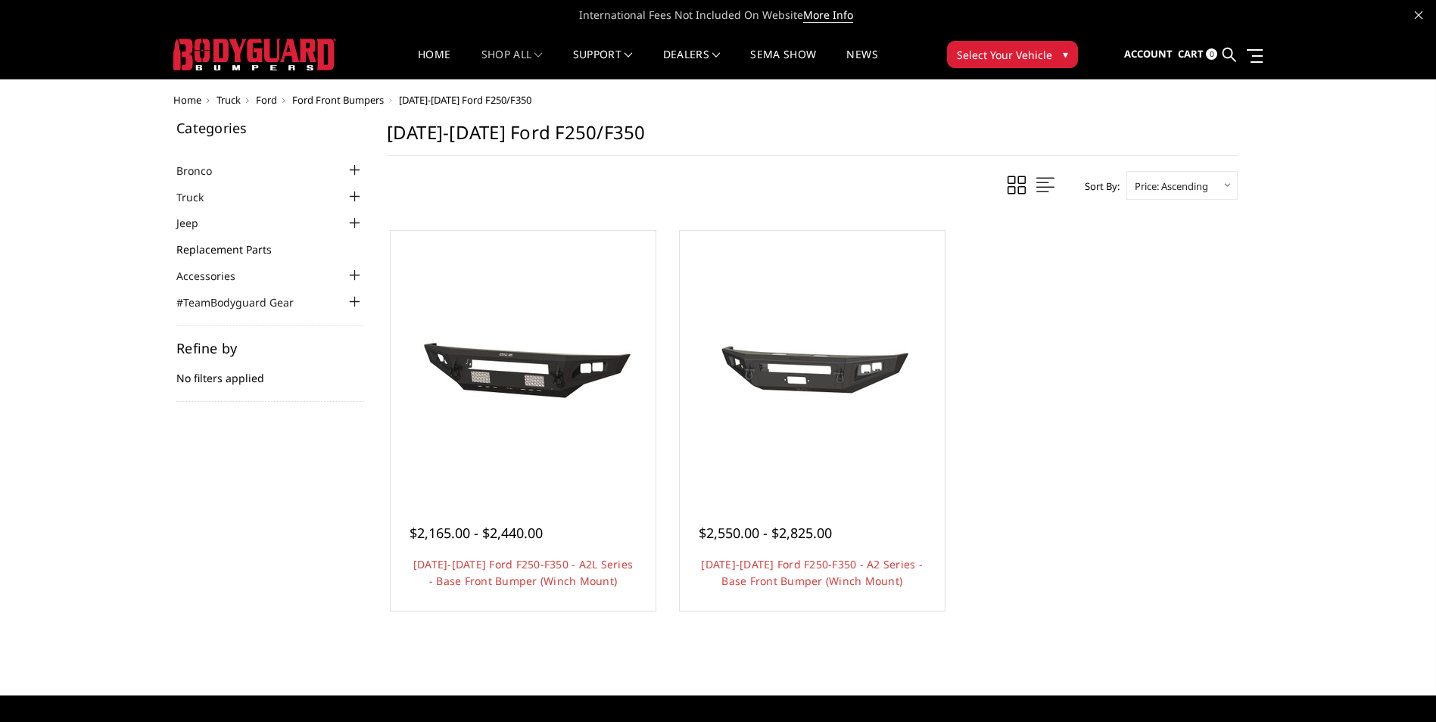
click at [201, 250] on link "Replacement Parts" at bounding box center [233, 250] width 114 height 16
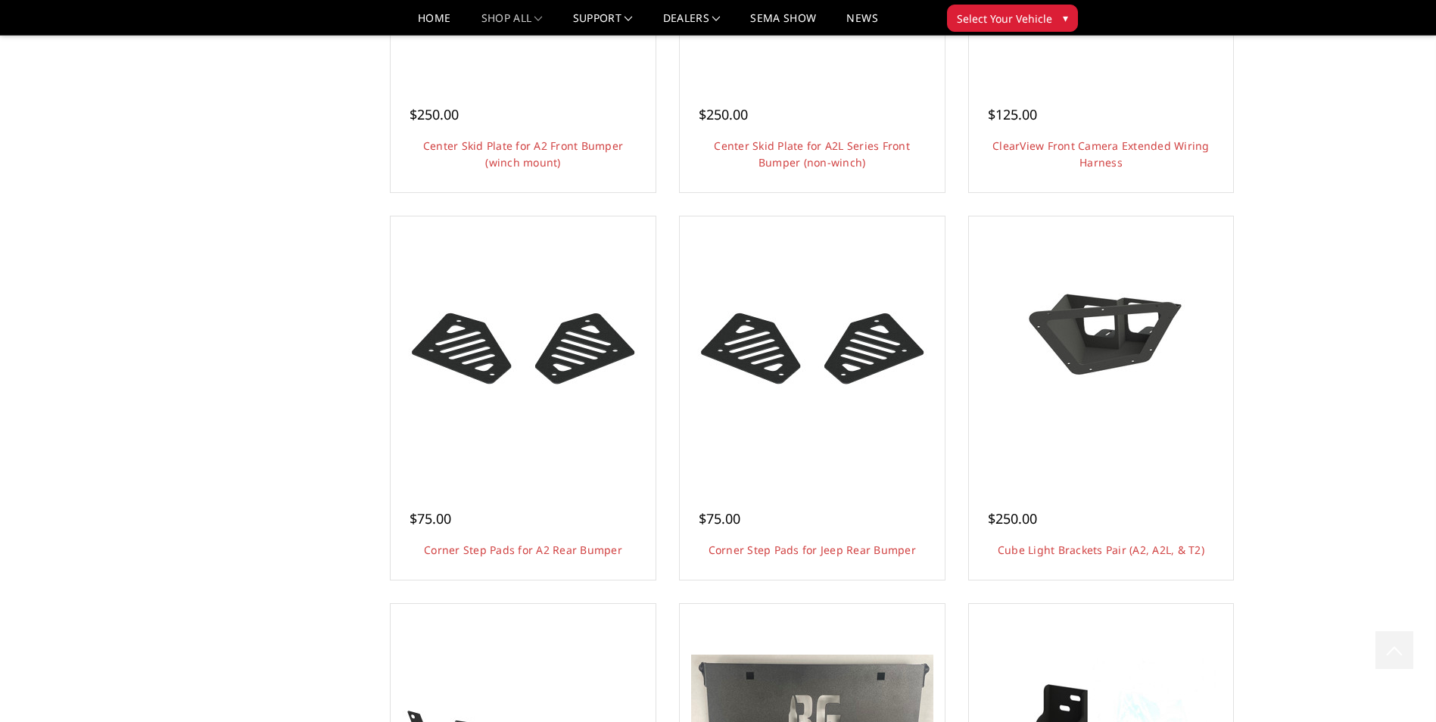
scroll to position [757, 0]
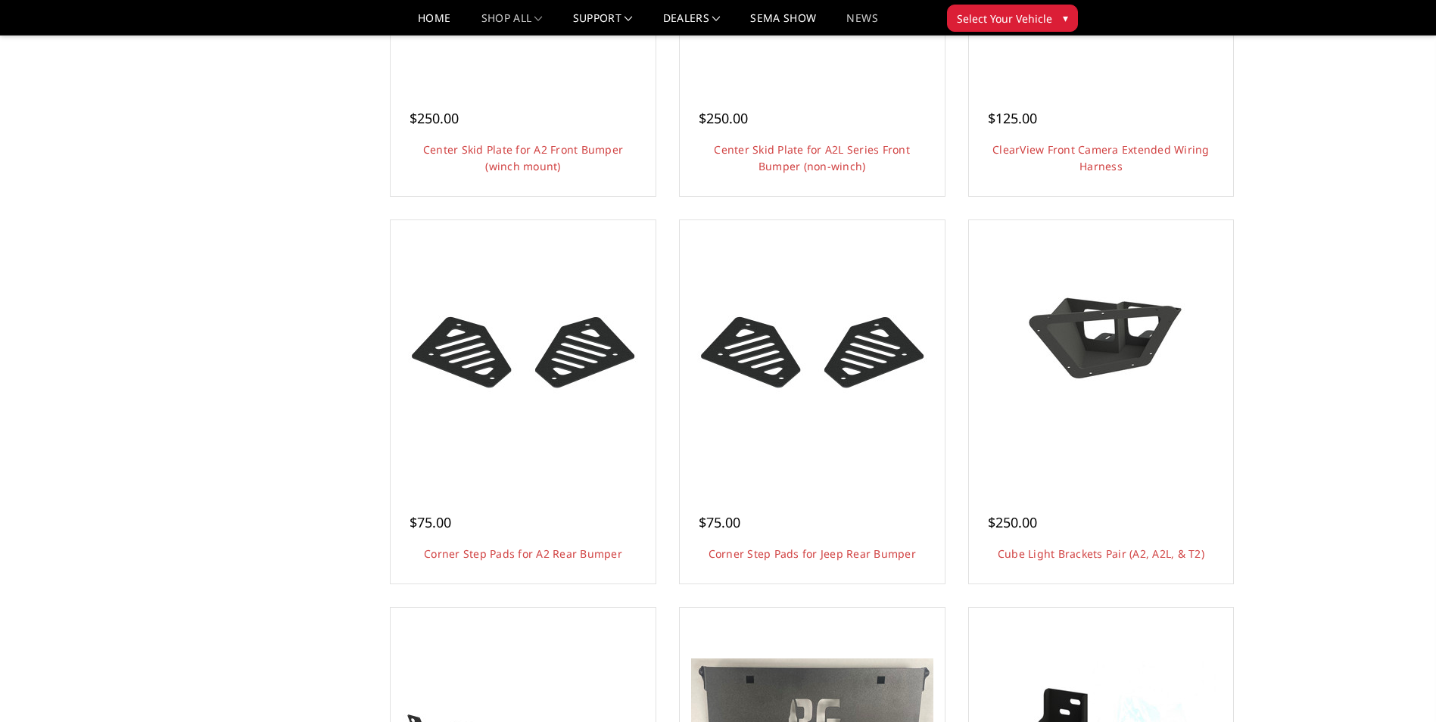
click at [858, 20] on link "News" at bounding box center [861, 24] width 31 height 22
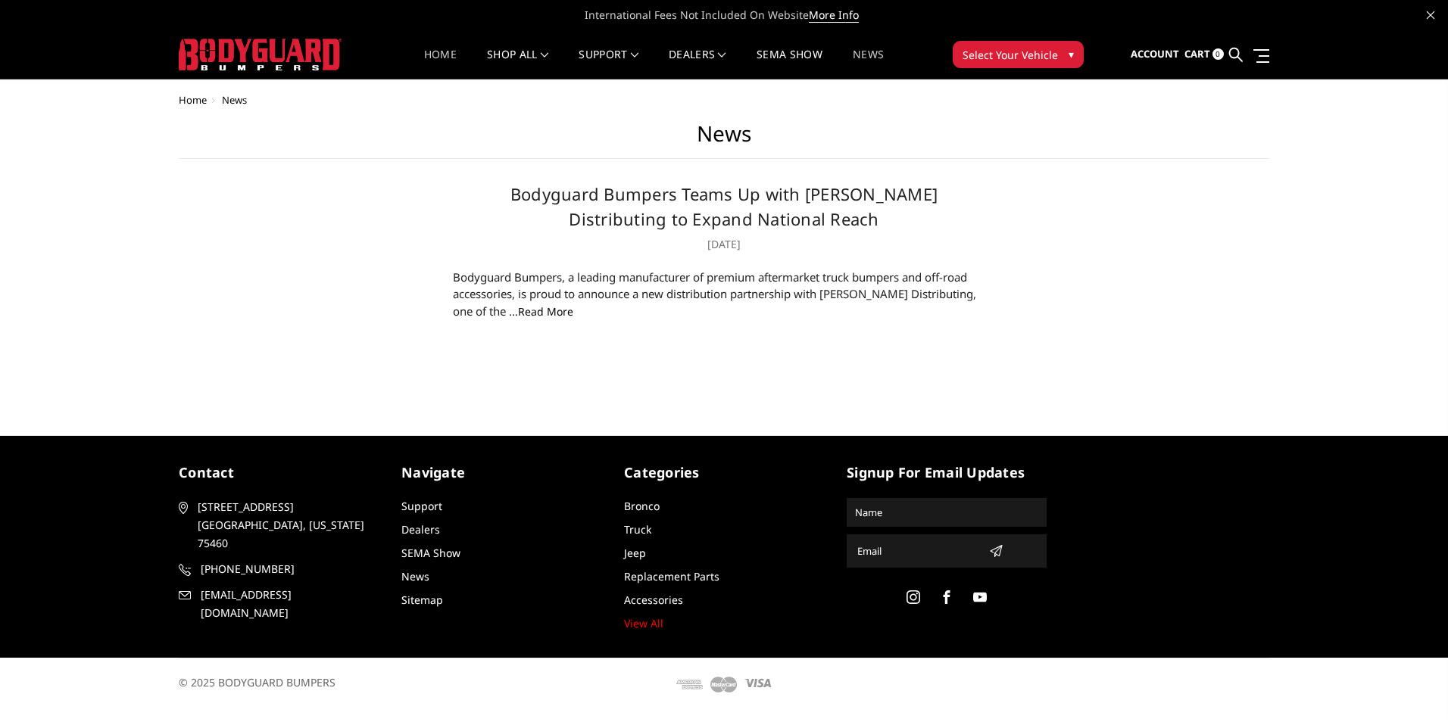
click at [429, 59] on link "Home" at bounding box center [440, 64] width 33 height 30
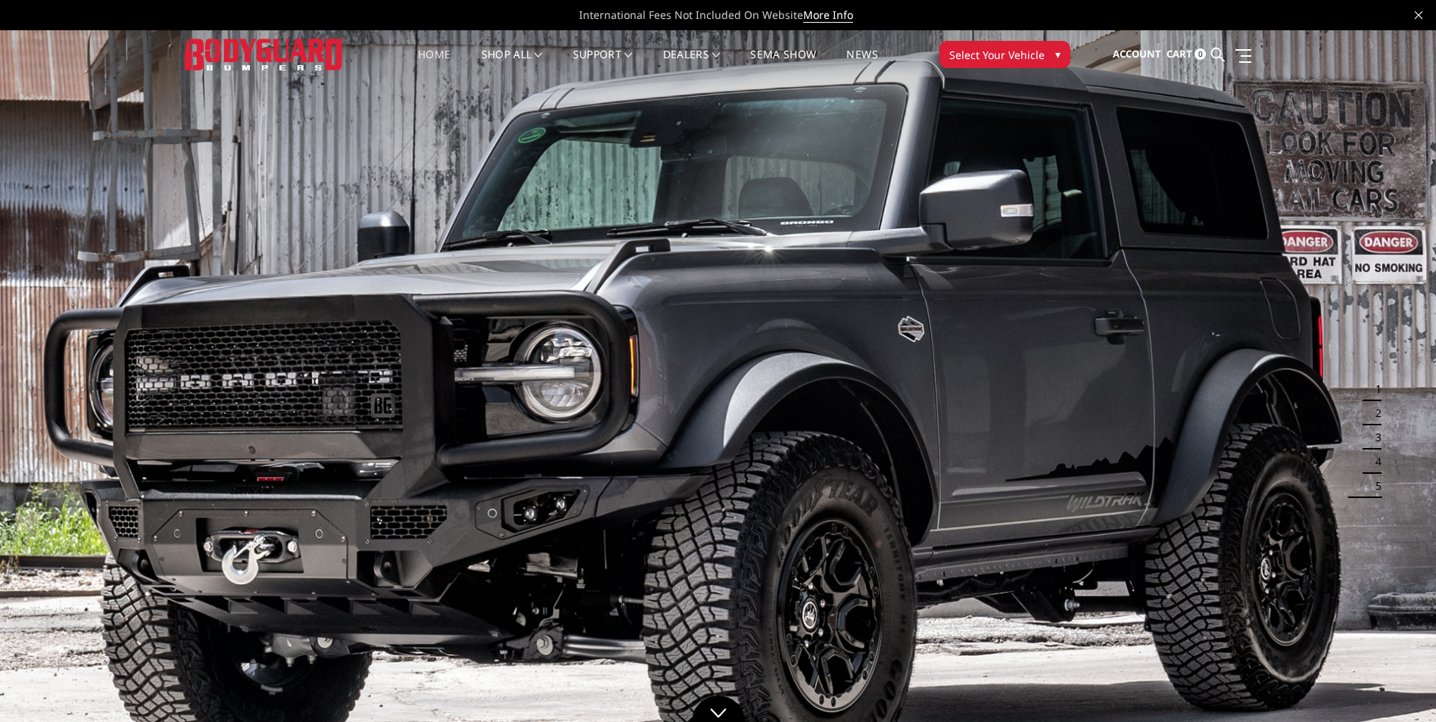
click at [502, 266] on img at bounding box center [718, 434] width 1436 height 808
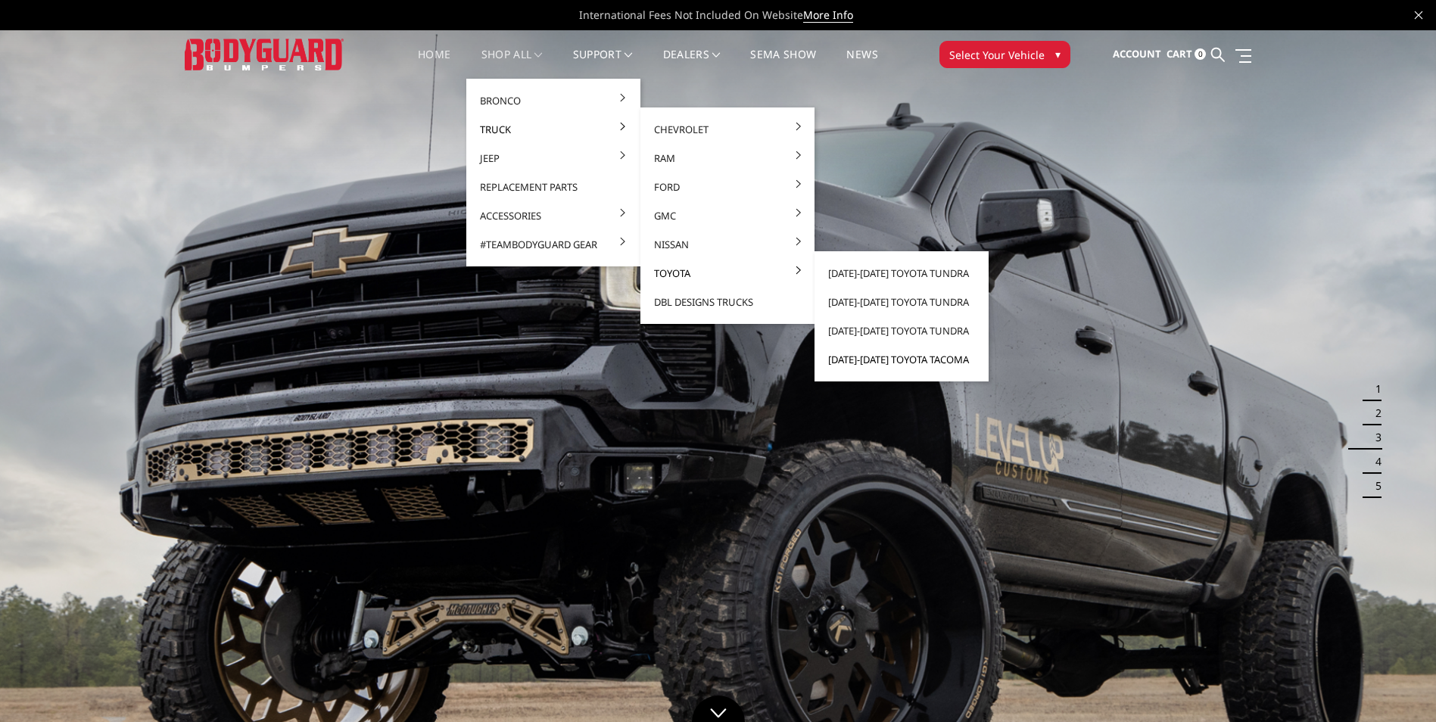
drag, startPoint x: 865, startPoint y: 360, endPoint x: 851, endPoint y: 358, distance: 13.7
click at [851, 358] on link "[DATE]-[DATE] Toyota Tacoma" at bounding box center [902, 359] width 162 height 29
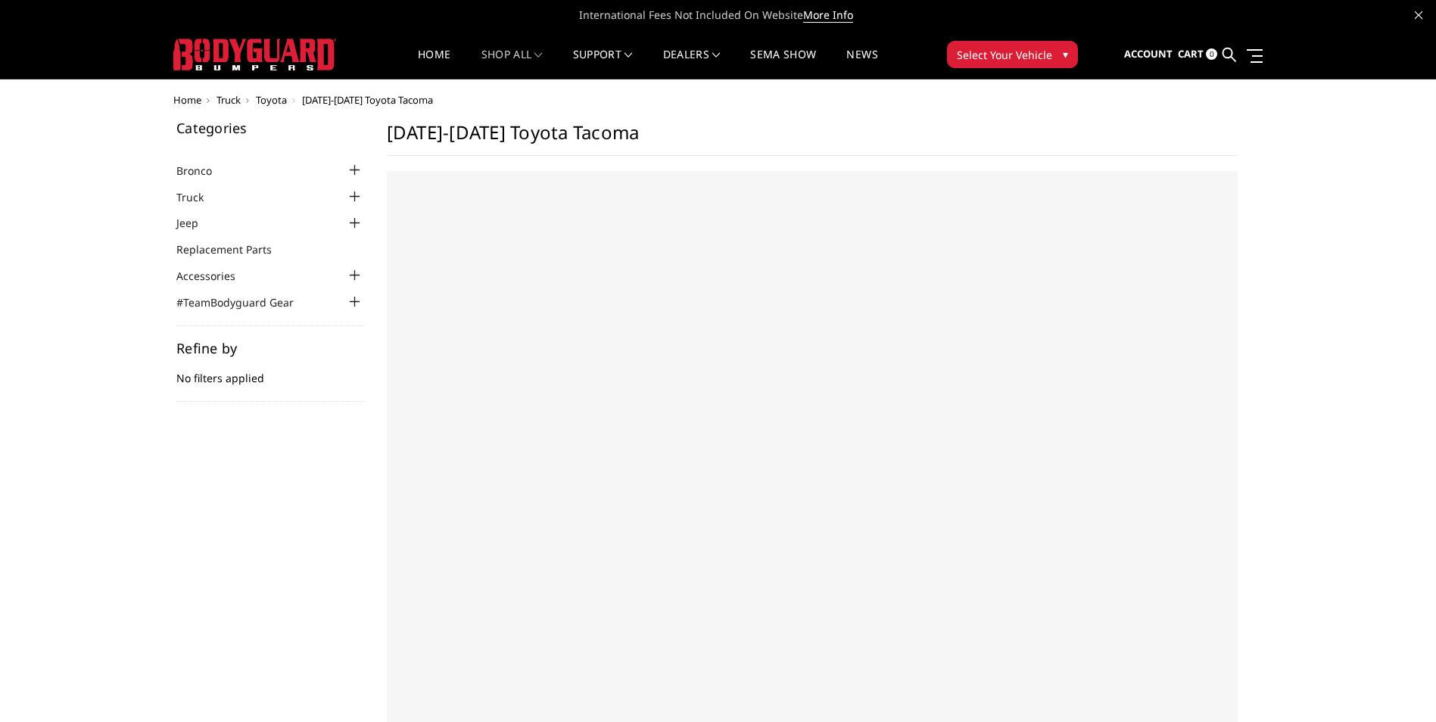
select select "US"
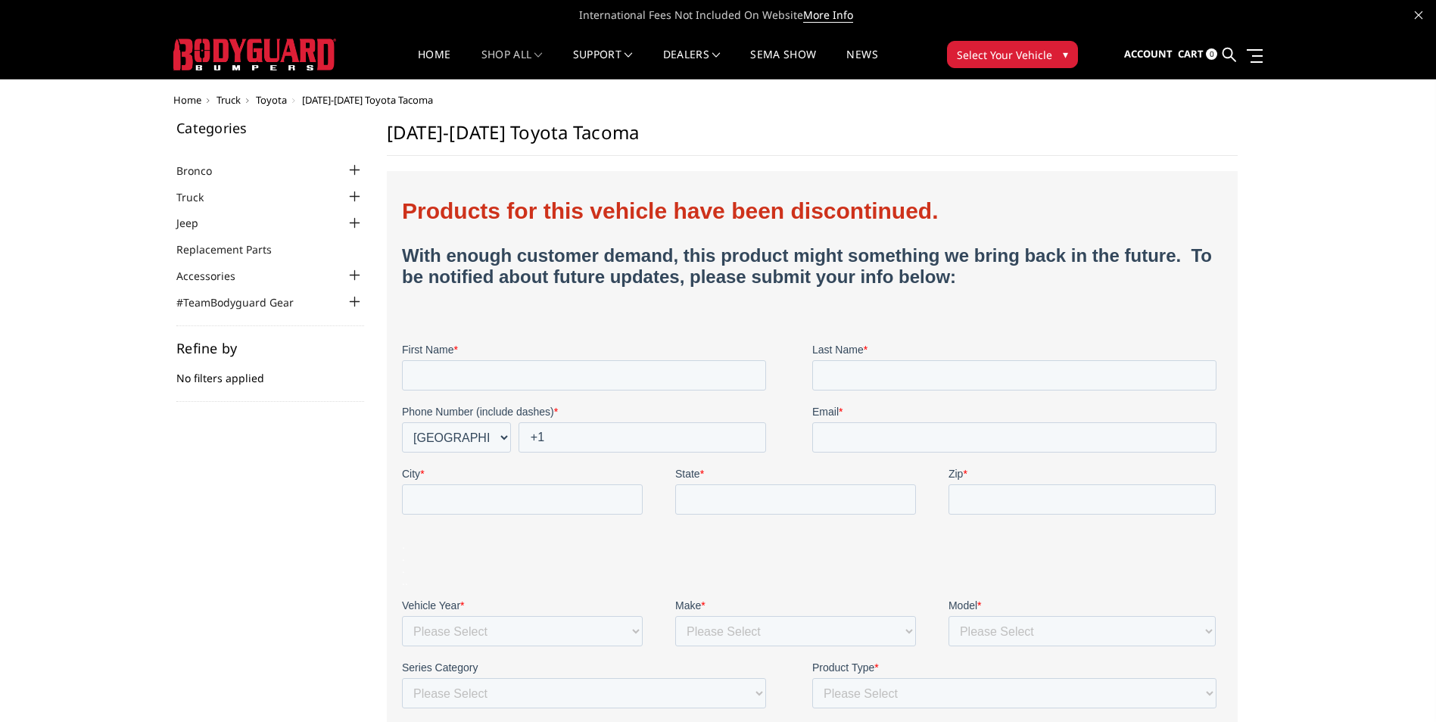
click at [359, 195] on div at bounding box center [355, 197] width 18 height 18
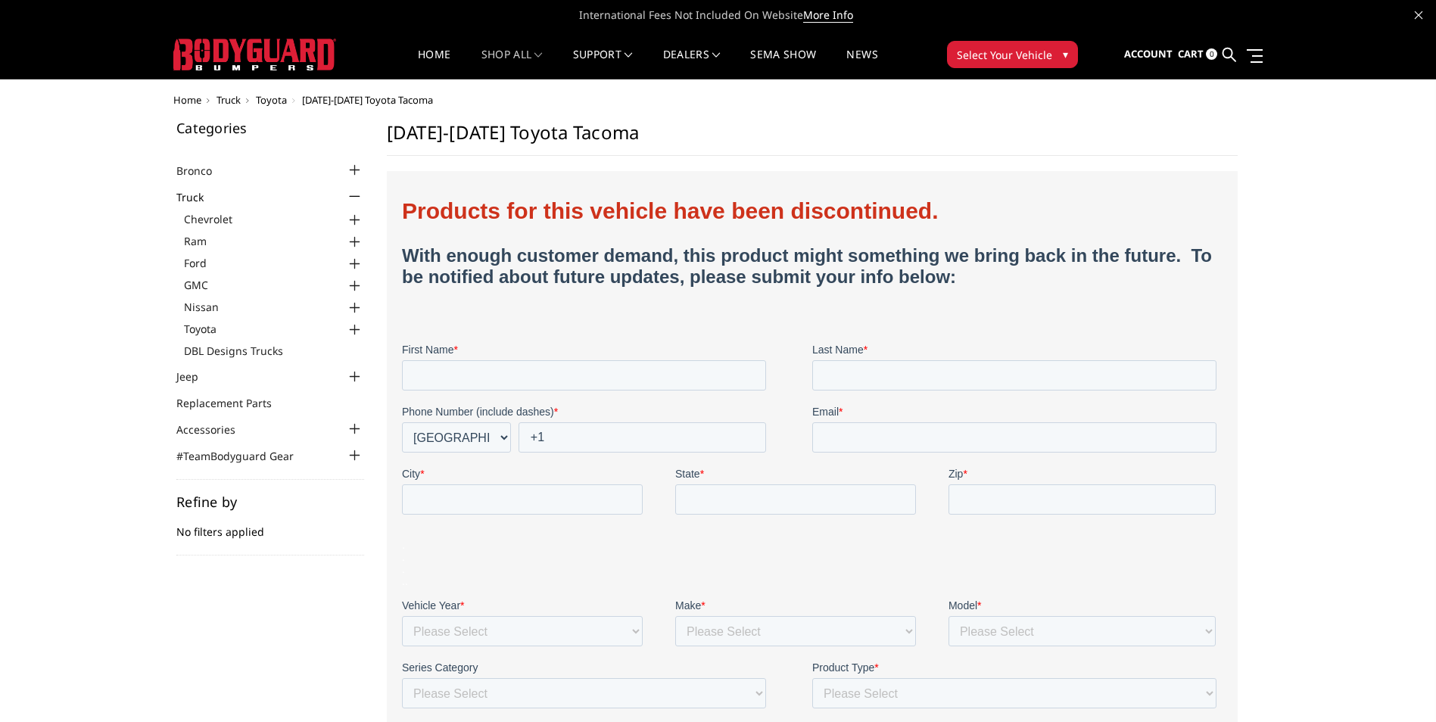
click at [355, 326] on div at bounding box center [355, 330] width 18 height 18
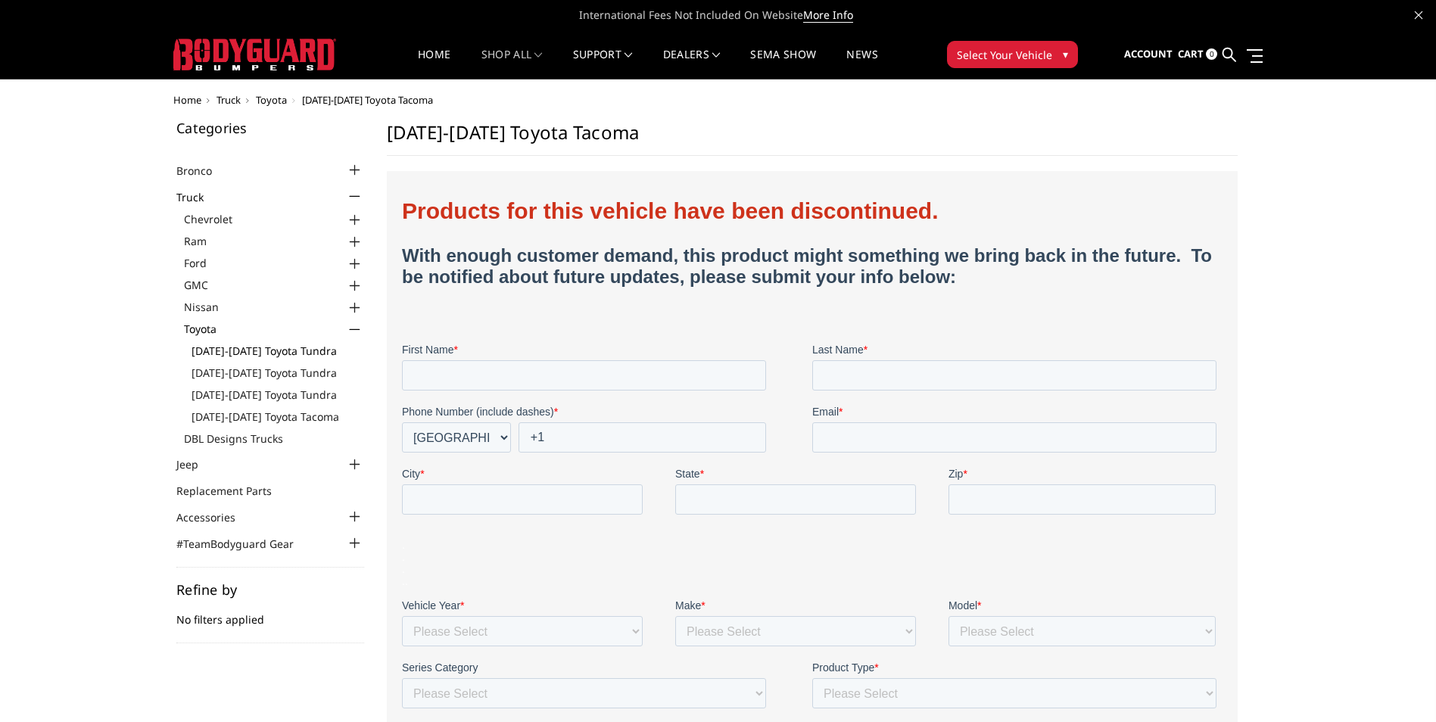
drag, startPoint x: 291, startPoint y: 349, endPoint x: 245, endPoint y: 347, distance: 47.0
click at [245, 347] on link "[DATE]-[DATE] Toyota Tundra" at bounding box center [278, 351] width 173 height 16
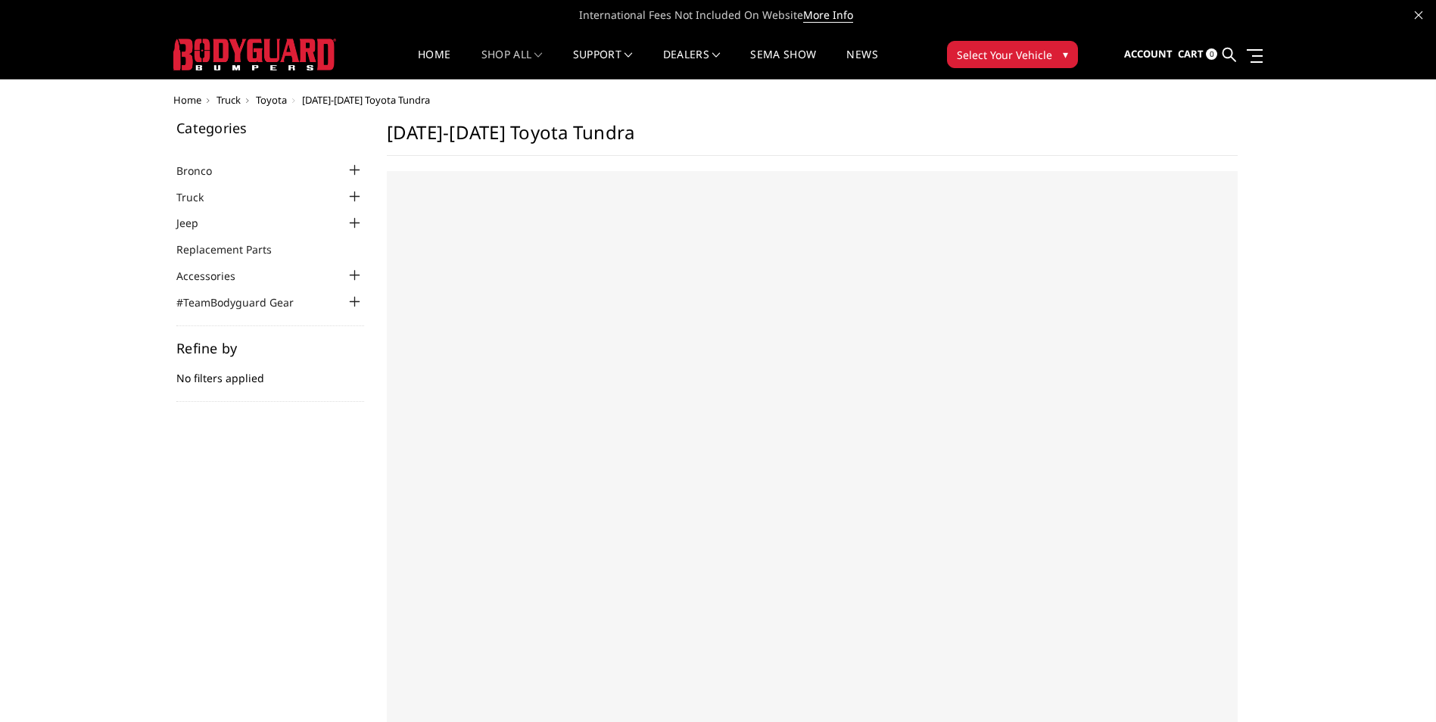
select select "US"
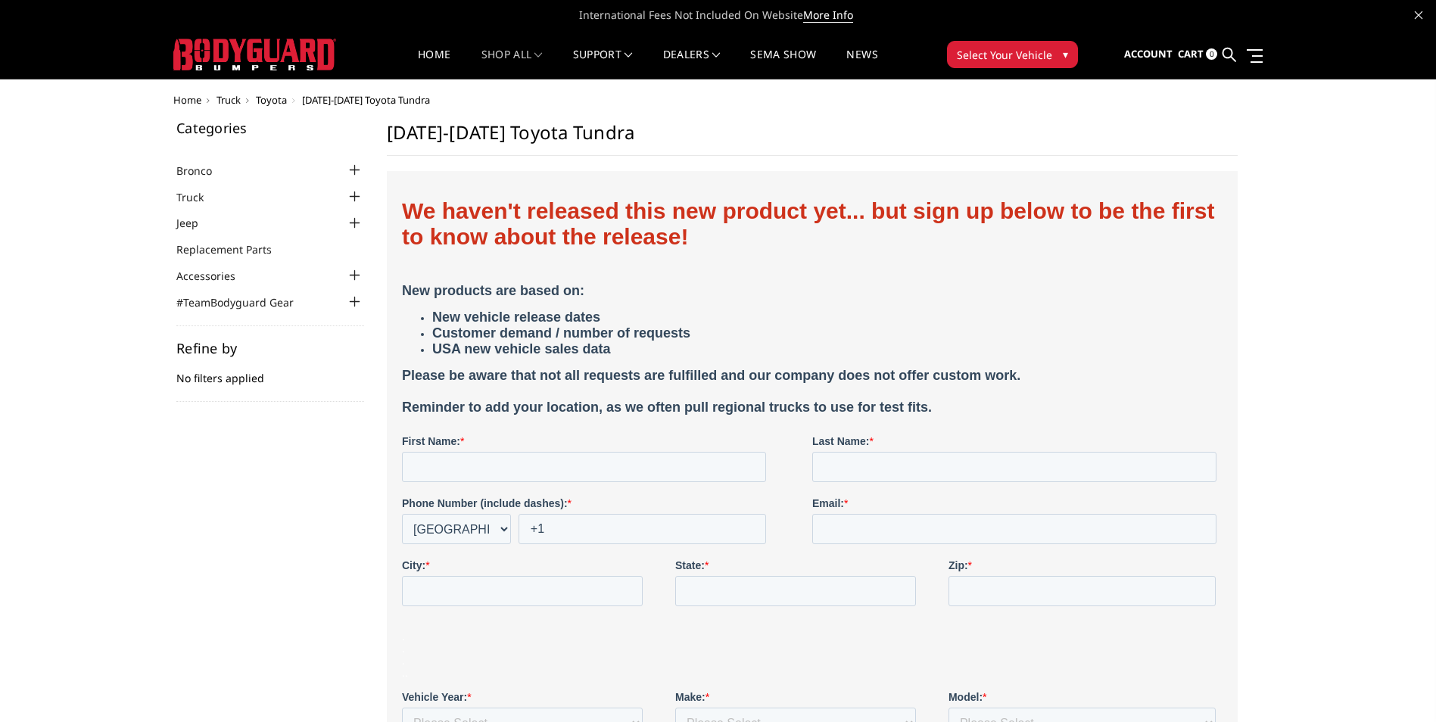
click at [357, 195] on div at bounding box center [355, 197] width 18 height 18
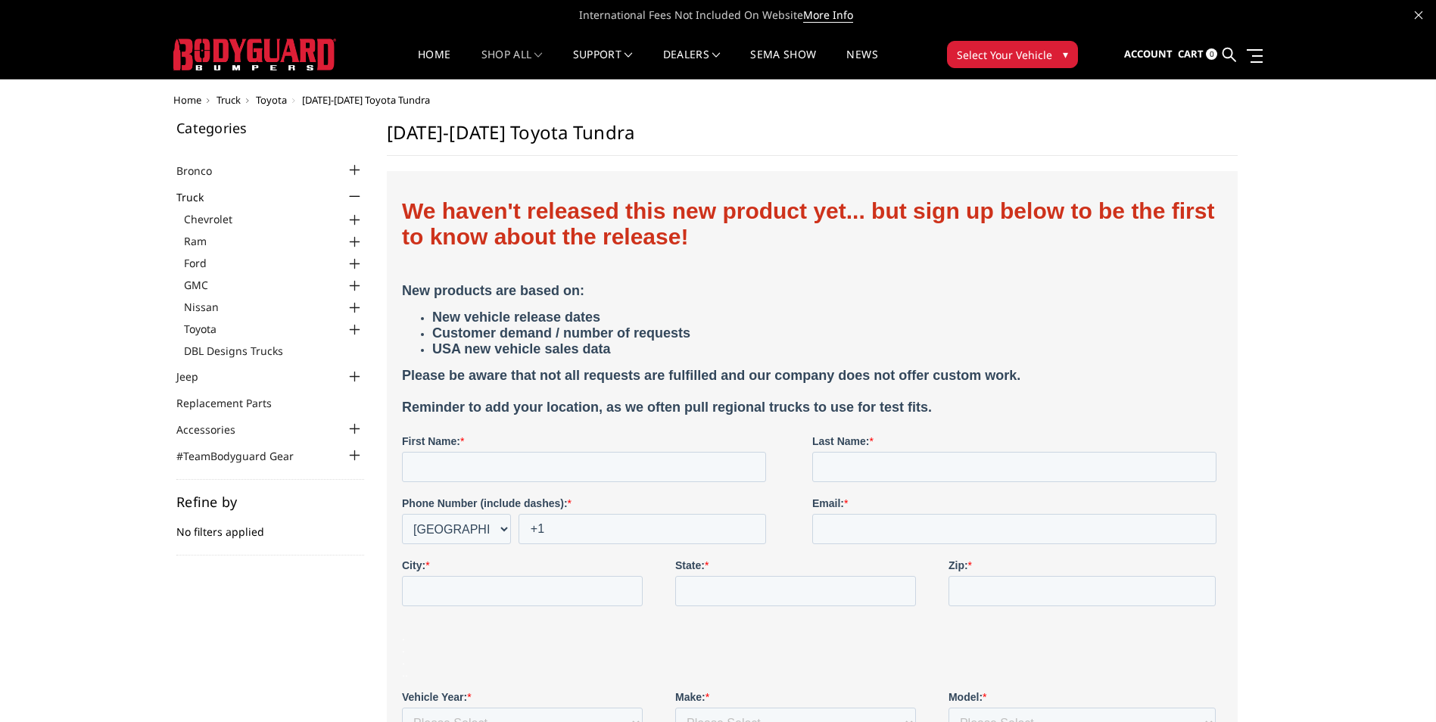
click at [354, 242] on div at bounding box center [355, 242] width 18 height 18
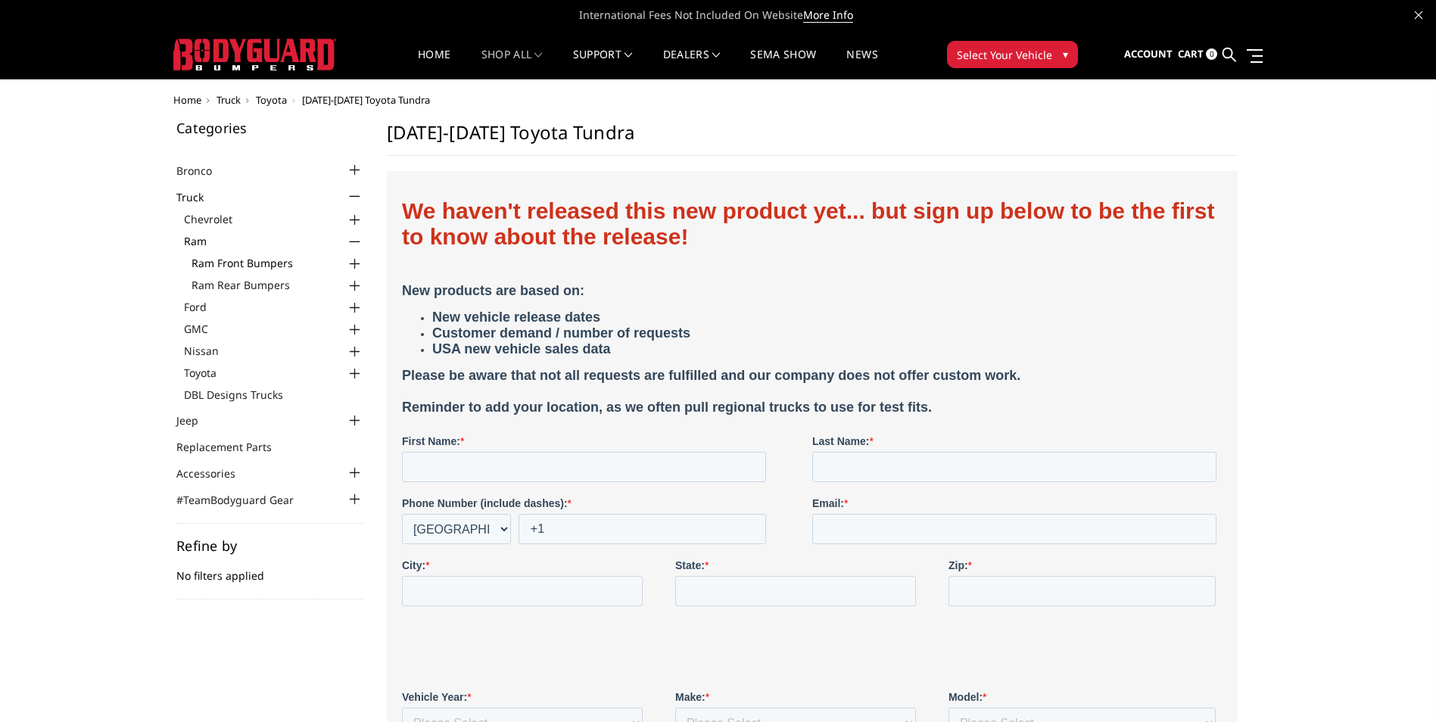
click at [260, 260] on link "Ram Front Bumpers" at bounding box center [278, 263] width 173 height 16
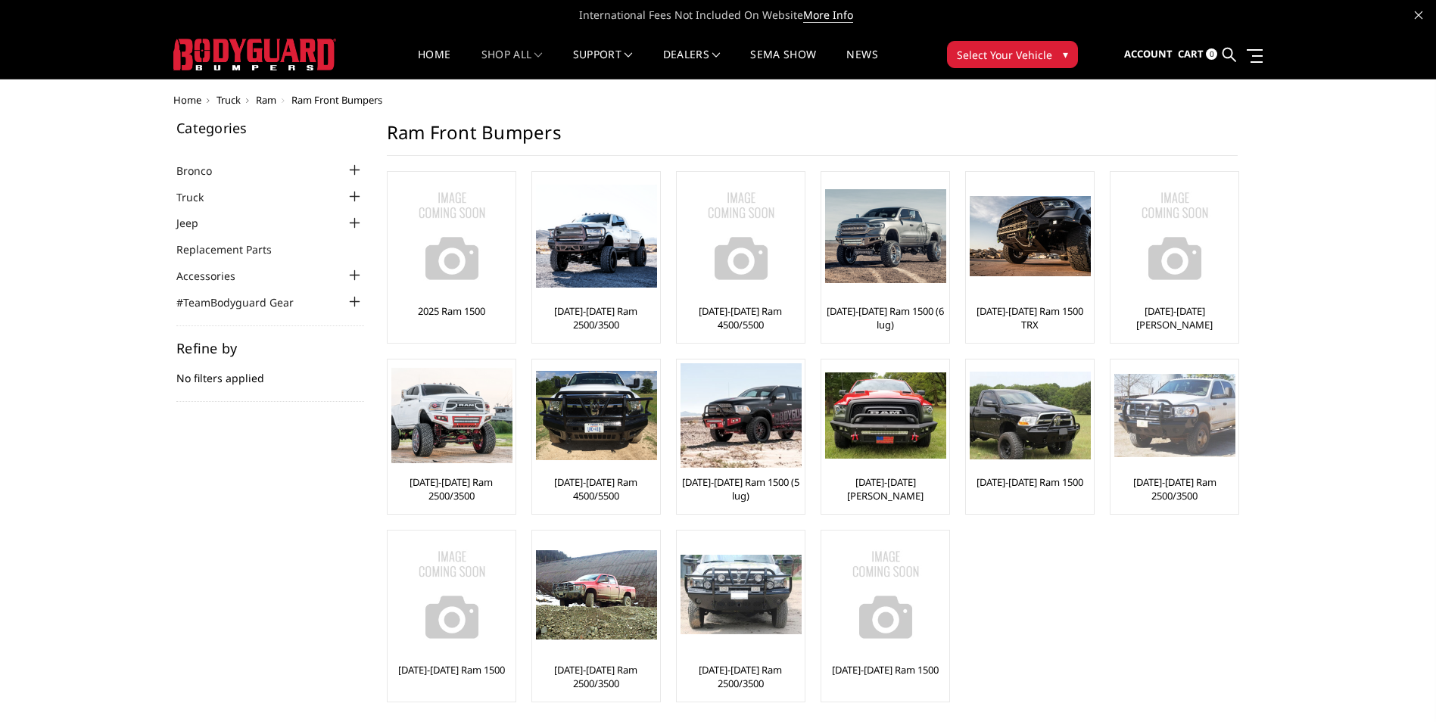
click at [1175, 432] on img at bounding box center [1174, 415] width 121 height 83
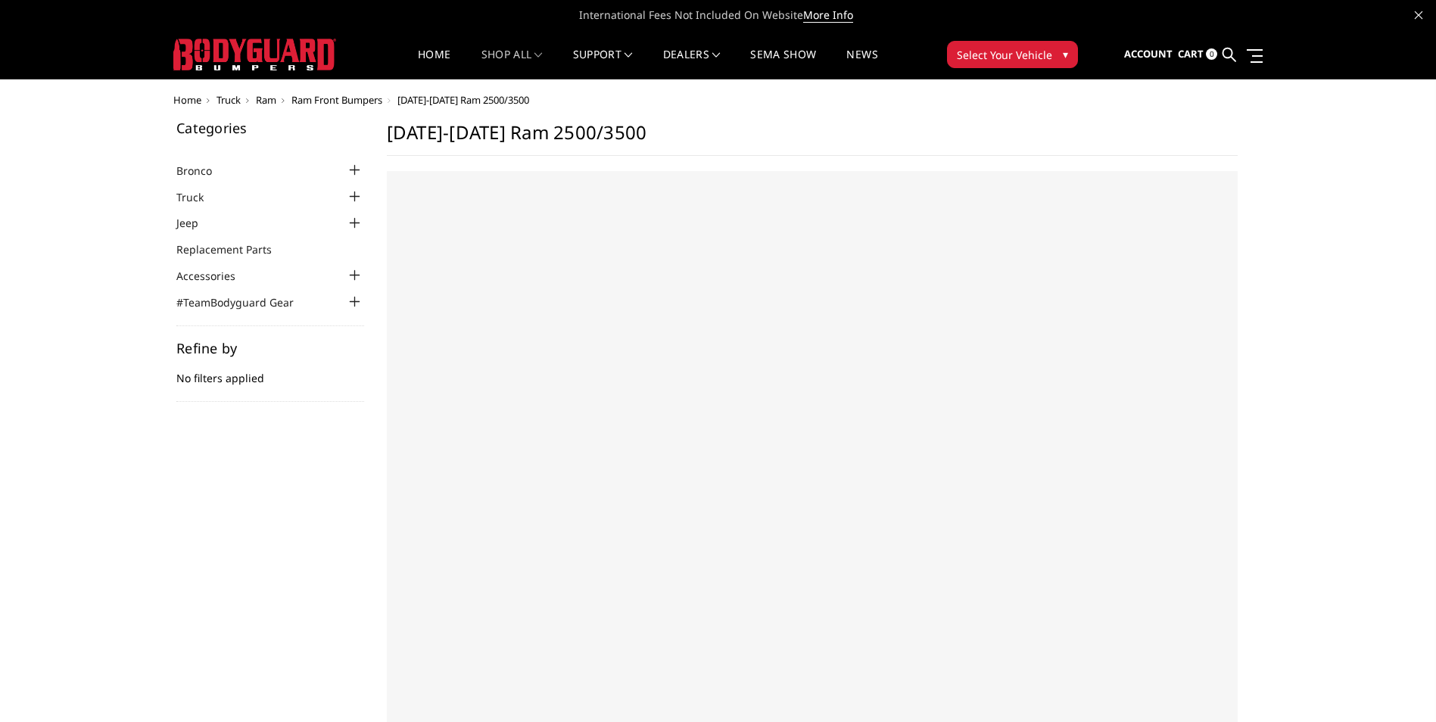
select select "US"
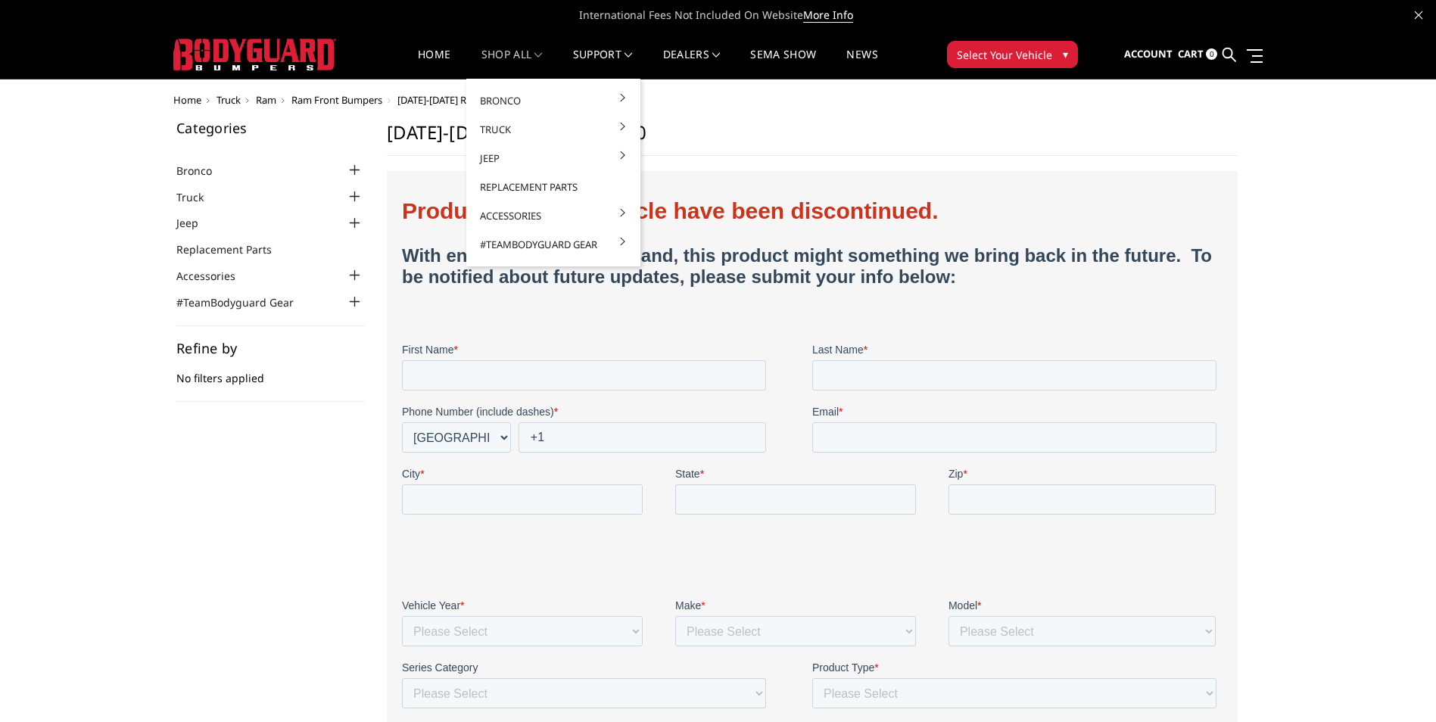
click at [536, 55] on span at bounding box center [538, 55] width 8 height 8
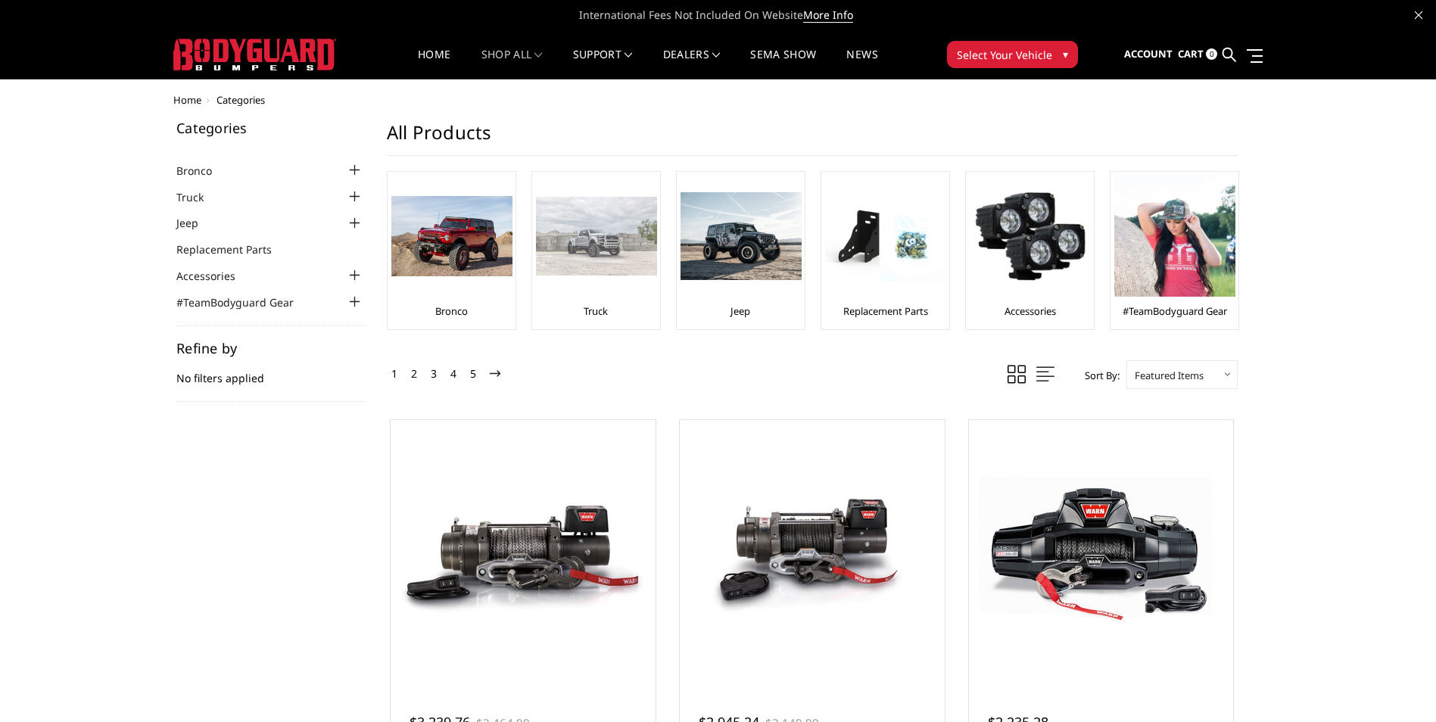
click at [599, 249] on img at bounding box center [596, 236] width 121 height 79
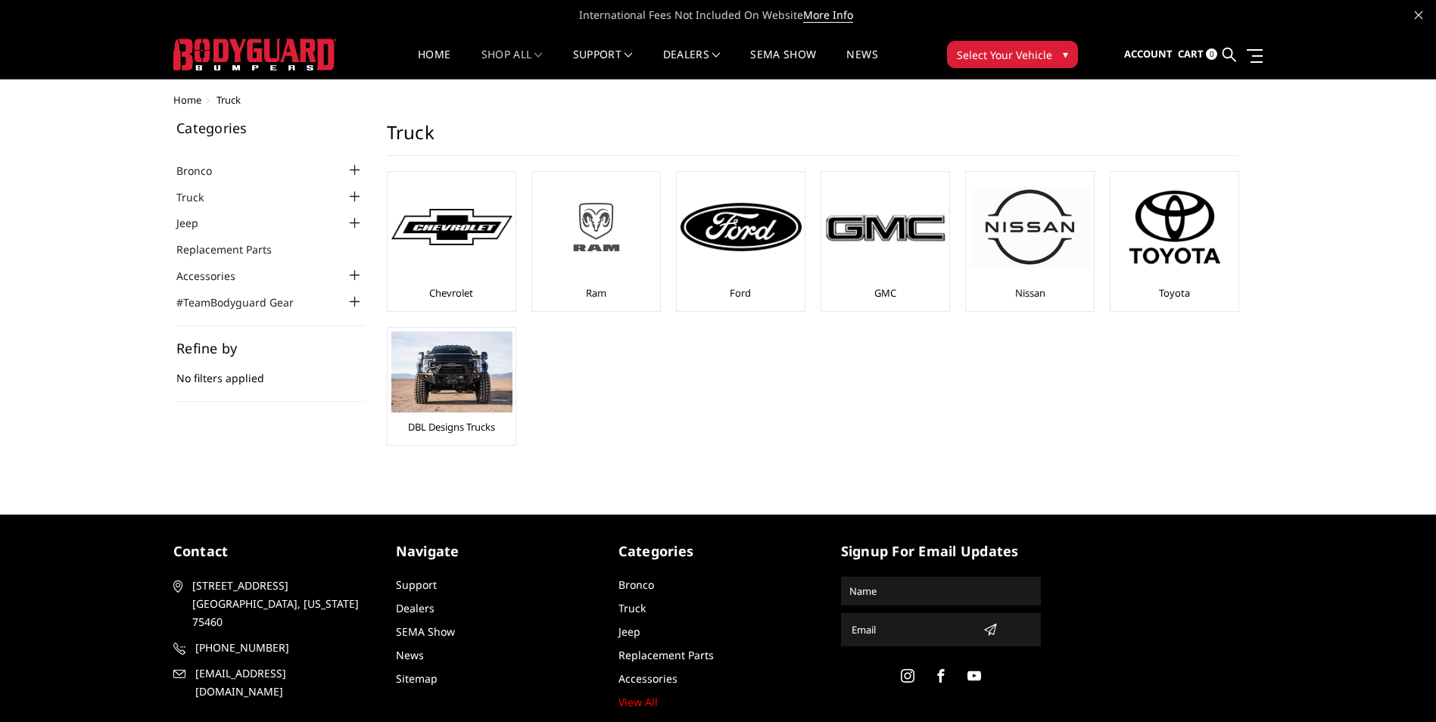
click at [607, 223] on img at bounding box center [596, 227] width 121 height 68
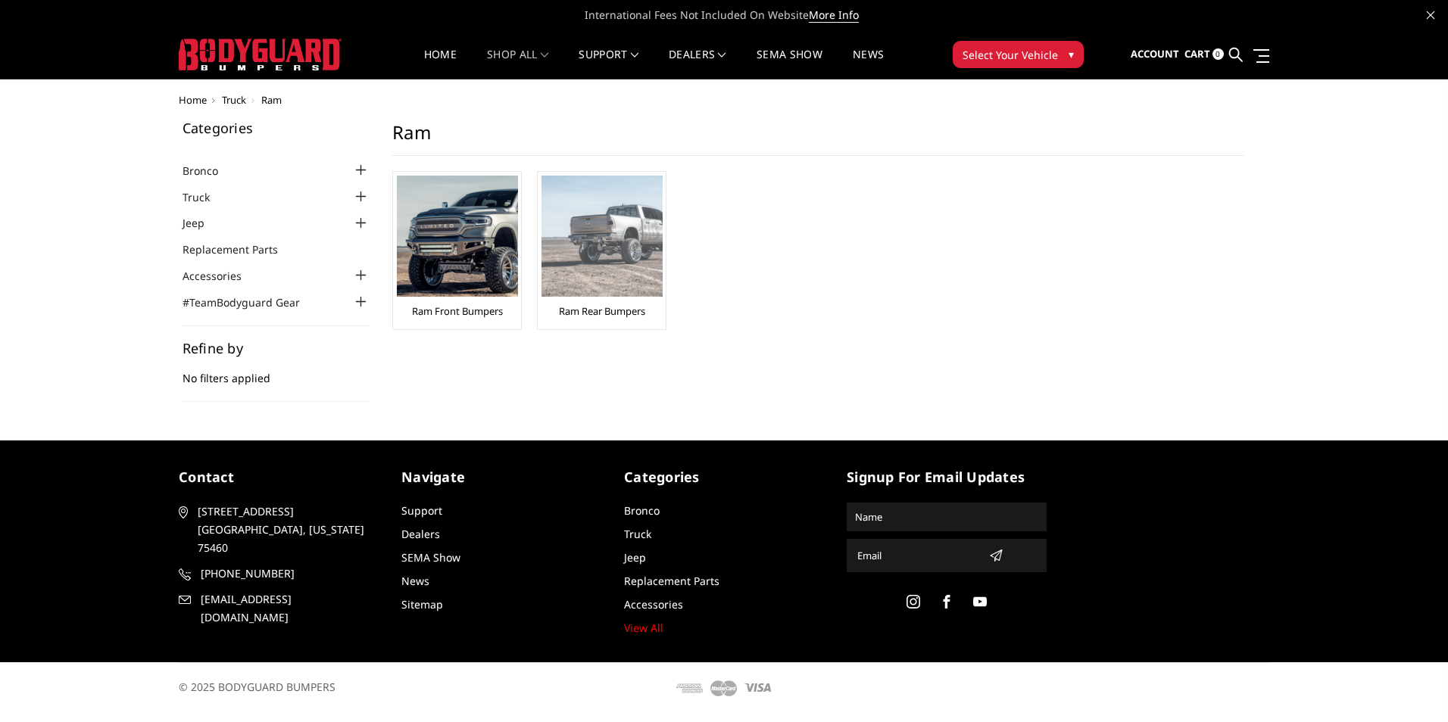
drag, startPoint x: 0, startPoint y: 0, endPoint x: 607, endPoint y: 223, distance: 646.7
click at [607, 223] on img at bounding box center [601, 236] width 121 height 121
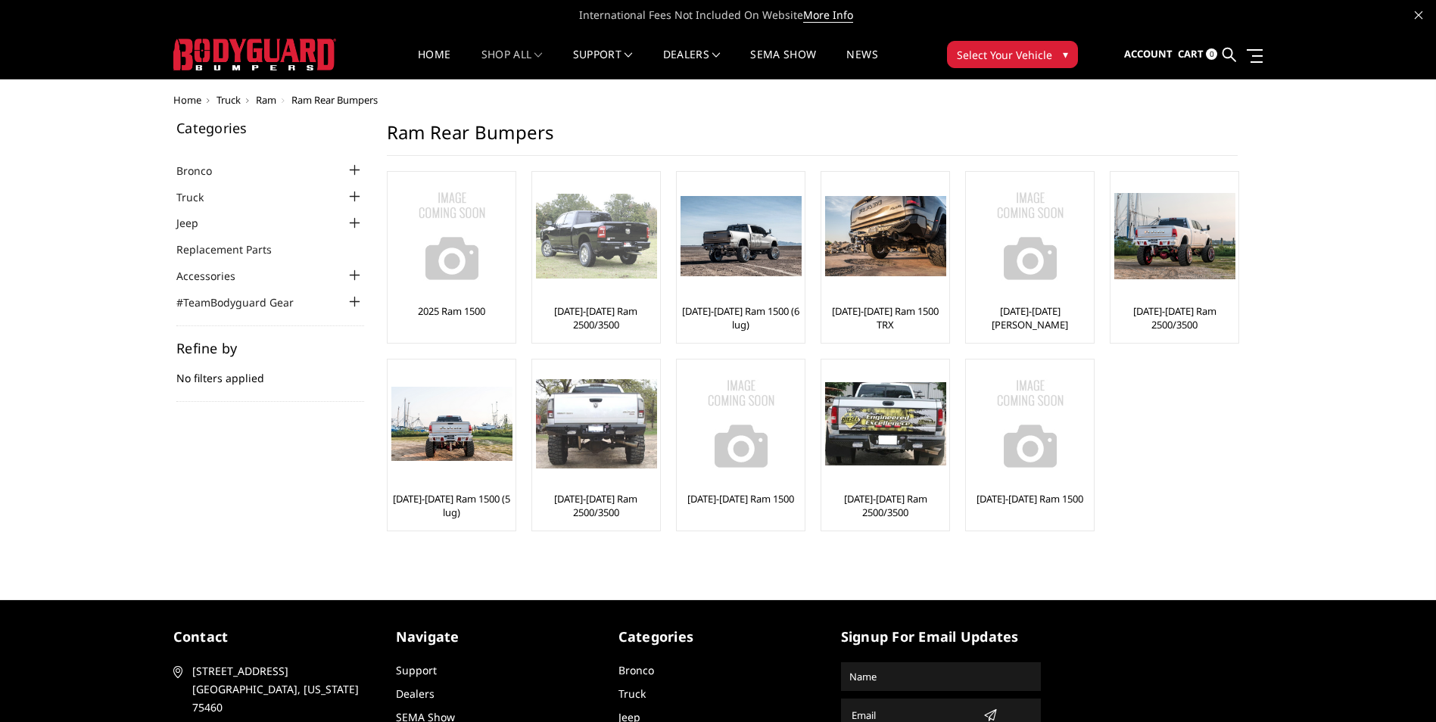
click at [600, 251] on img at bounding box center [596, 236] width 121 height 85
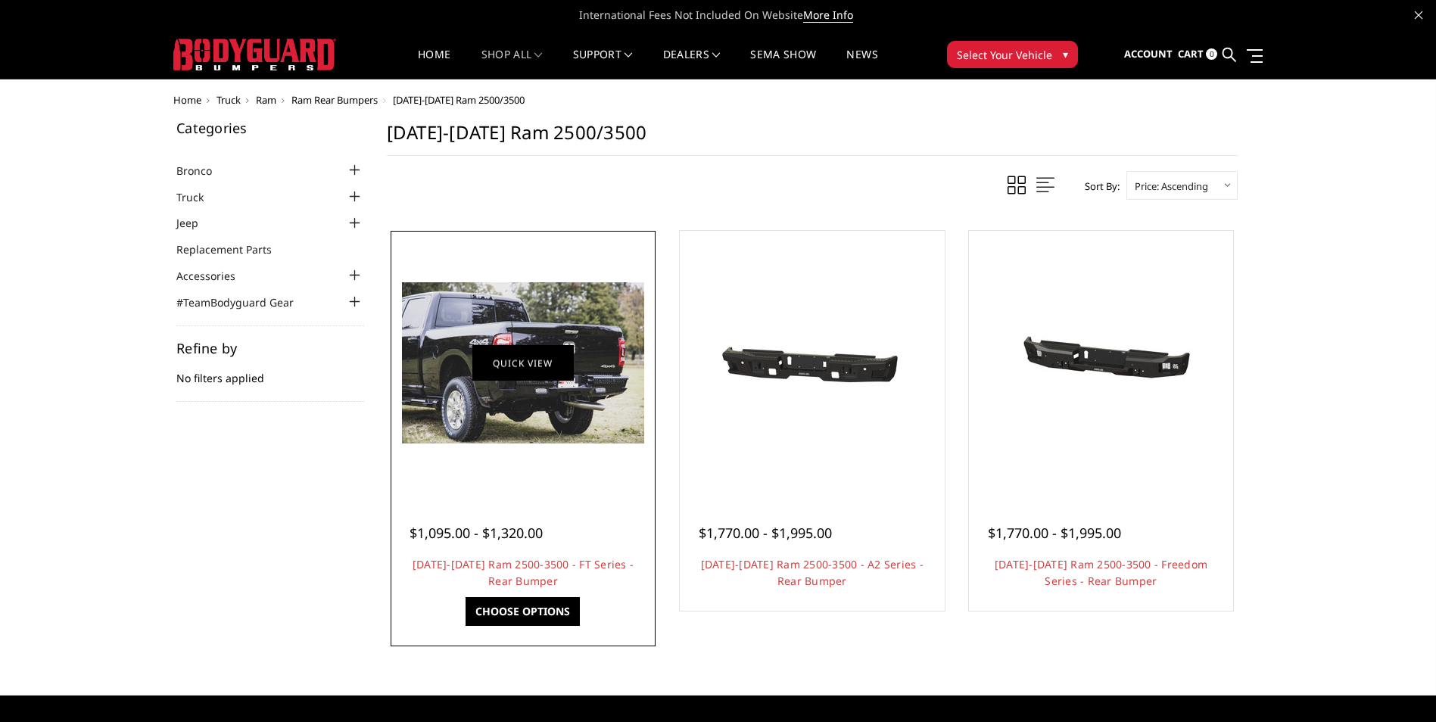
click at [526, 364] on link "Quick view" at bounding box center [522, 363] width 101 height 36
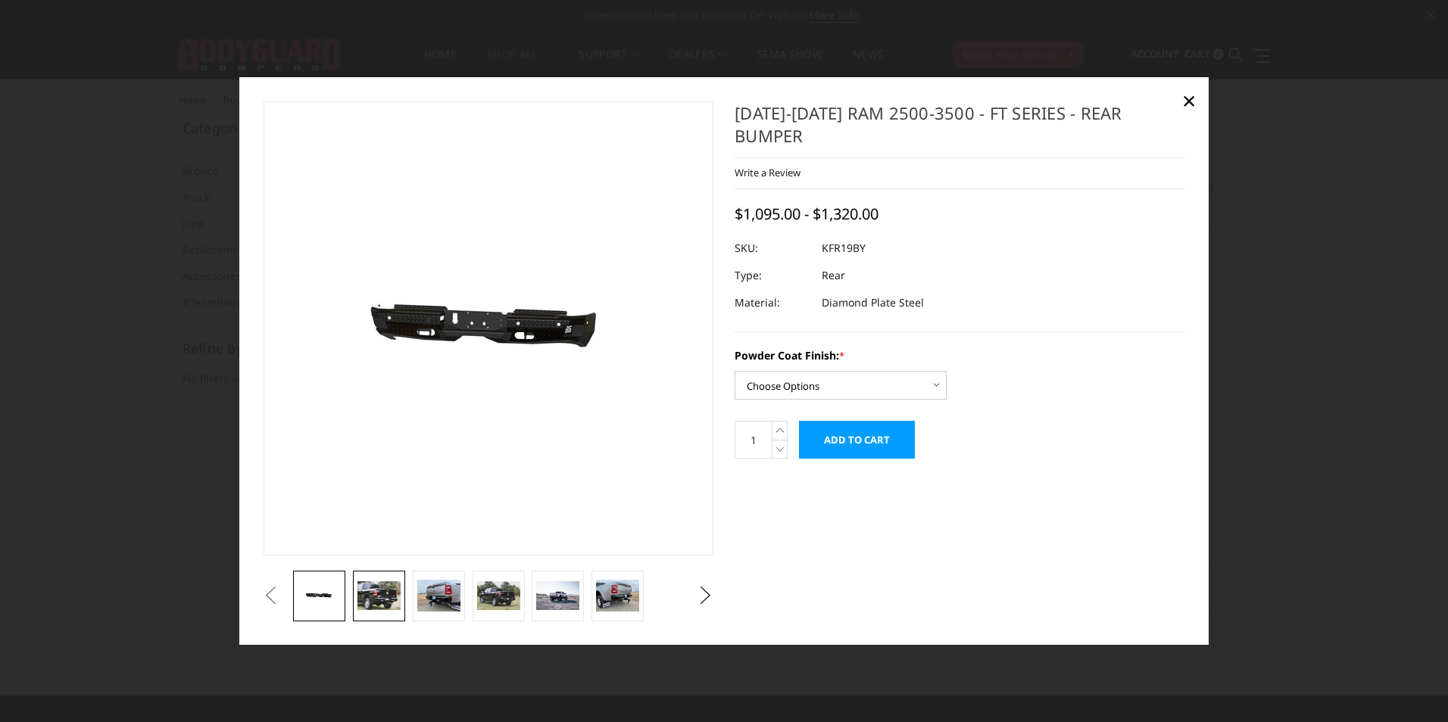
click at [388, 597] on img at bounding box center [378, 595] width 43 height 29
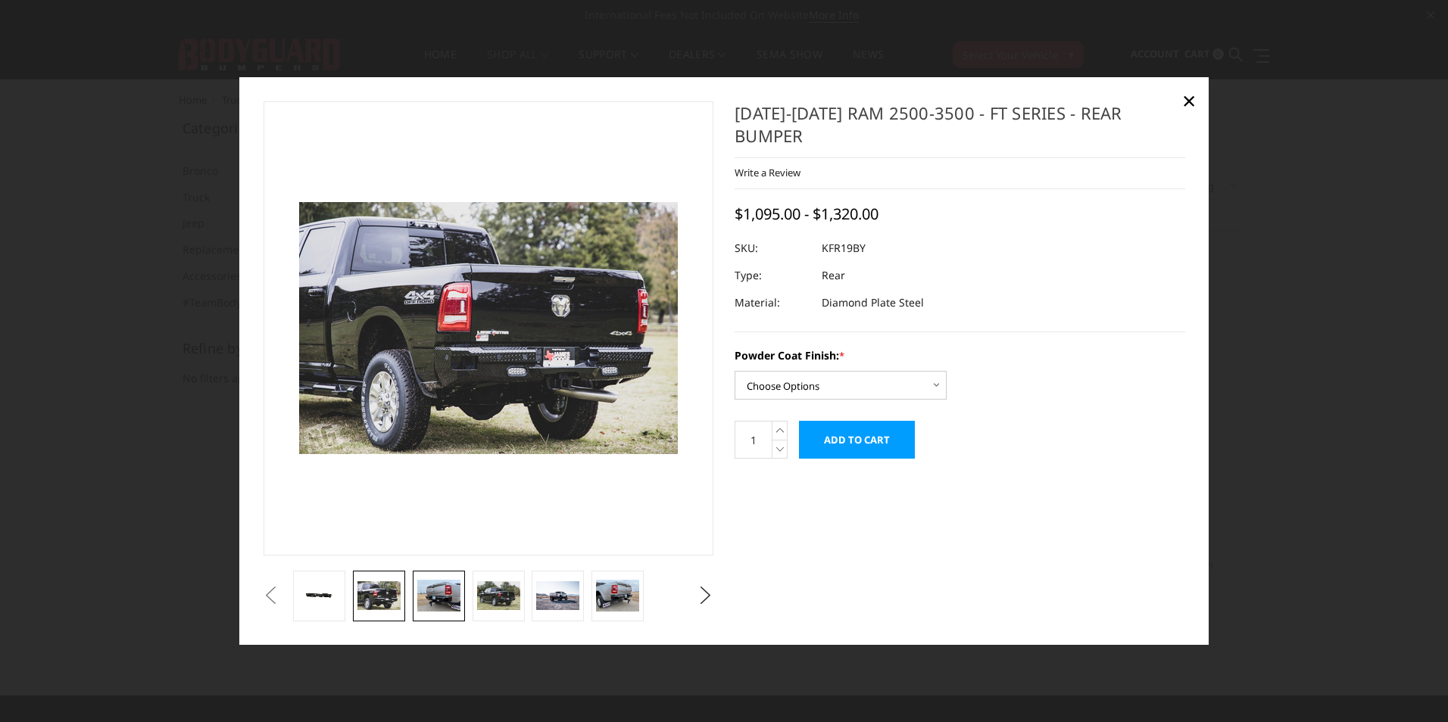
click at [435, 600] on img at bounding box center [438, 596] width 43 height 33
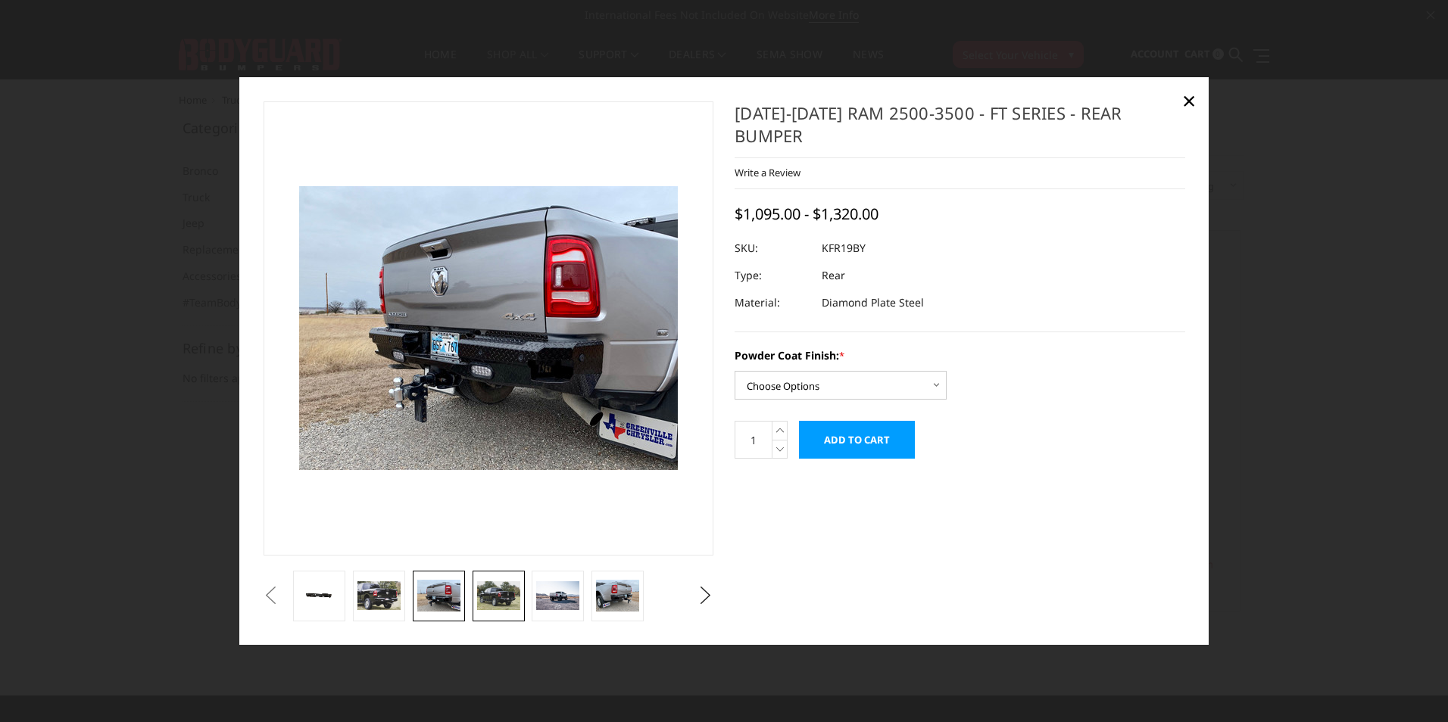
click at [498, 599] on img at bounding box center [498, 595] width 43 height 29
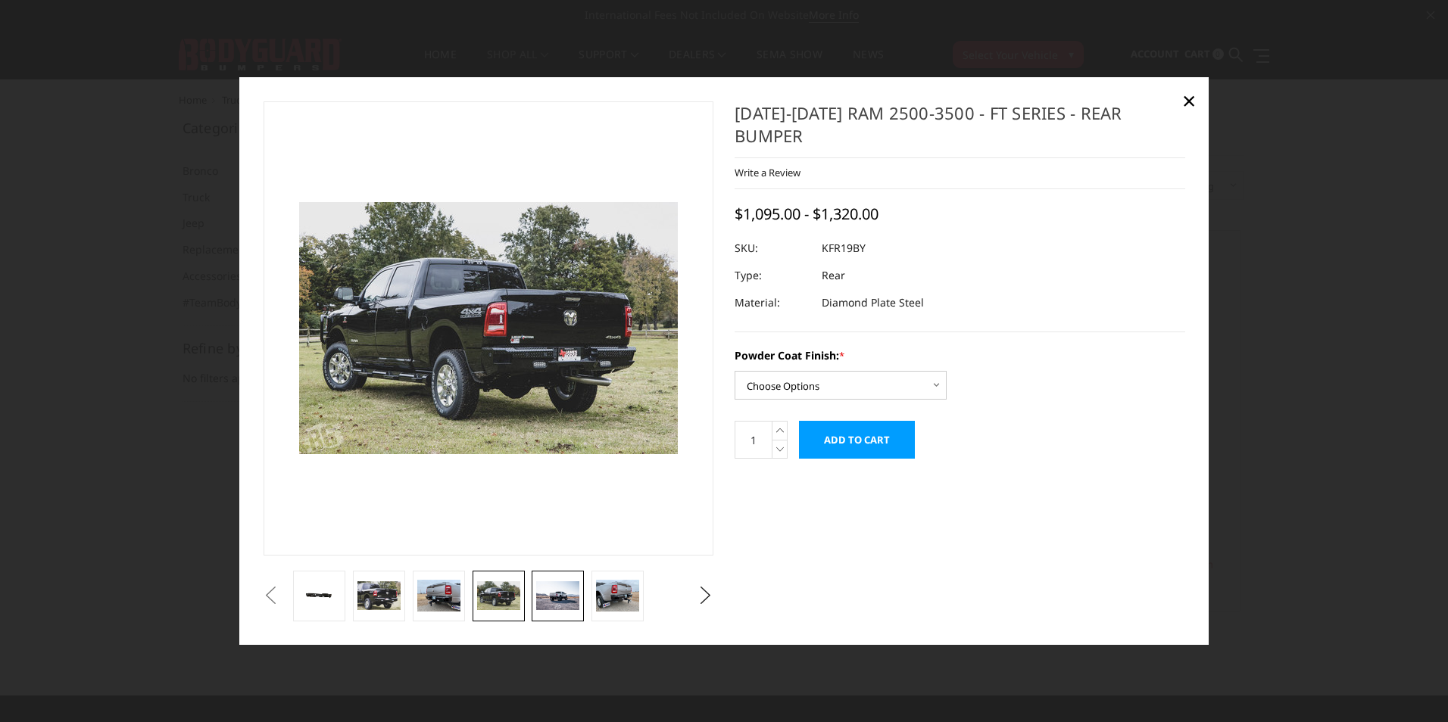
click at [573, 596] on img at bounding box center [557, 595] width 43 height 29
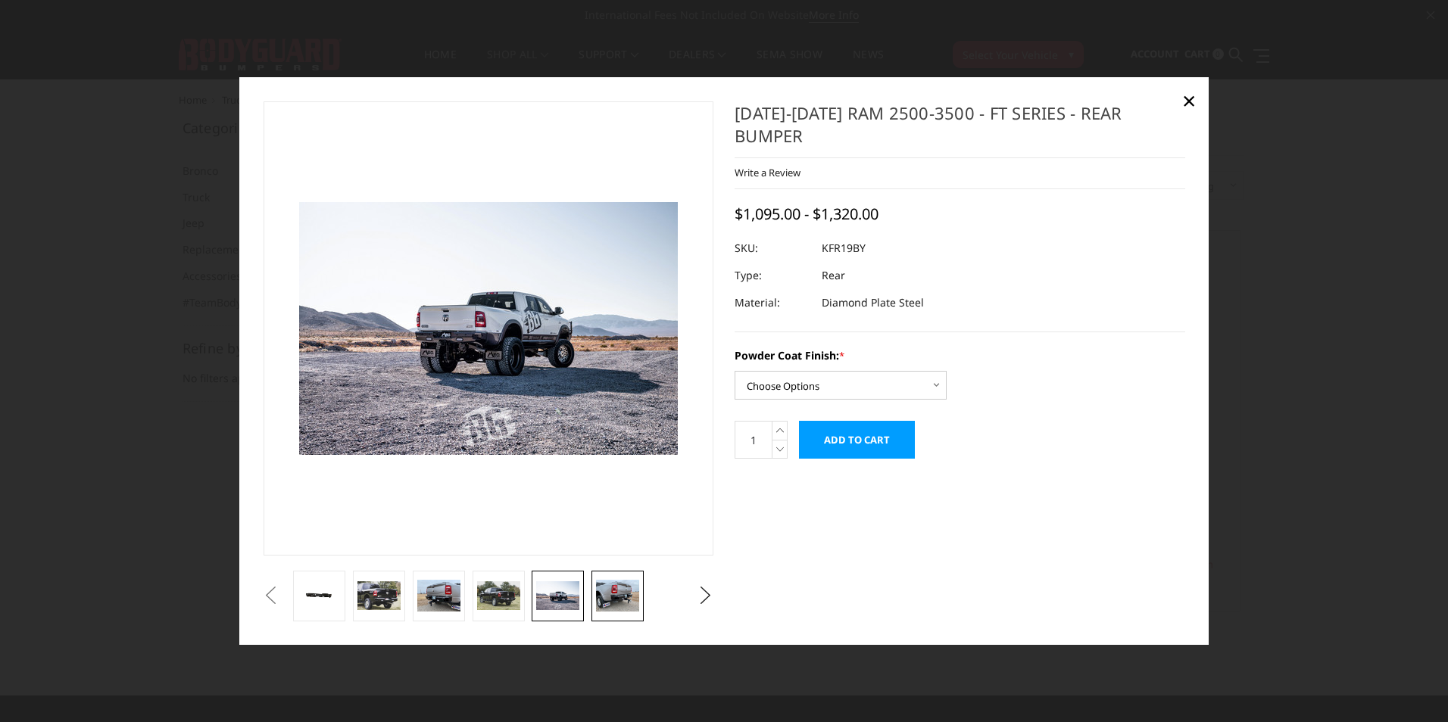
click at [608, 591] on img at bounding box center [617, 596] width 43 height 33
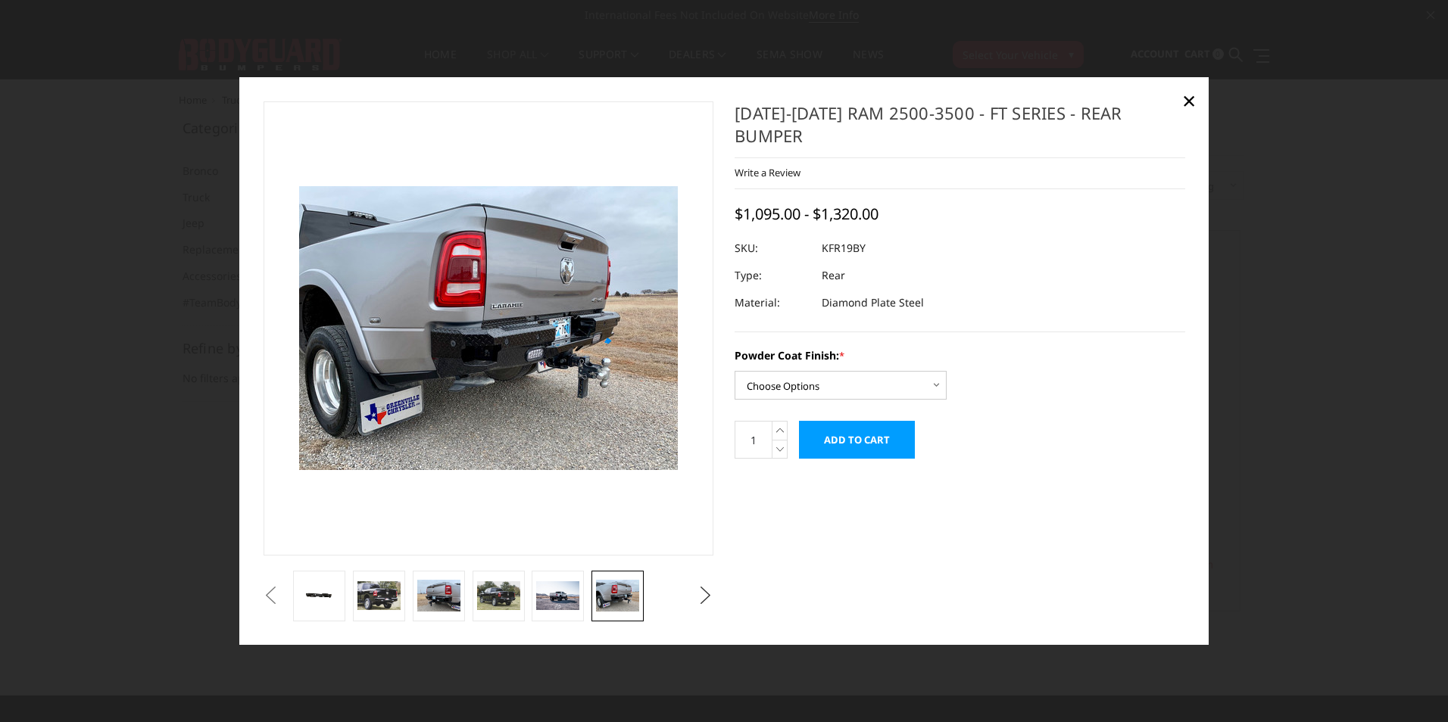
click at [703, 597] on button "Next" at bounding box center [705, 595] width 23 height 23
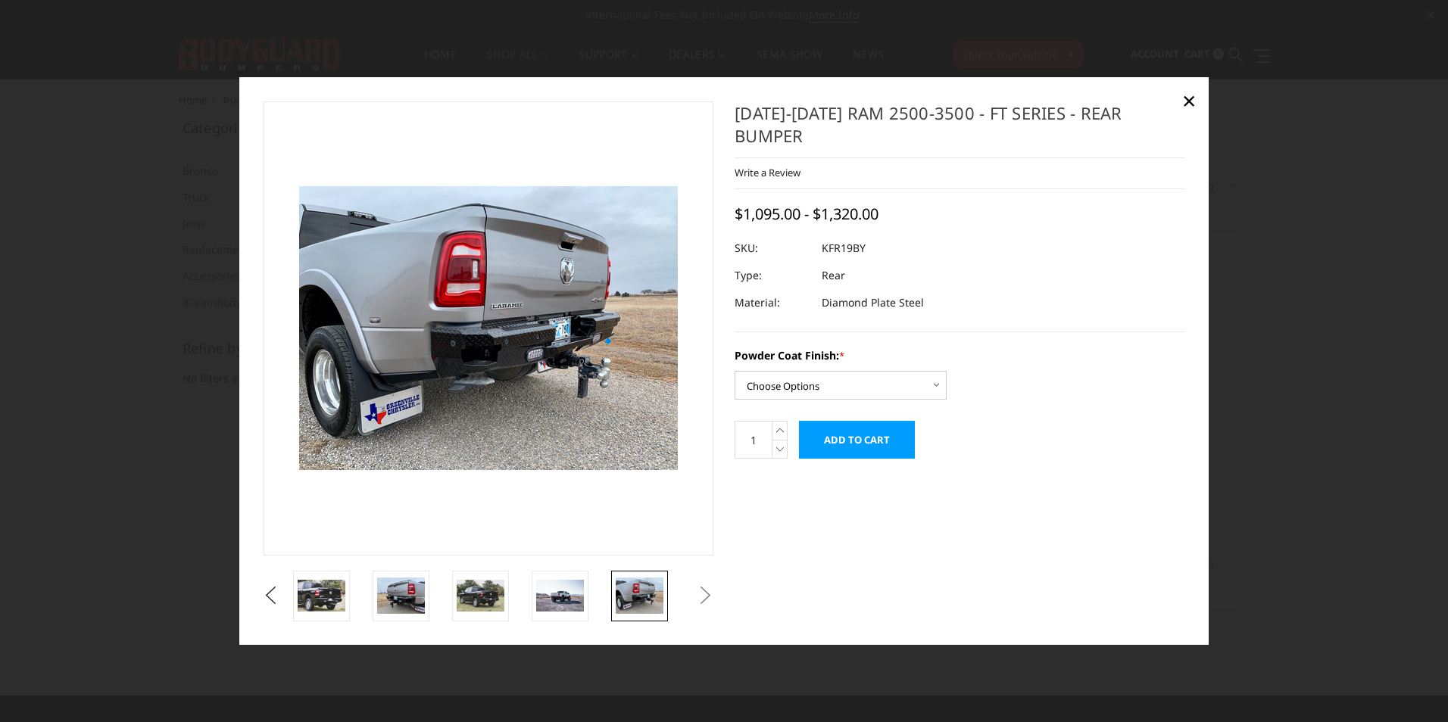
click at [634, 590] on img at bounding box center [639, 596] width 48 height 36
click at [551, 597] on img at bounding box center [560, 596] width 48 height 32
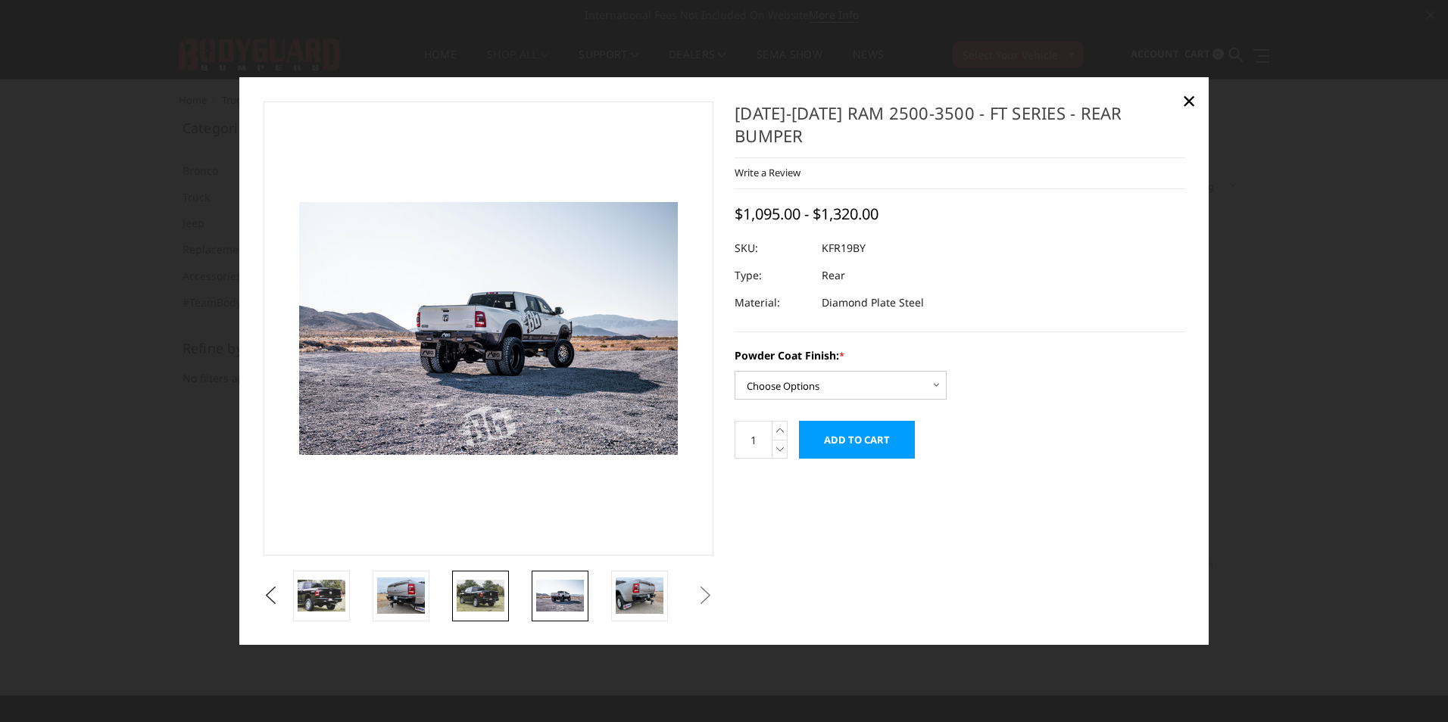
click at [476, 589] on img at bounding box center [481, 596] width 48 height 32
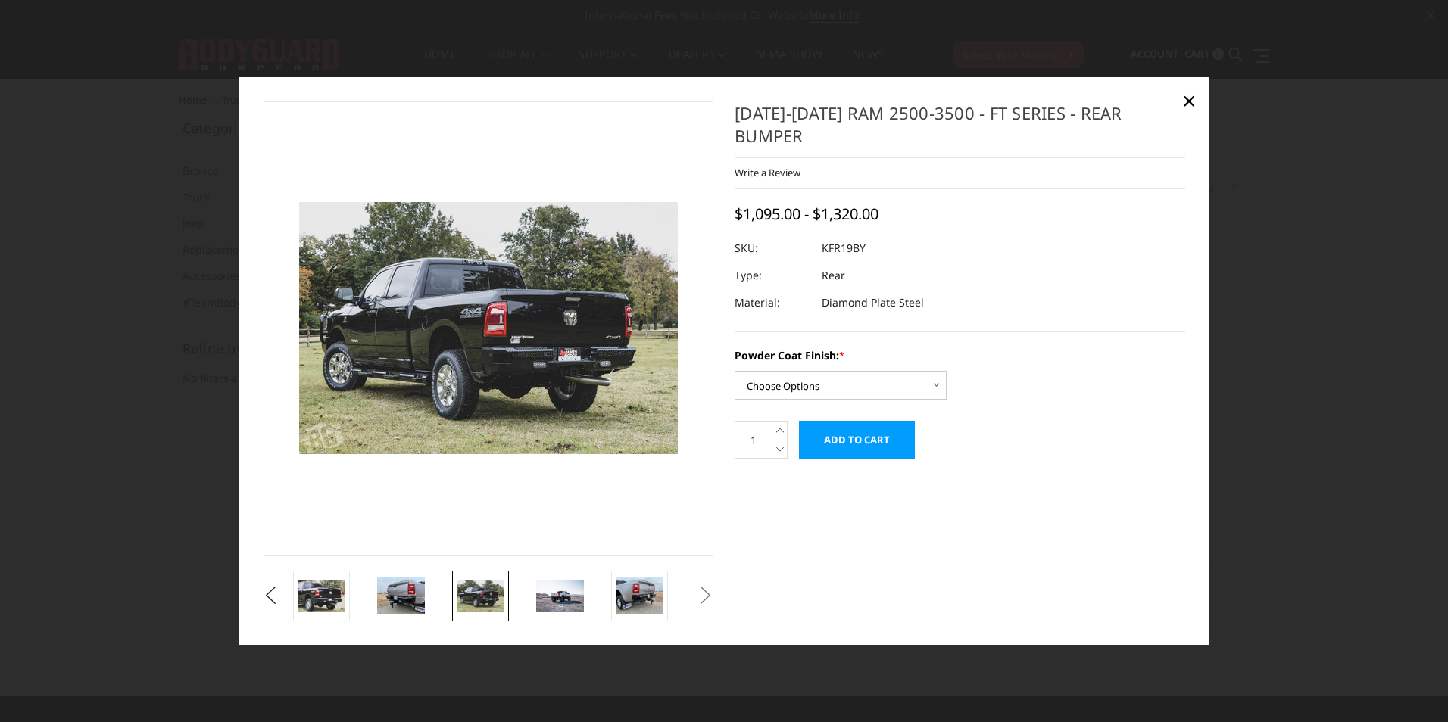
click at [411, 592] on img at bounding box center [401, 596] width 48 height 36
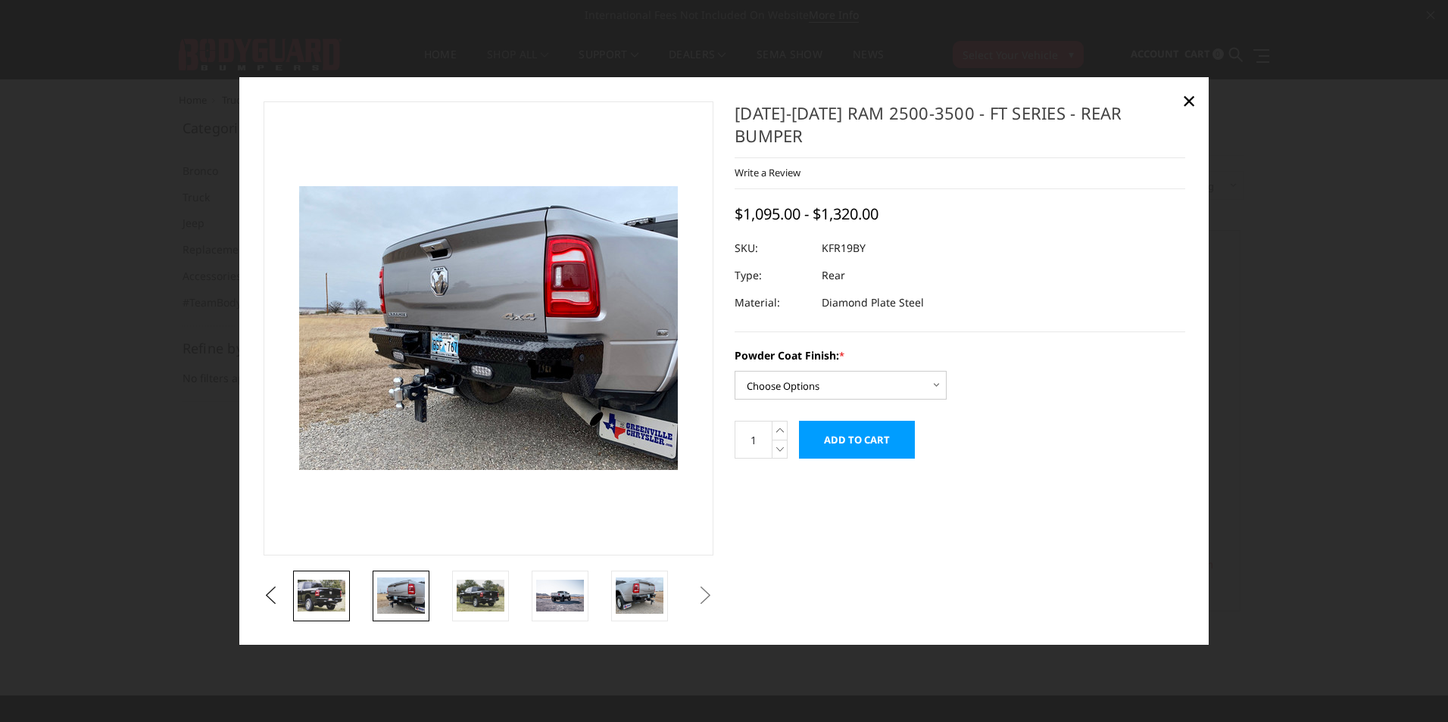
click at [330, 584] on img at bounding box center [322, 596] width 48 height 32
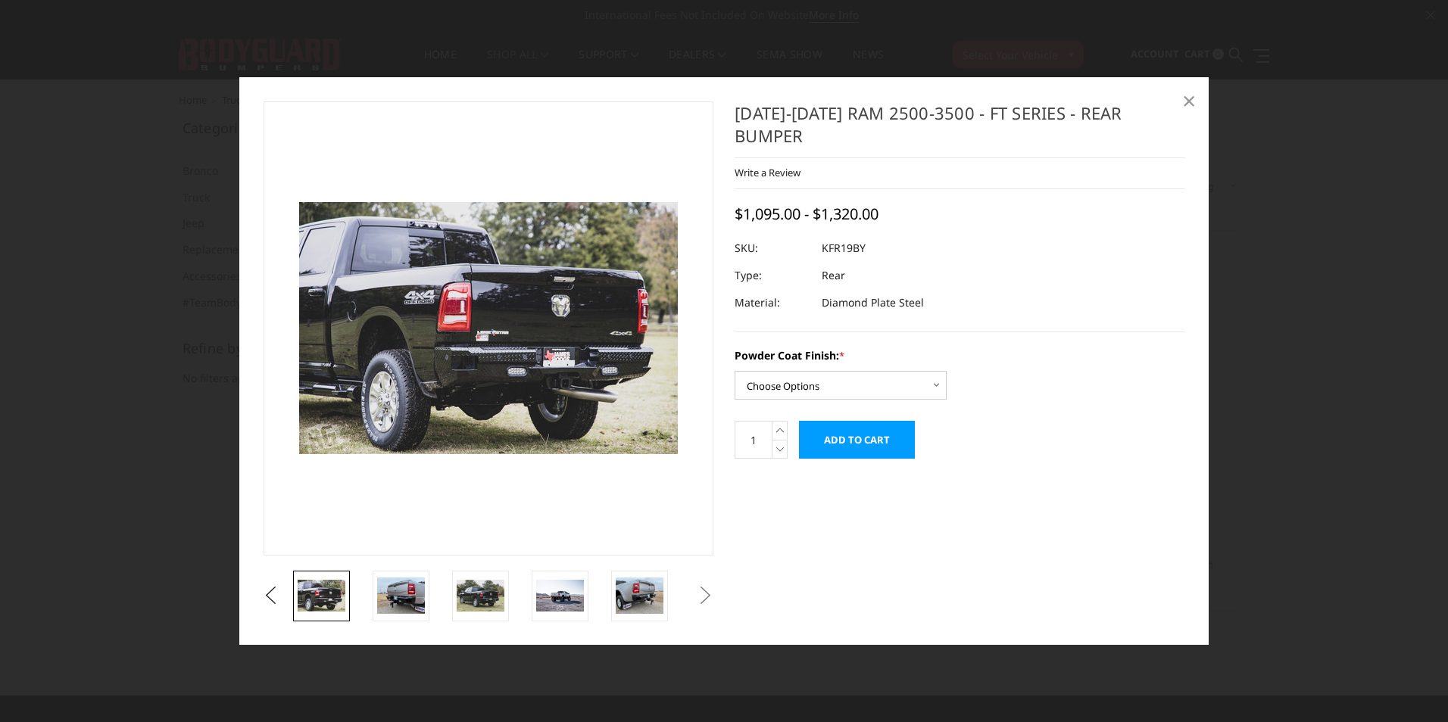
click at [1189, 98] on span "×" at bounding box center [1189, 100] width 14 height 33
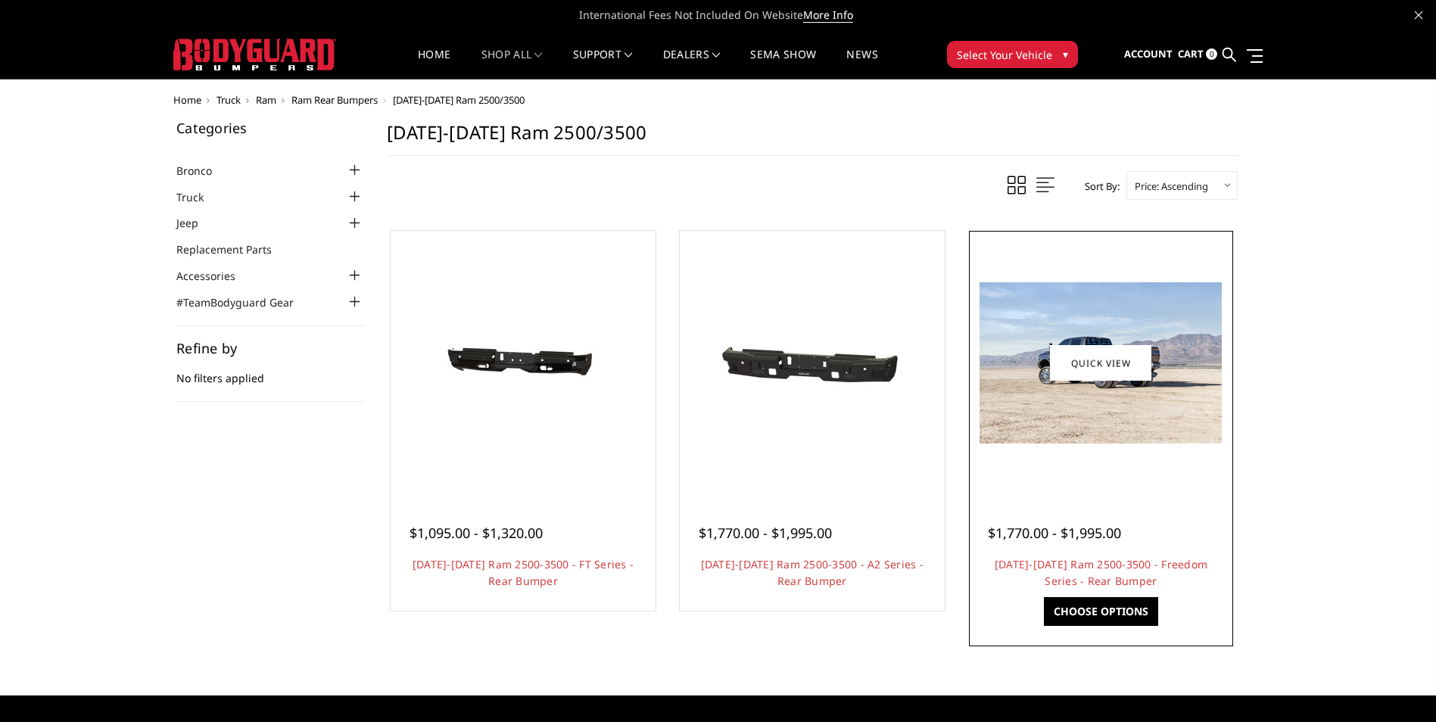
click at [1123, 410] on img at bounding box center [1101, 362] width 242 height 161
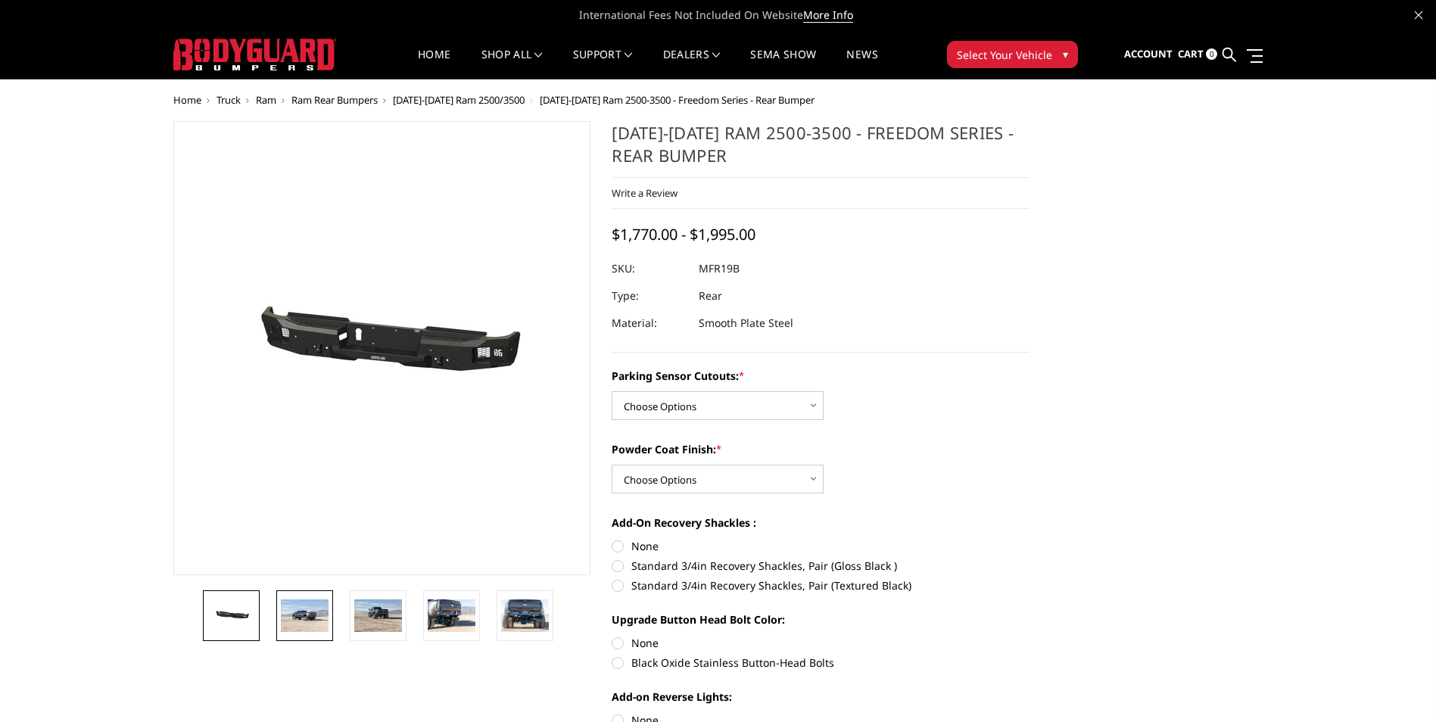
click at [300, 619] on img at bounding box center [305, 616] width 48 height 32
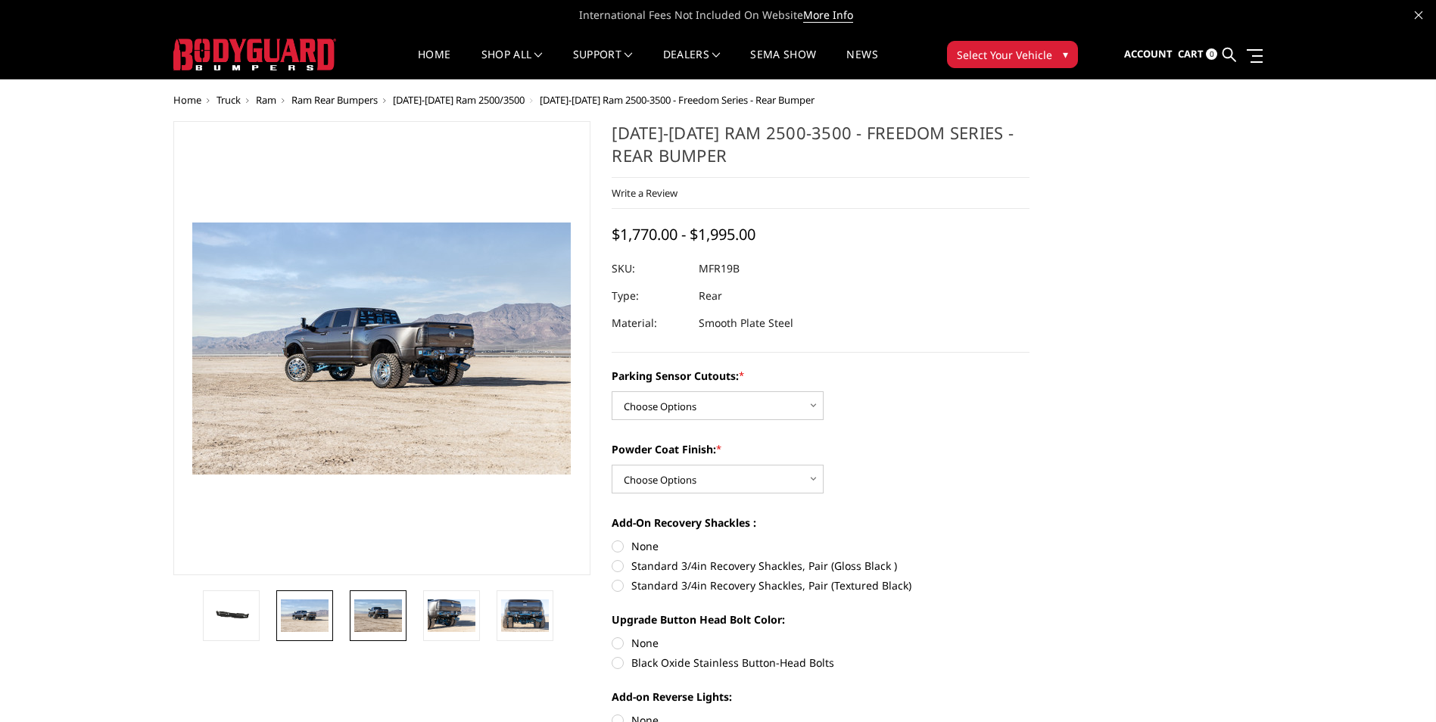
click at [381, 614] on img at bounding box center [378, 616] width 48 height 32
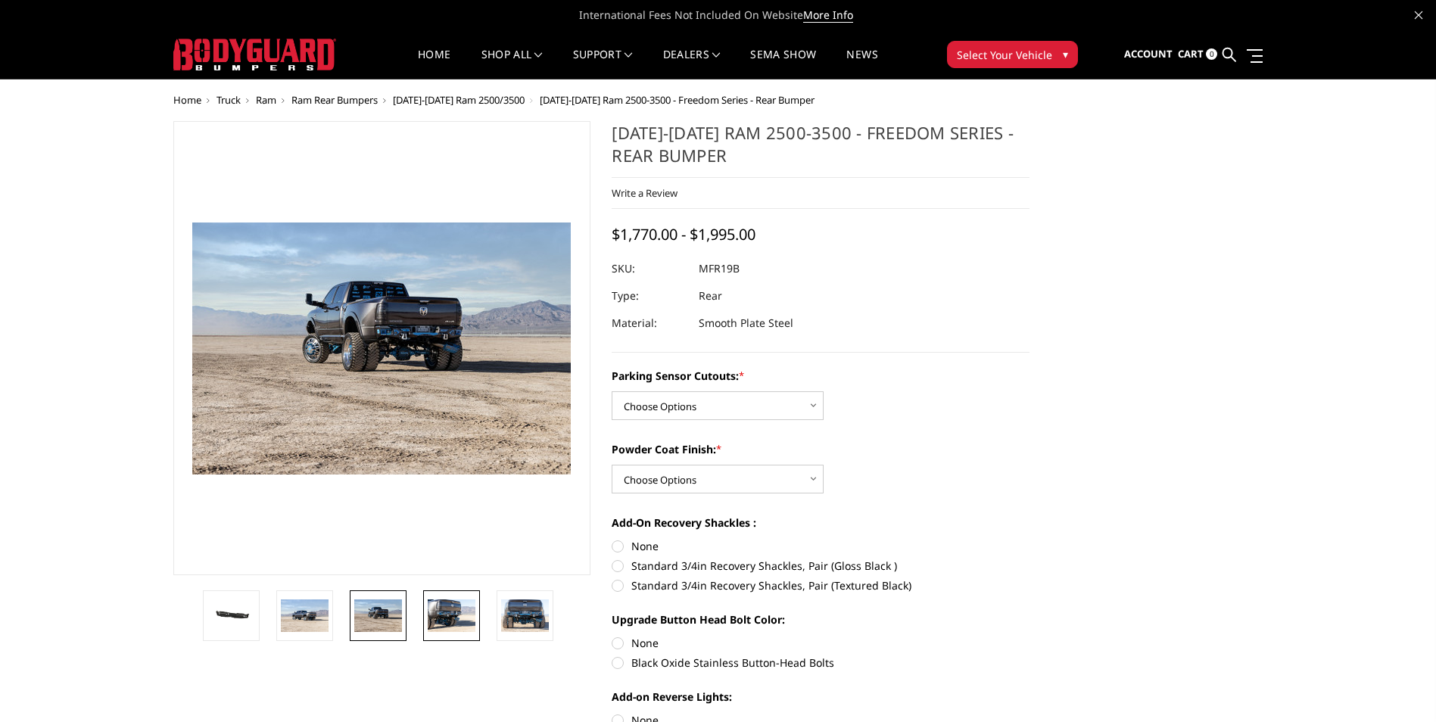
click at [445, 609] on img at bounding box center [452, 616] width 48 height 32
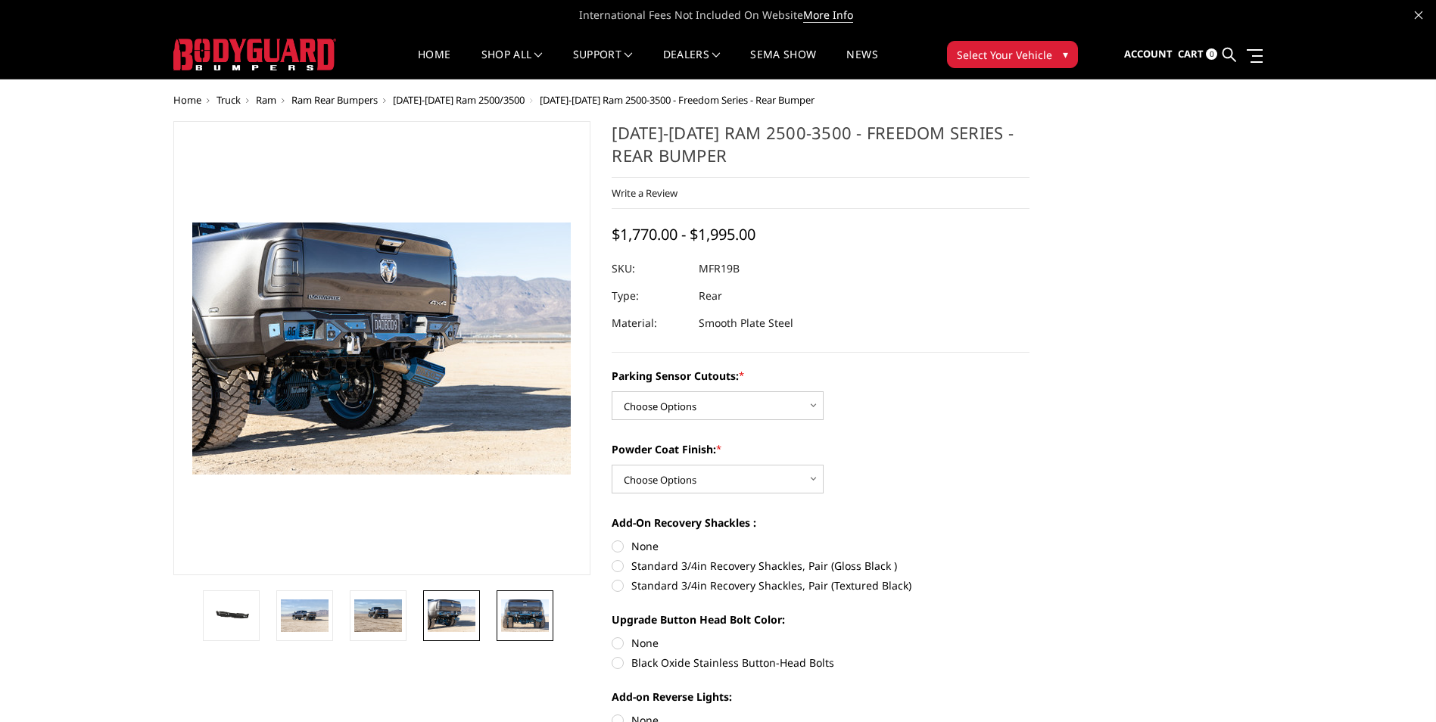
click at [517, 612] on img at bounding box center [525, 616] width 48 height 32
